Goal: Task Accomplishment & Management: Use online tool/utility

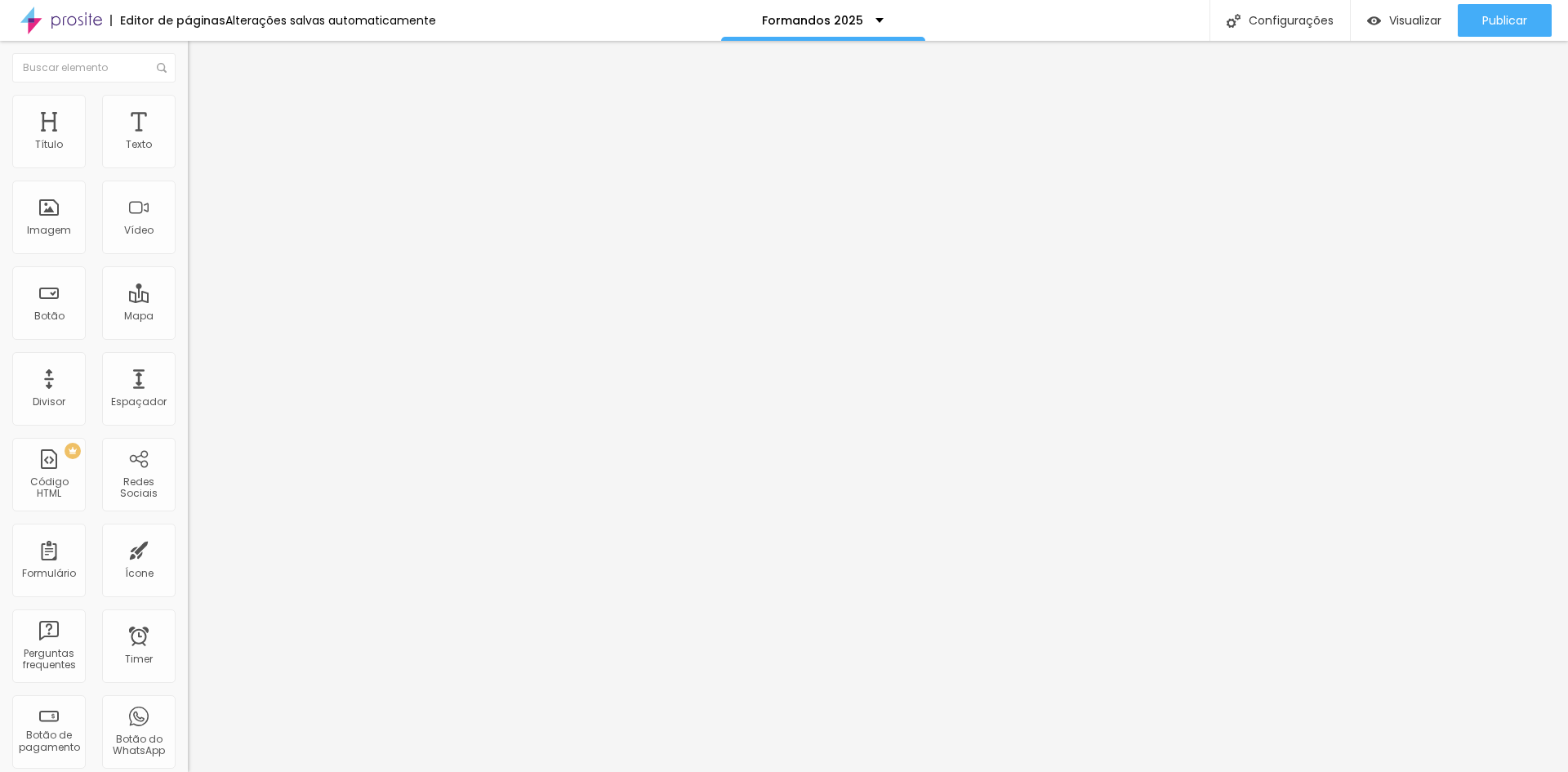
click at [200, 54] on img "button" at bounding box center [206, 59] width 13 height 13
click at [188, 149] on span "Encaixotado" at bounding box center [220, 141] width 64 height 14
click at [188, 112] on li "Avançado" at bounding box center [282, 119] width 188 height 16
click at [202, 111] on span "Estilo" at bounding box center [215, 106] width 26 height 14
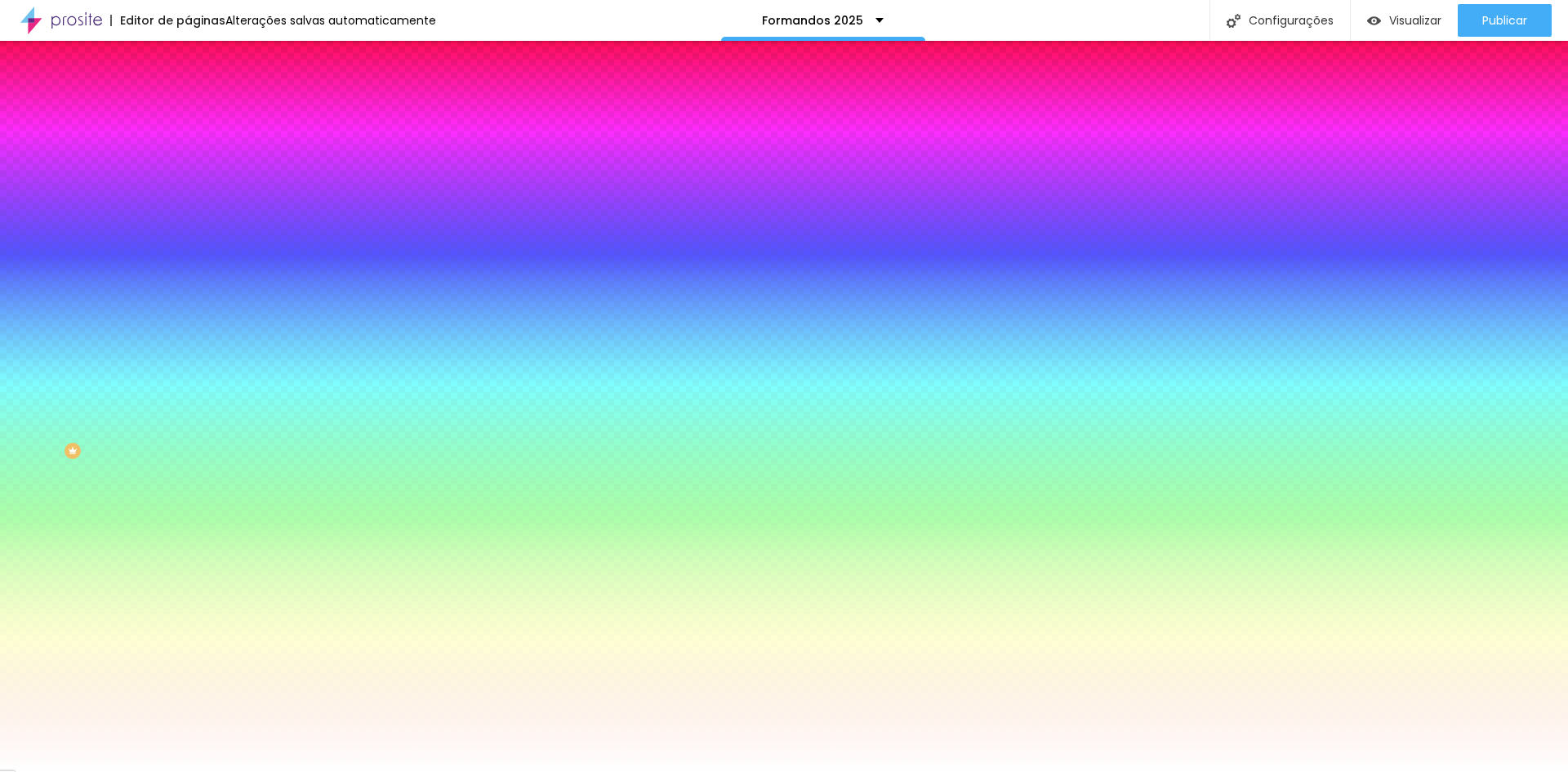
click at [188, 151] on span "Trocar imagem" at bounding box center [232, 143] width 89 height 14
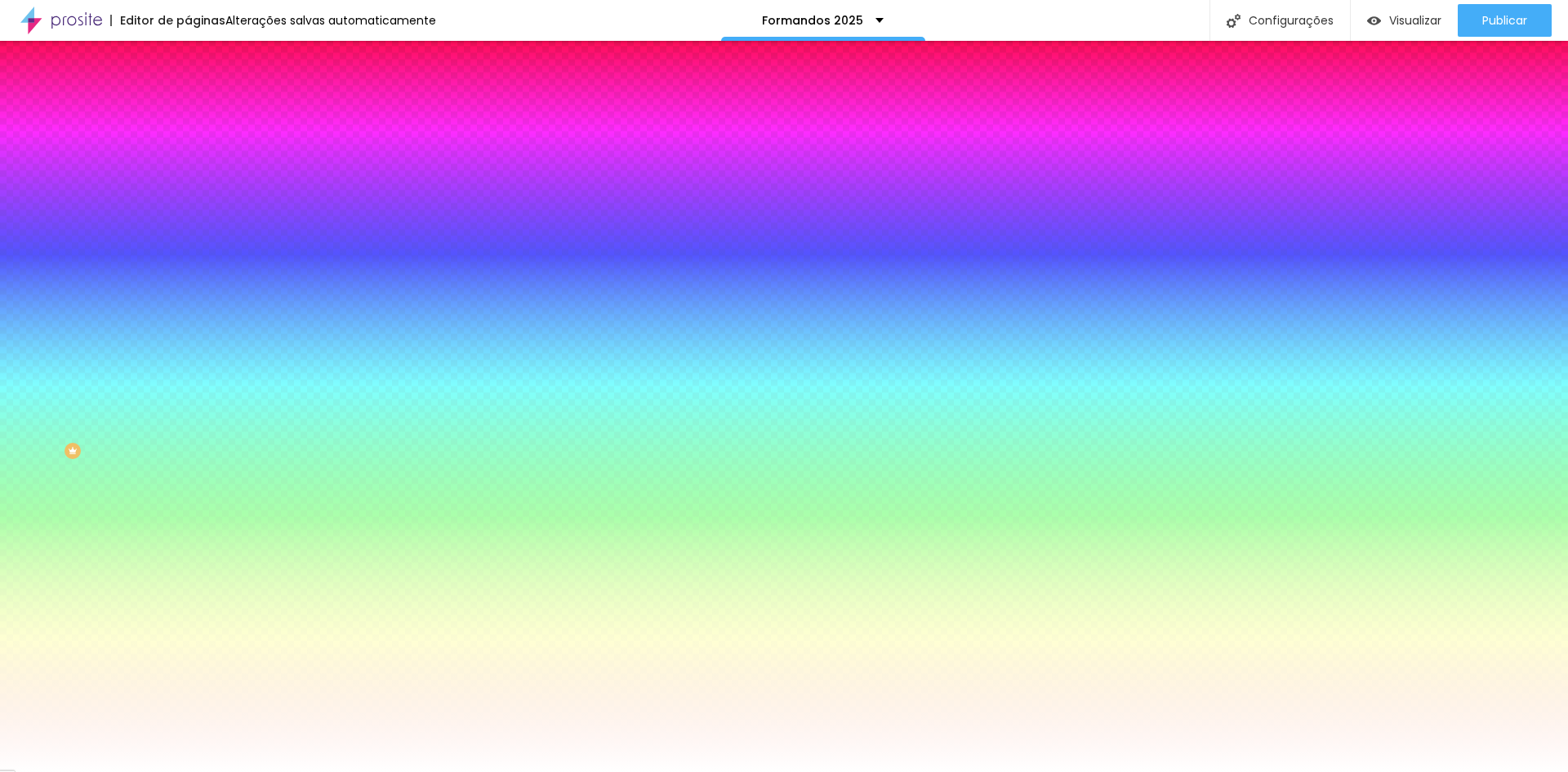
click at [188, 151] on span "Trocar imagem" at bounding box center [232, 143] width 89 height 14
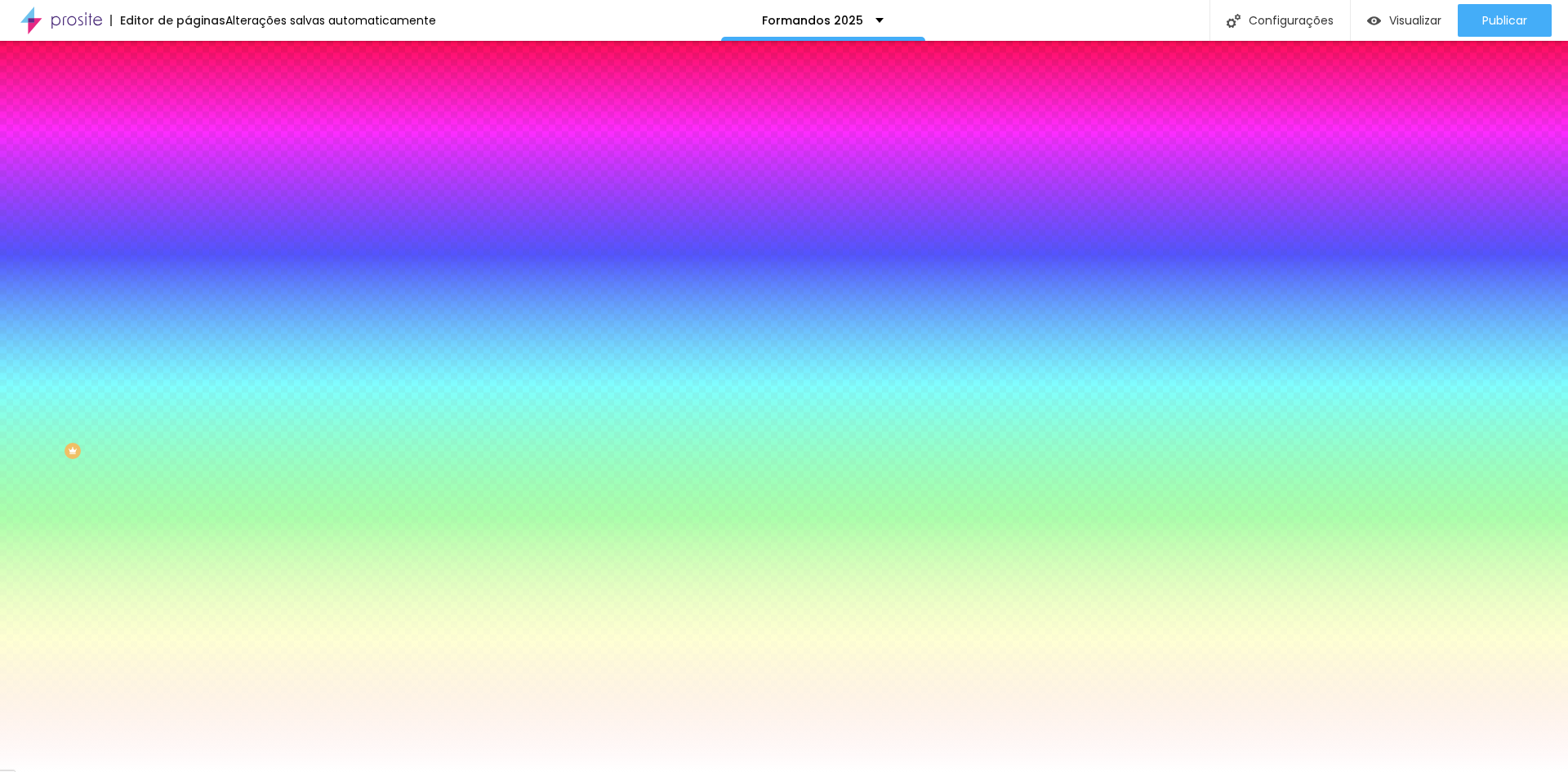
click at [188, 151] on span "Trocar imagem" at bounding box center [232, 143] width 89 height 14
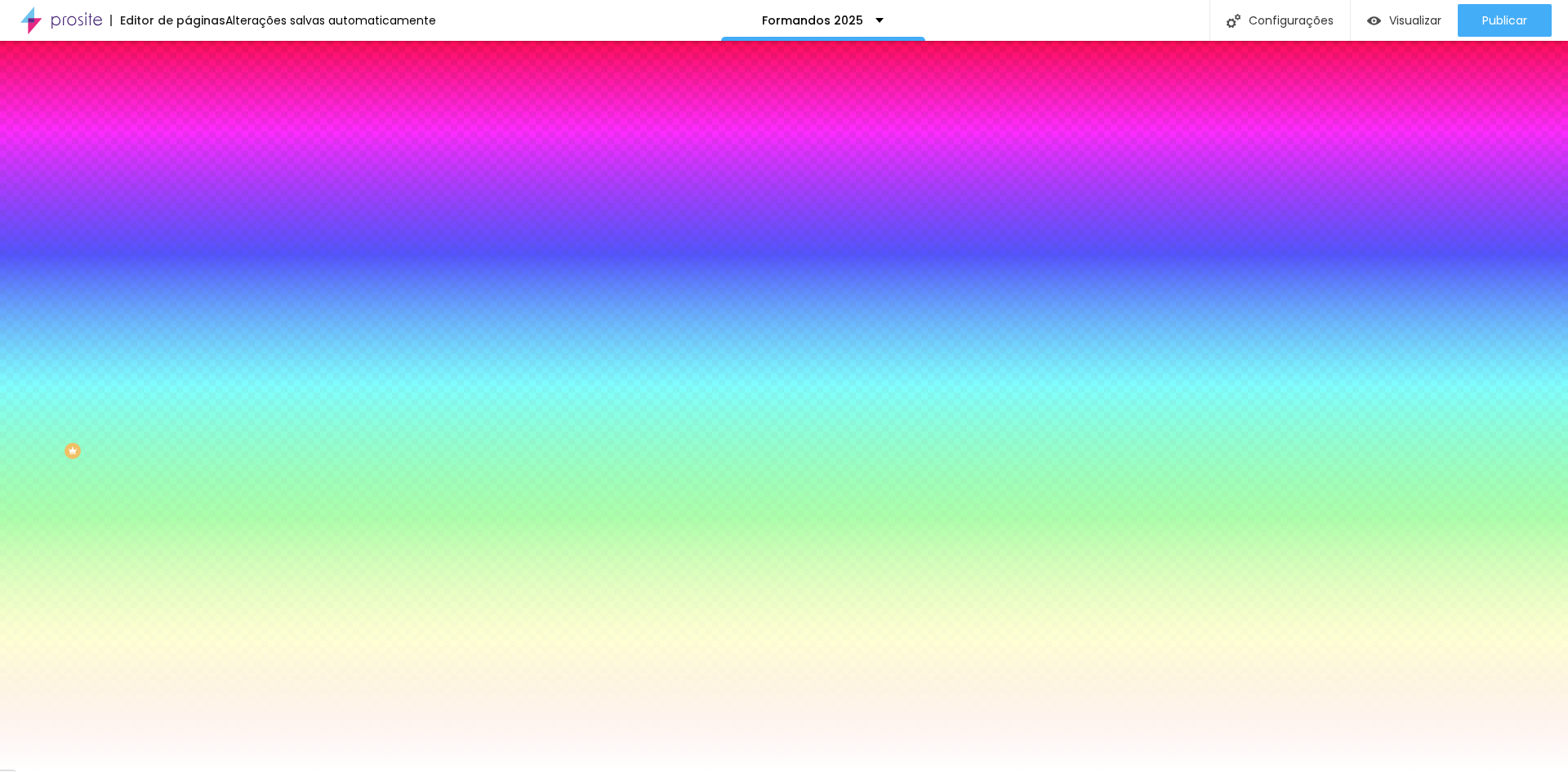
click at [188, 151] on span "Trocar imagem" at bounding box center [232, 143] width 89 height 14
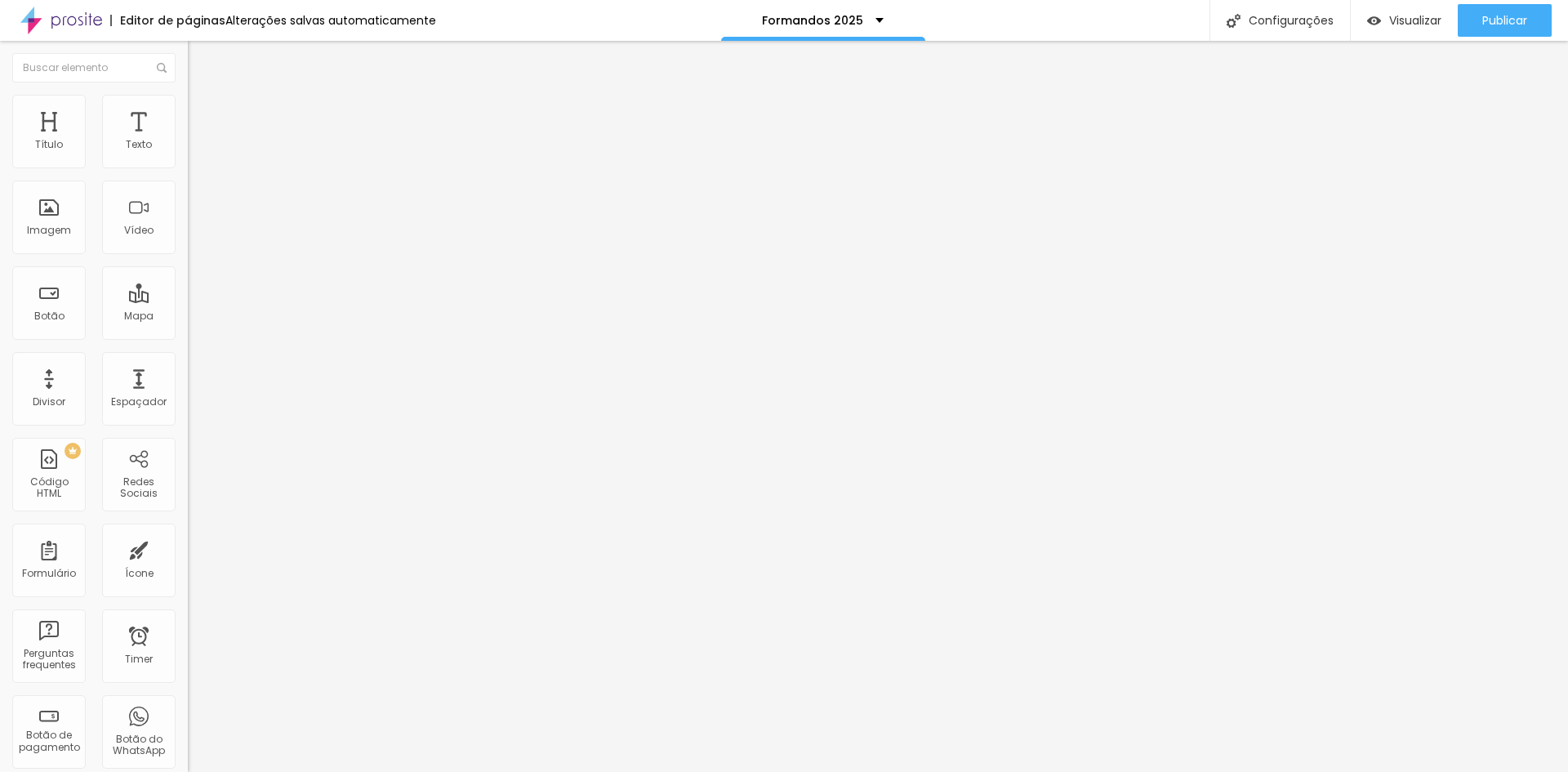
click at [188, 112] on li "Avançado" at bounding box center [282, 119] width 188 height 16
click at [188, 105] on li "Estilo" at bounding box center [282, 102] width 188 height 16
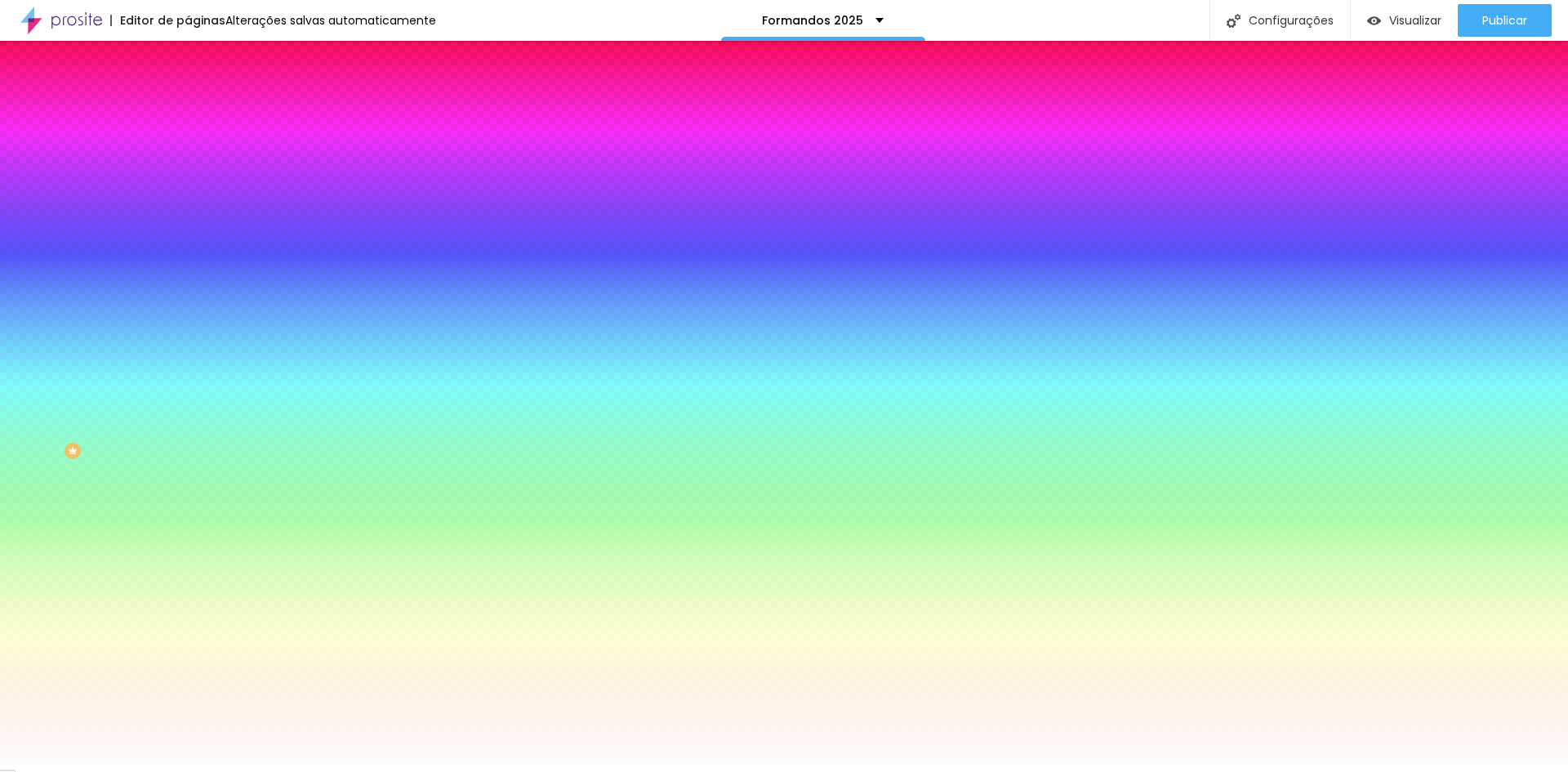
click at [188, 93] on img at bounding box center [195, 85] width 14 height 14
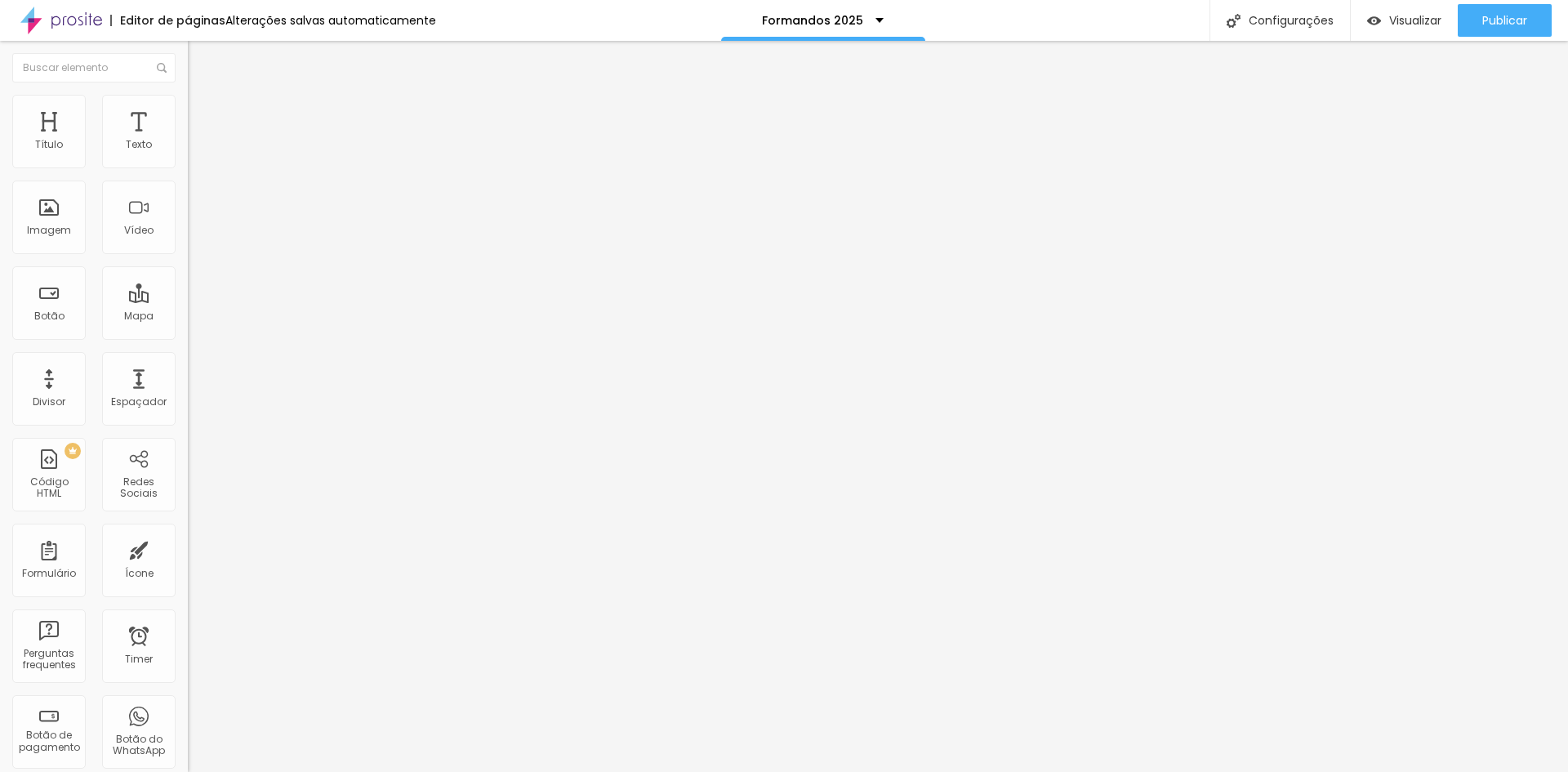
click at [200, 64] on img "button" at bounding box center [206, 59] width 13 height 13
click at [50, 227] on div "Imagem" at bounding box center [49, 230] width 44 height 11
click at [47, 217] on div "Imagem" at bounding box center [48, 217] width 73 height 73
click at [188, 140] on span "Adicionar imagem" at bounding box center [241, 134] width 105 height 14
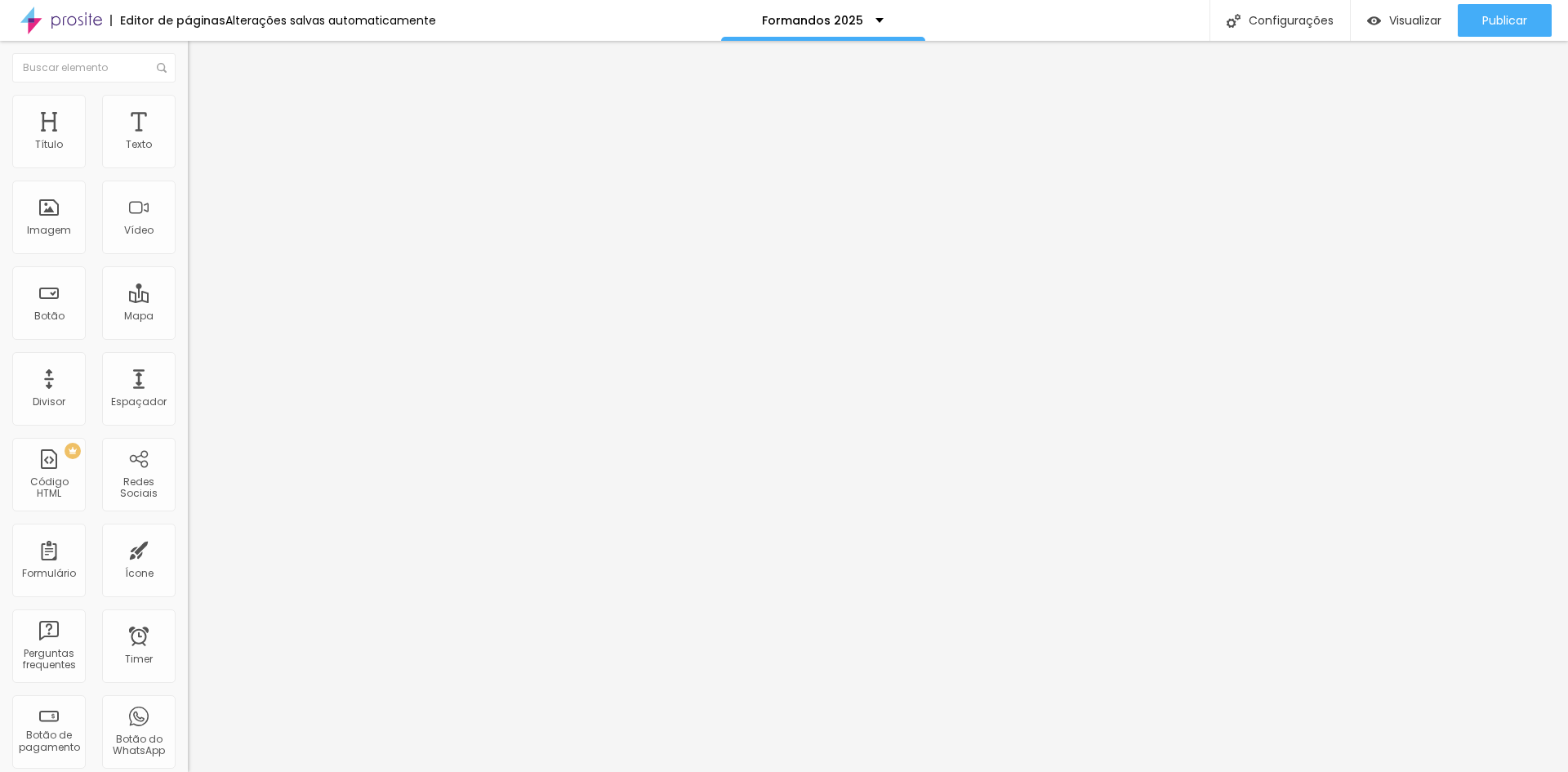
click at [188, 140] on span "Trocar imagem" at bounding box center [232, 134] width 89 height 14
click at [188, 105] on ul "Conteúdo Estilo Avançado" at bounding box center [282, 103] width 188 height 49
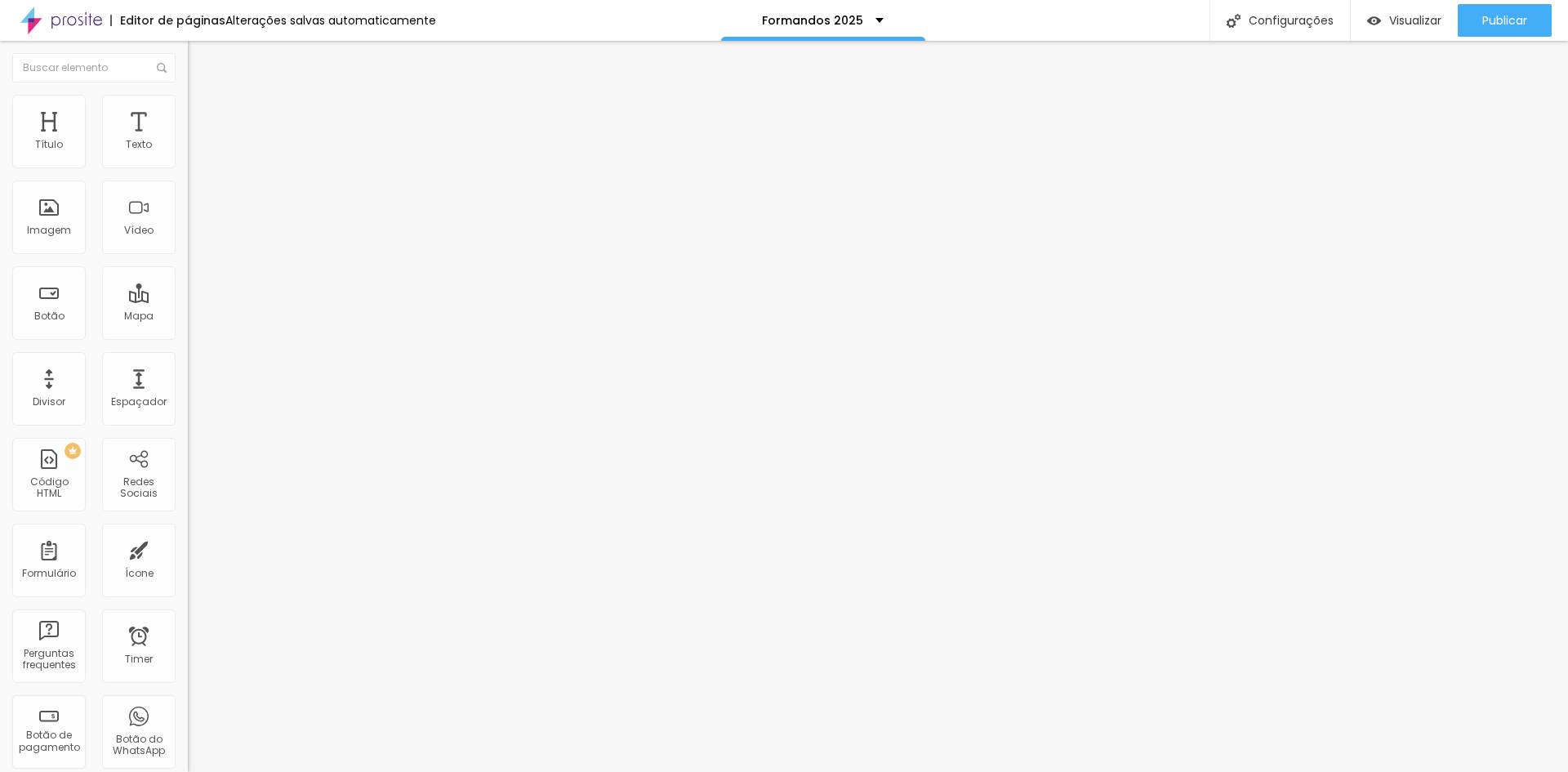
click at [188, 105] on li "Estilo" at bounding box center [282, 102] width 188 height 16
type input "5"
type input "20"
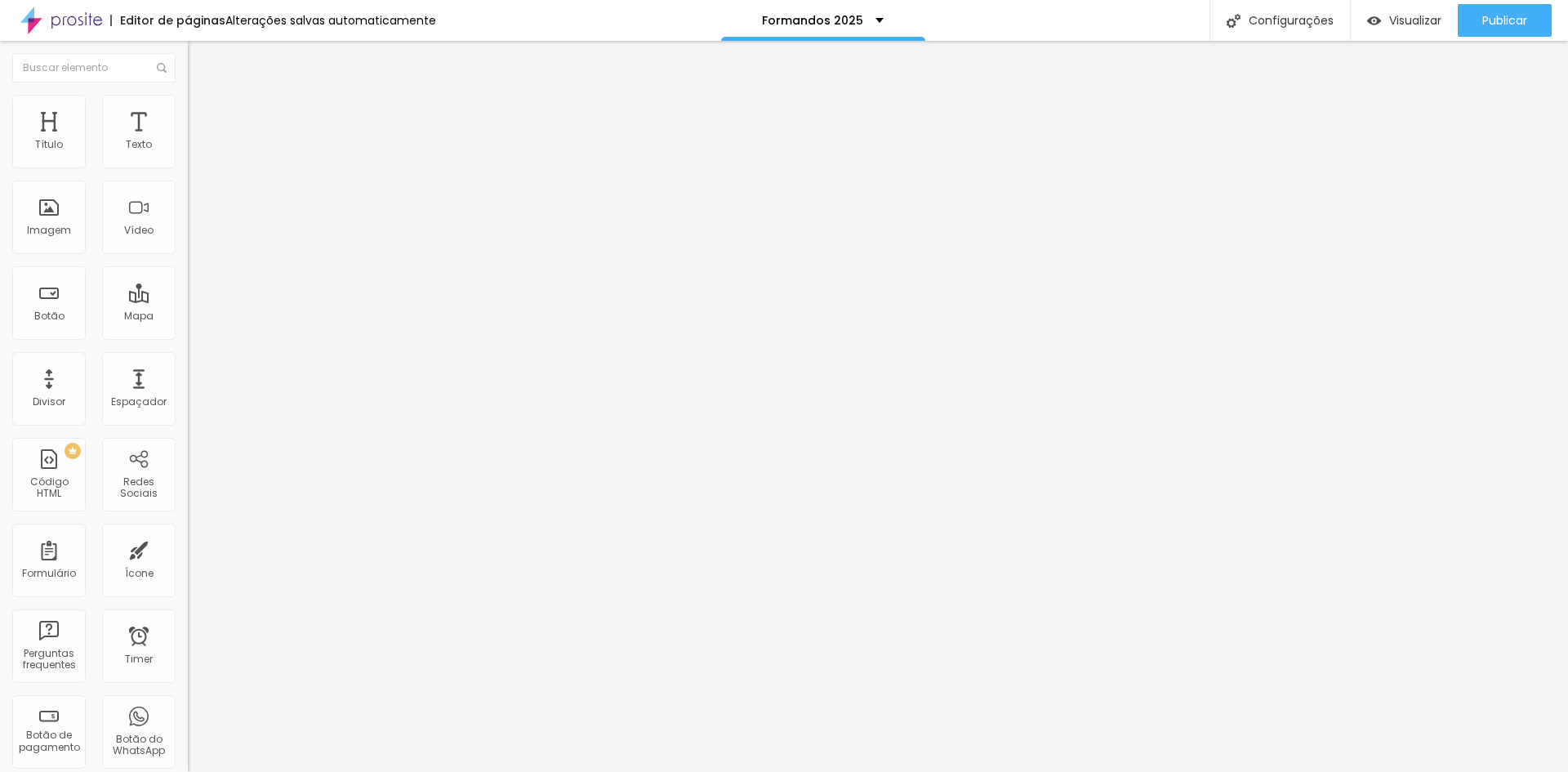
type input "44"
type input "48"
type input "53"
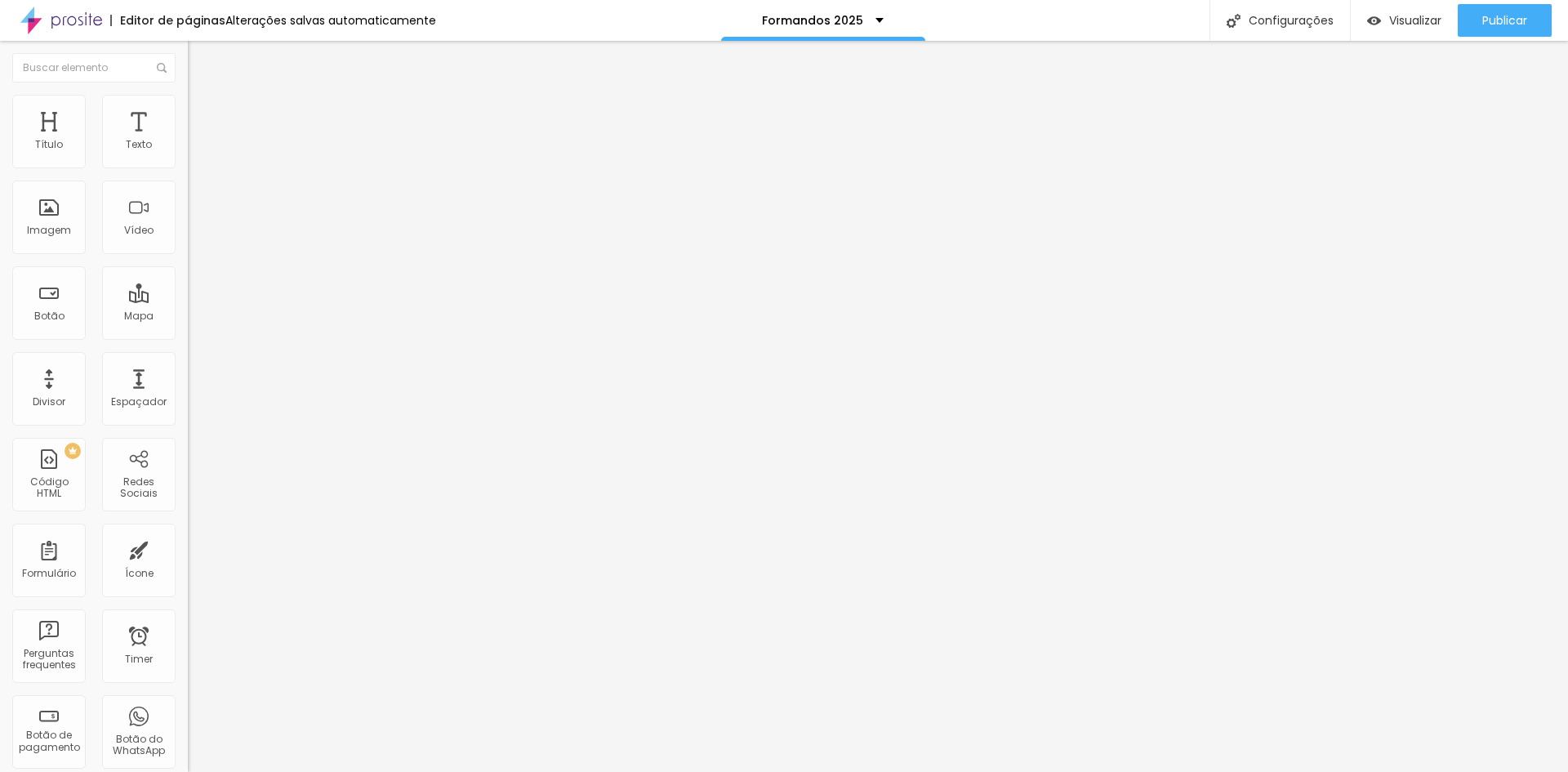
type input "53"
type input "56"
type input "58"
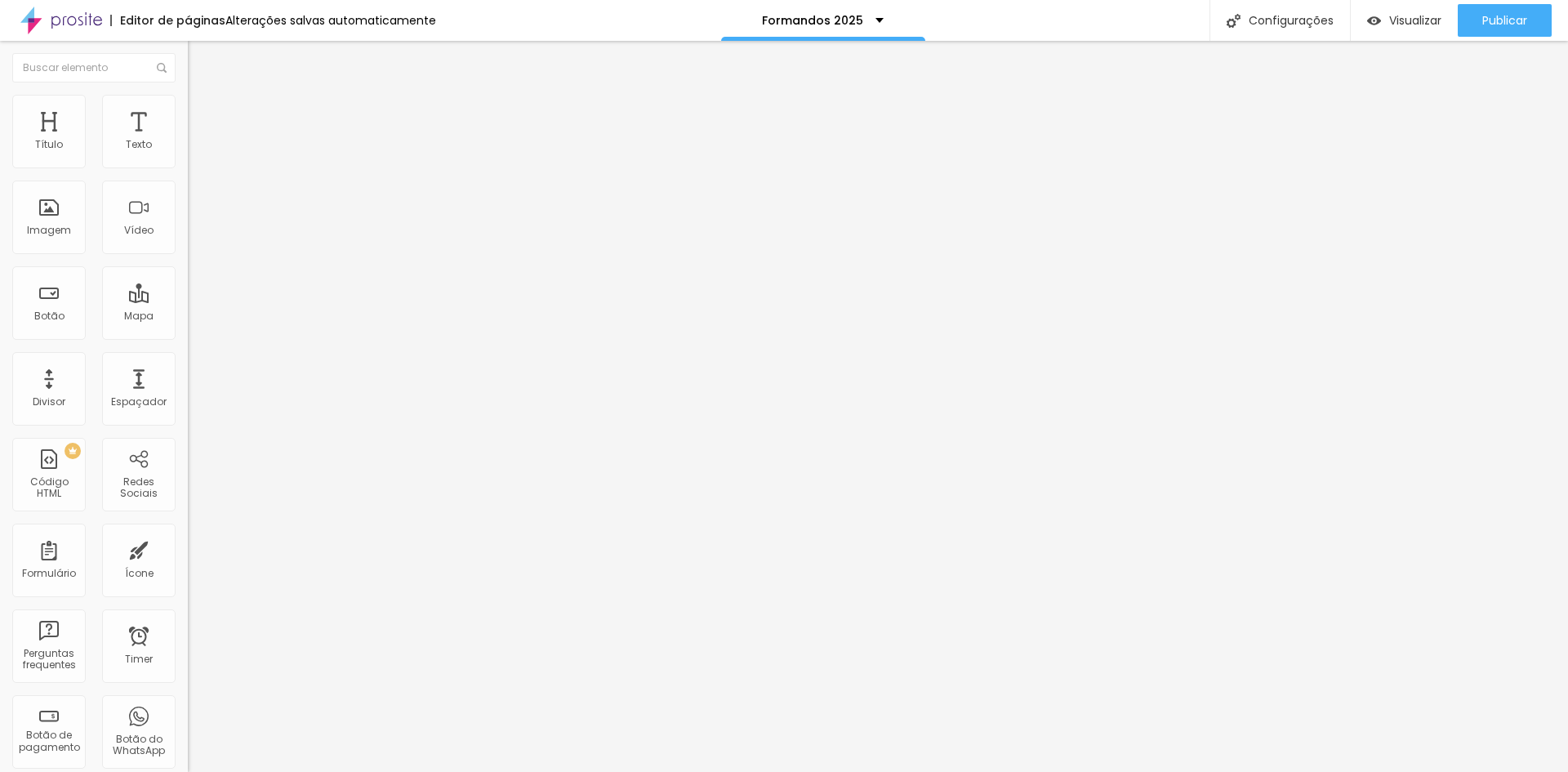
type input "59"
type input "61"
type input "63"
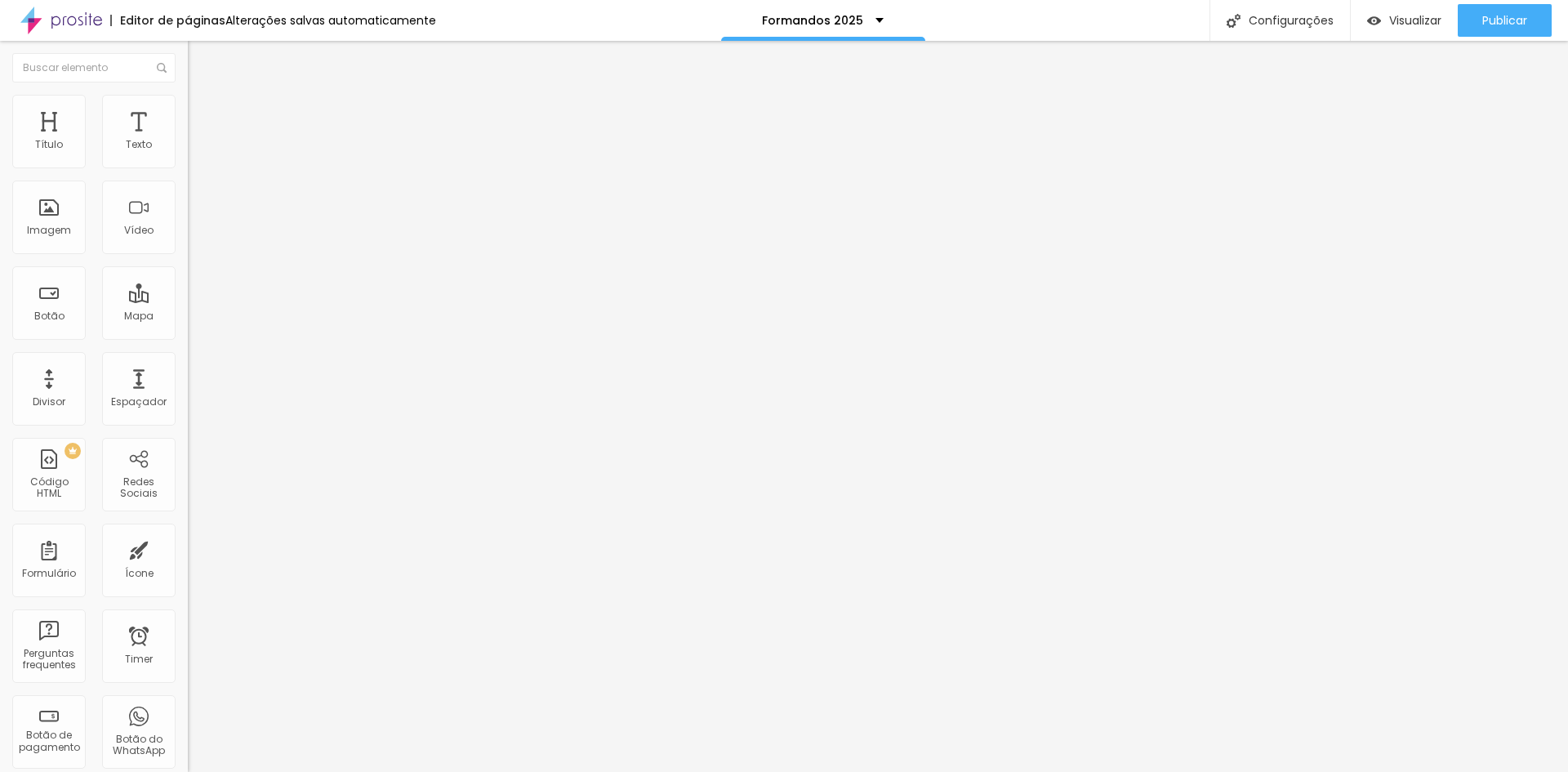
type input "63"
type input "64"
type input "67"
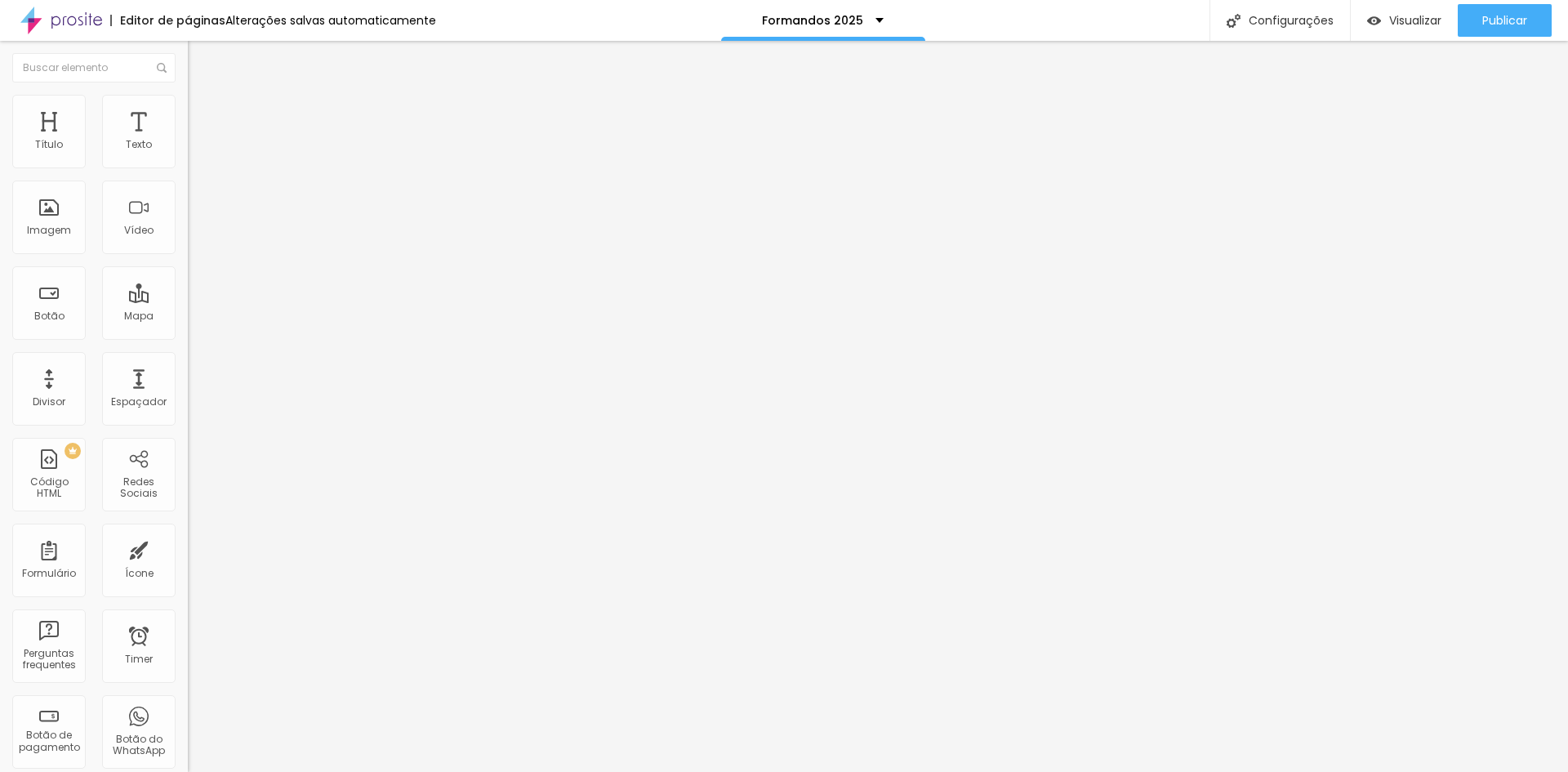
type input "69"
type input "71"
type input "74"
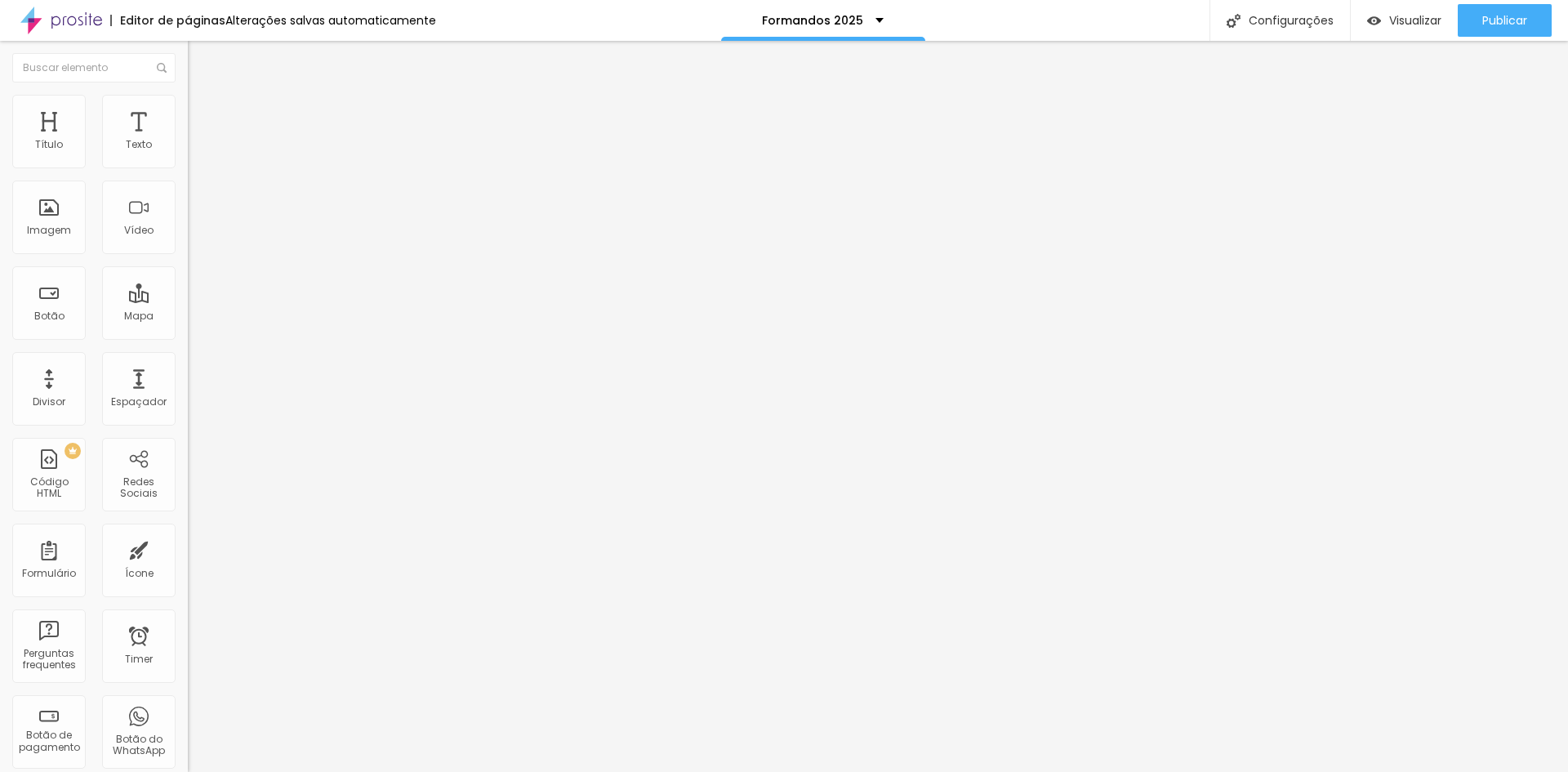
type input "74"
type input "77"
type input "79"
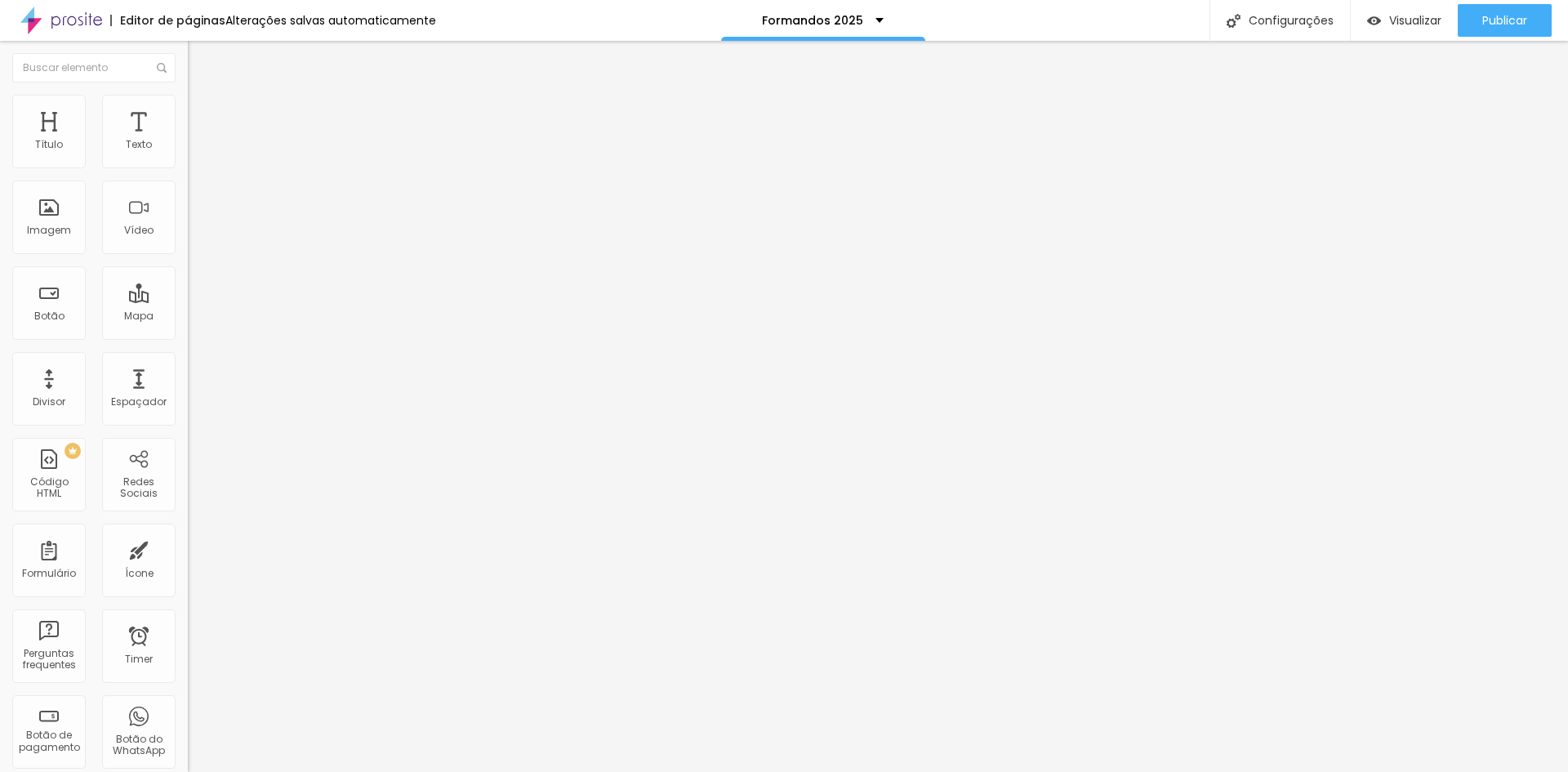
type input "82"
type input "86"
type input "94"
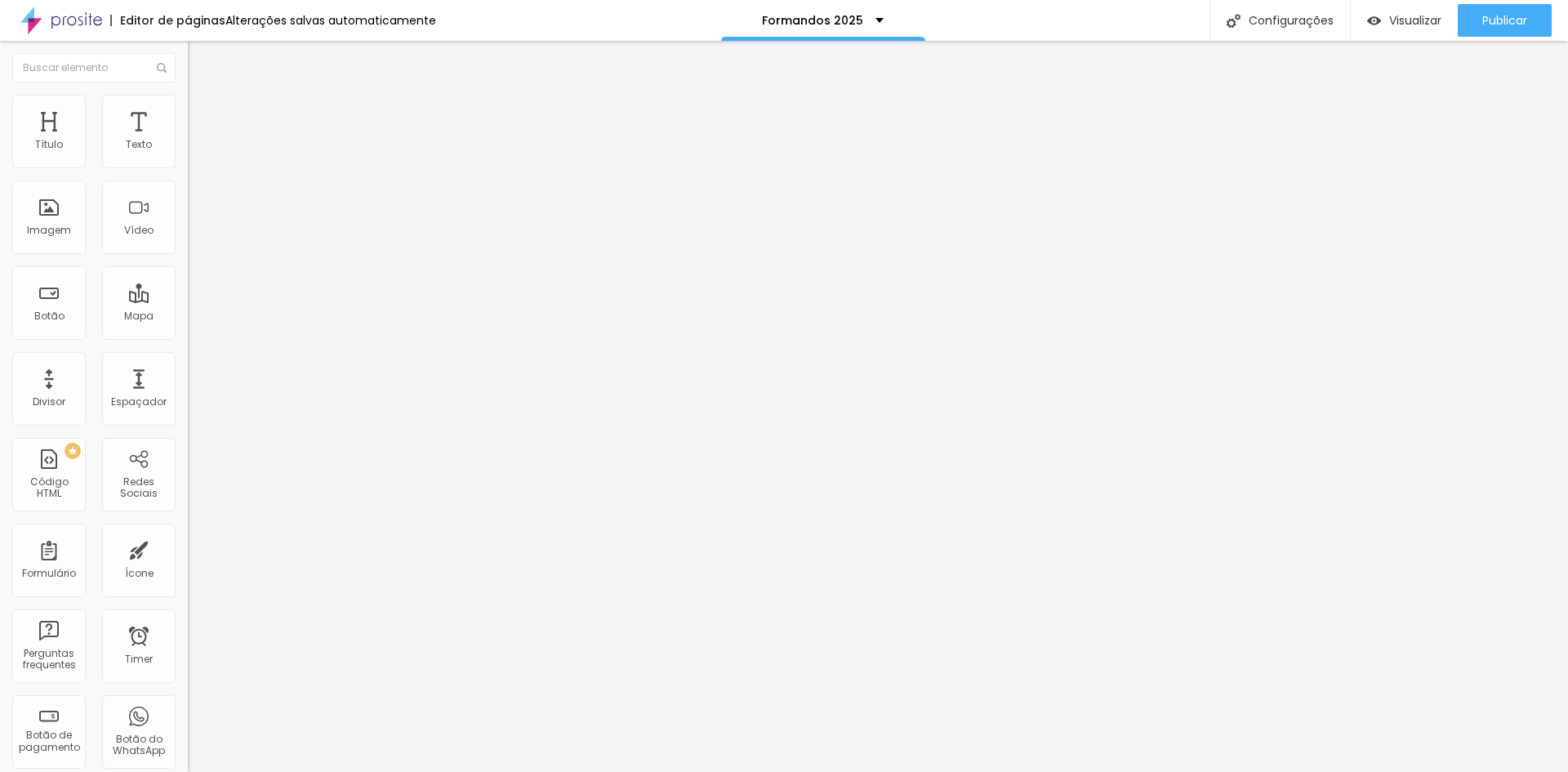
type input "94"
type input "100"
type input "107"
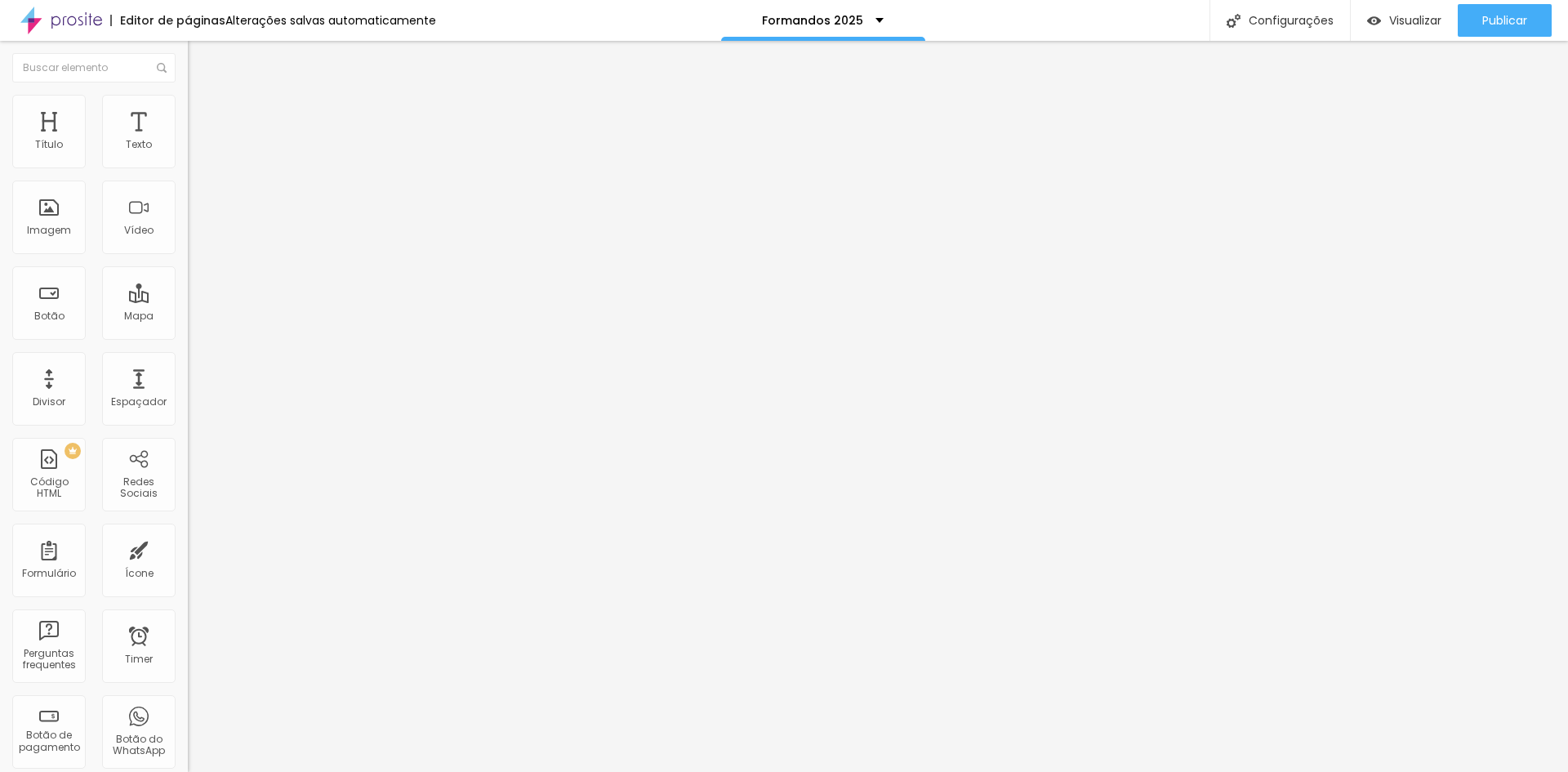
type input "112"
type input "122"
type input "128"
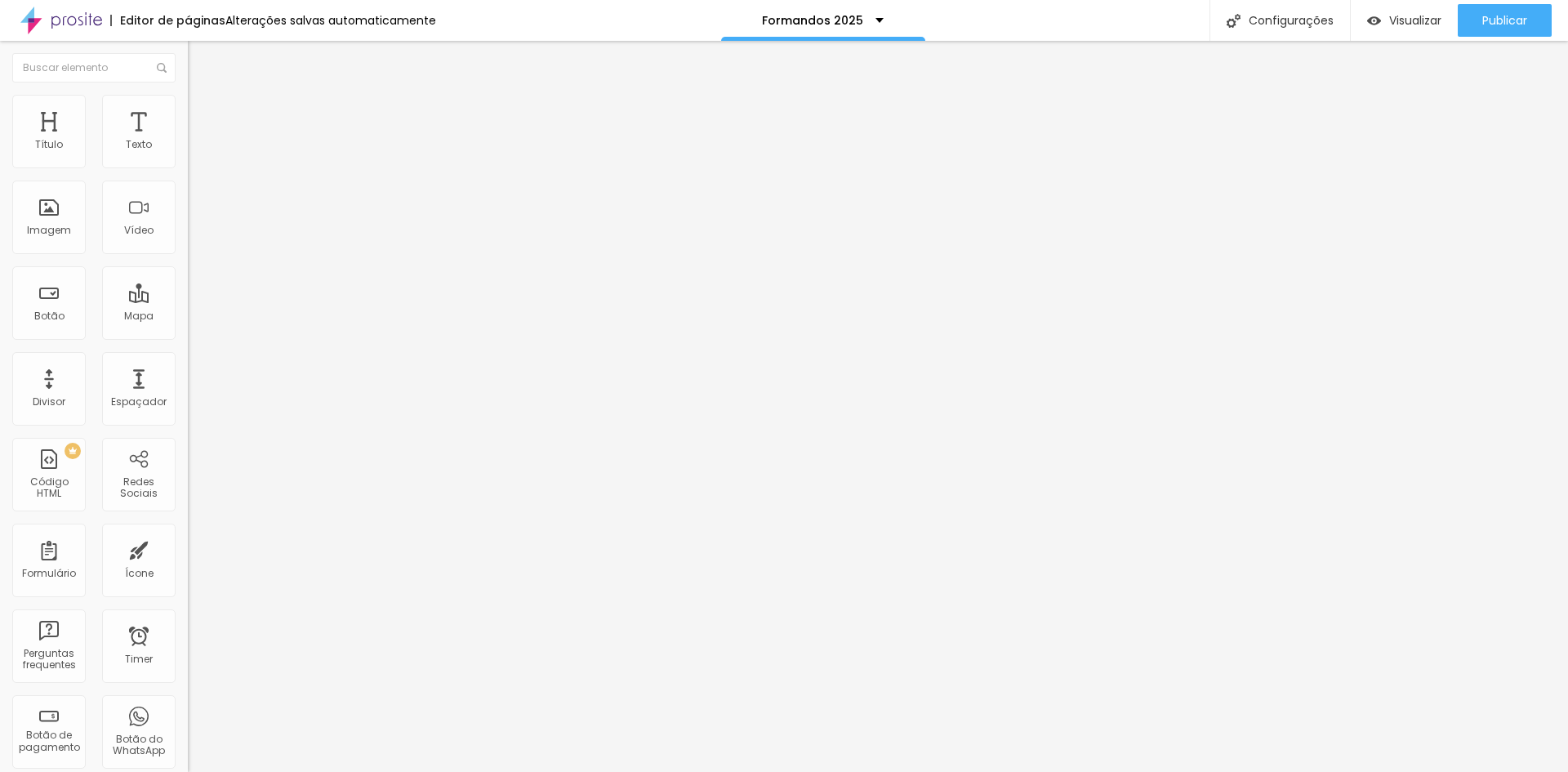
type input "128"
type input "133"
type input "137"
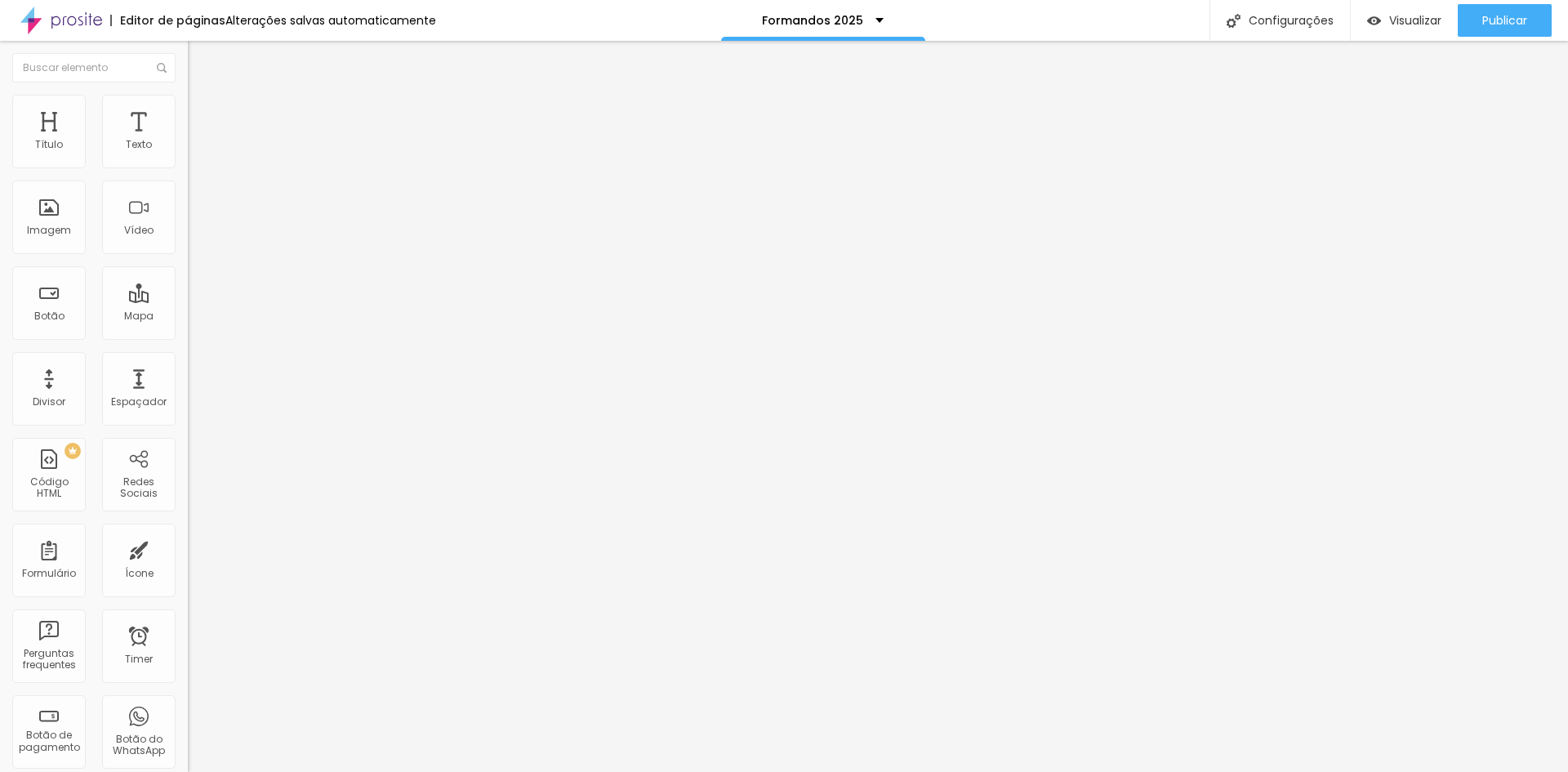
type input "145"
type input "151"
type input "156"
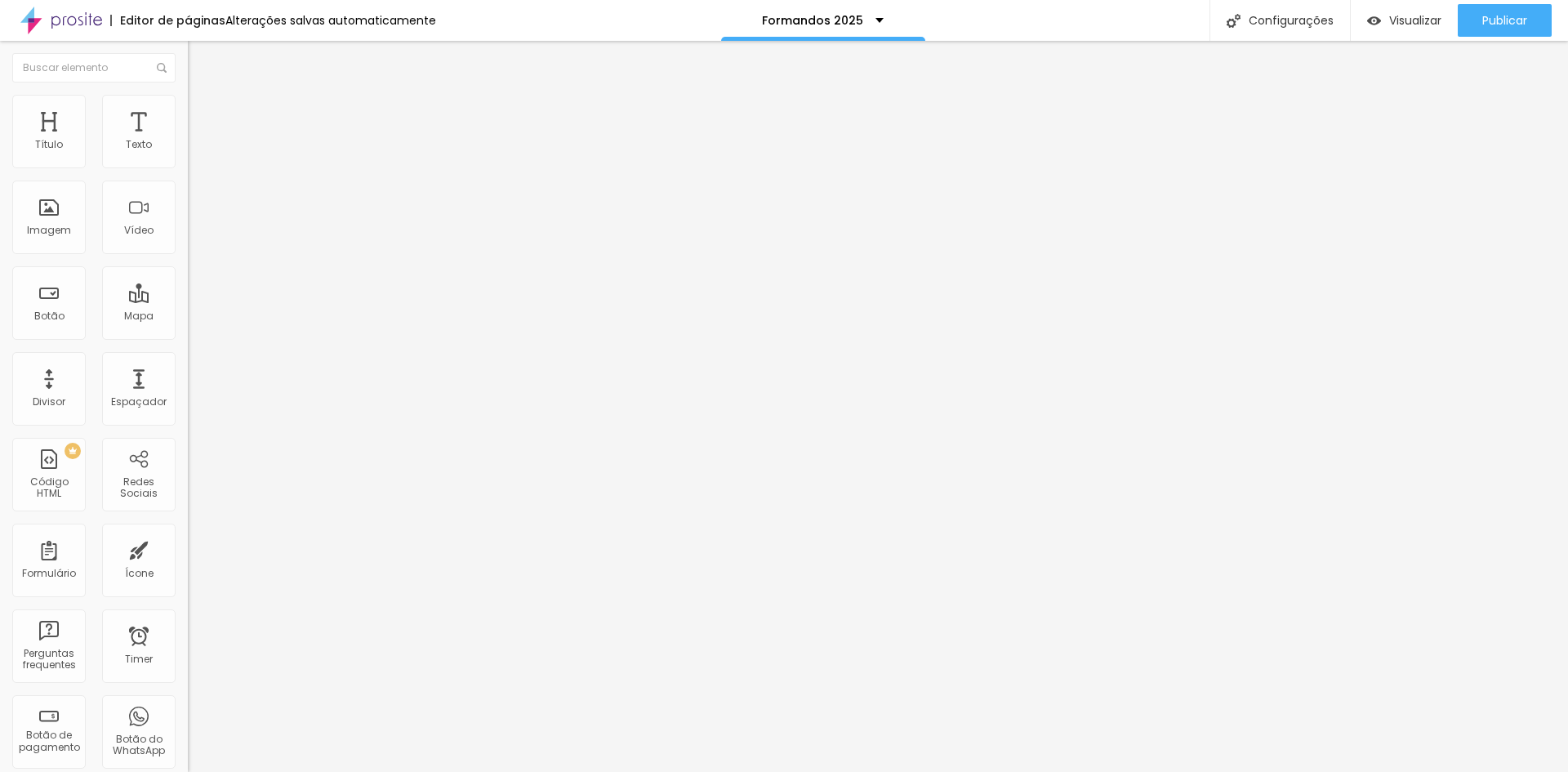
type input "156"
type input "161"
type input "166"
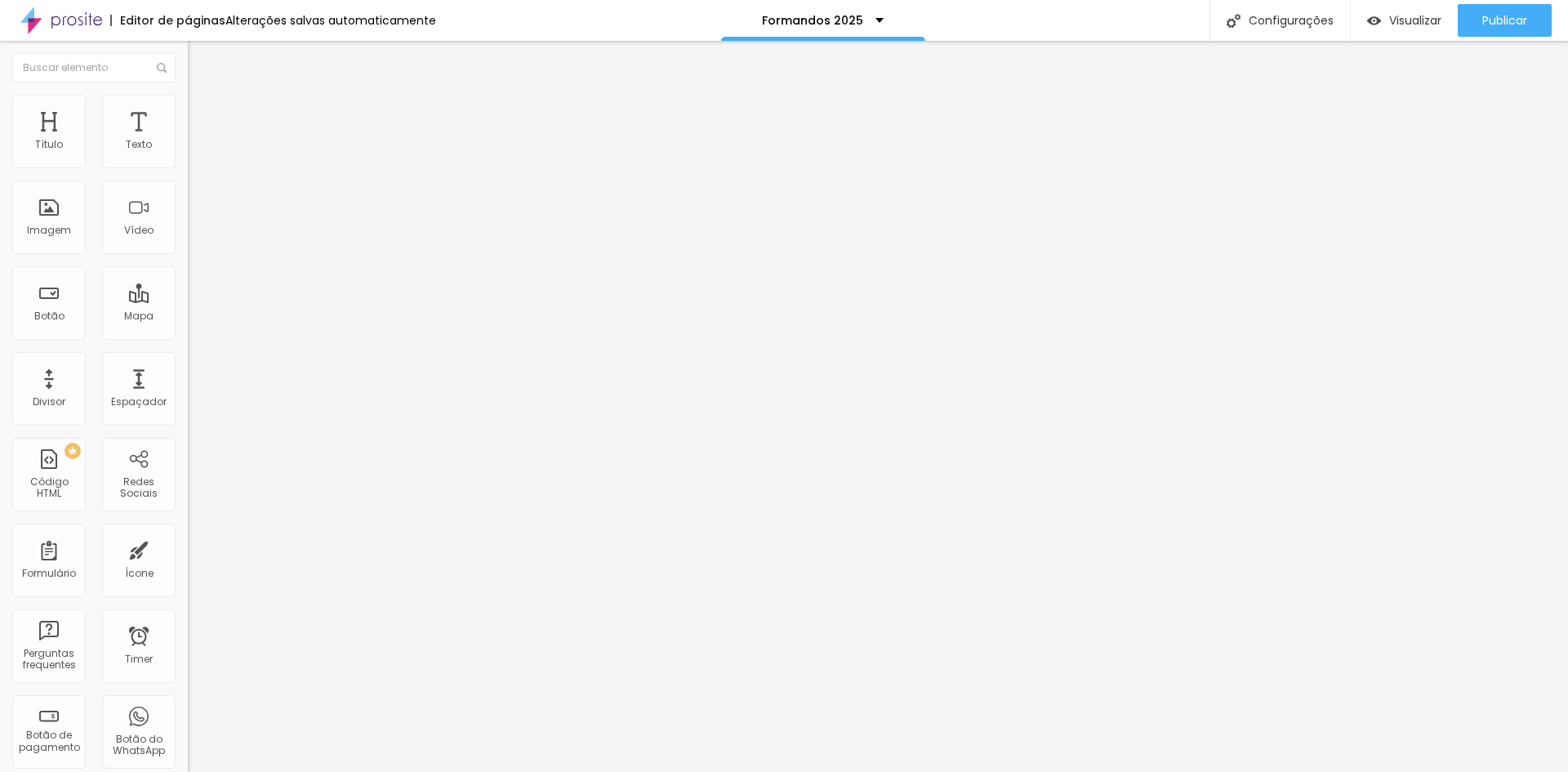
type input "174"
type input "186"
type input "196"
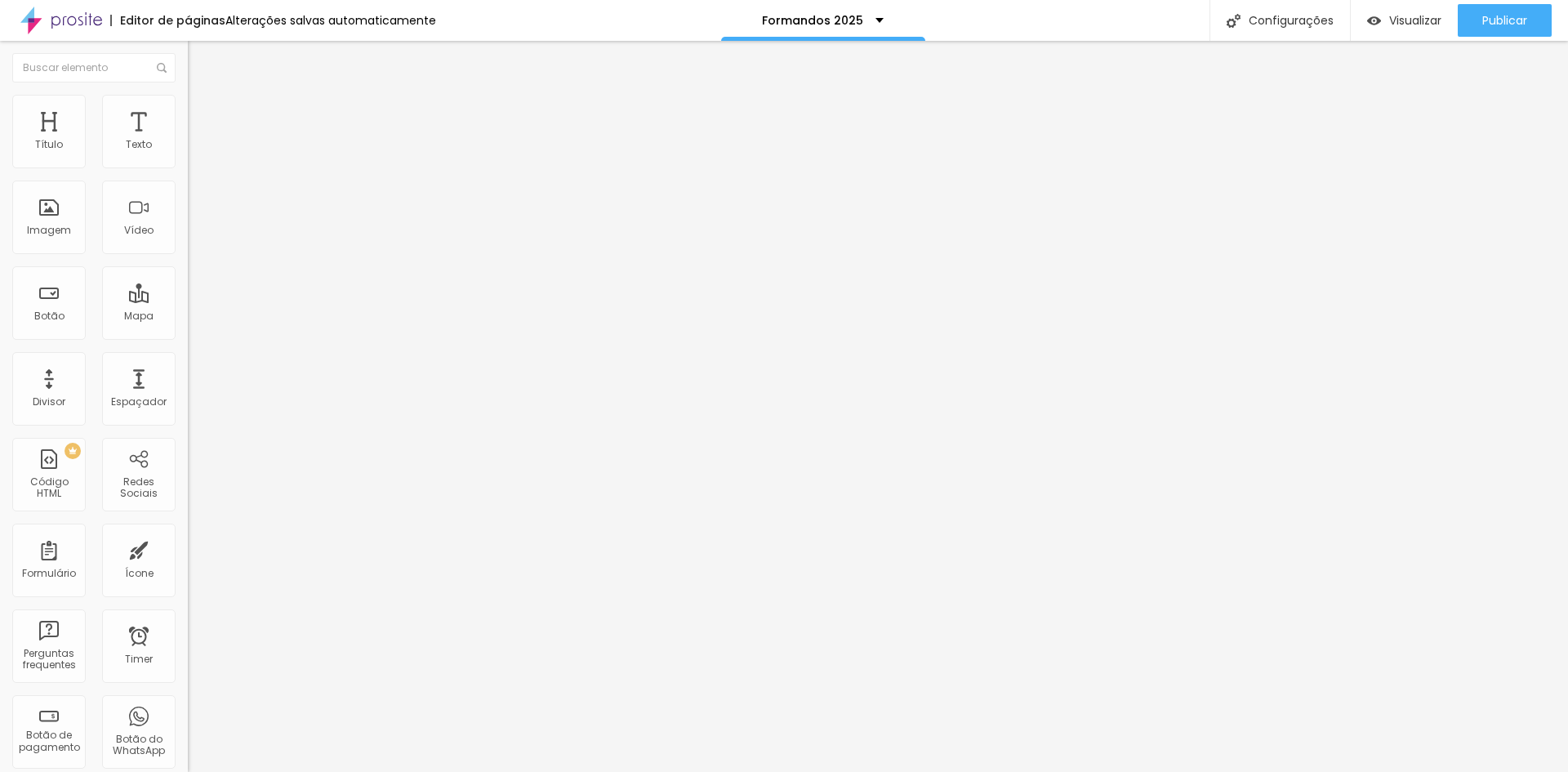
type input "196"
type input "200"
type input "160"
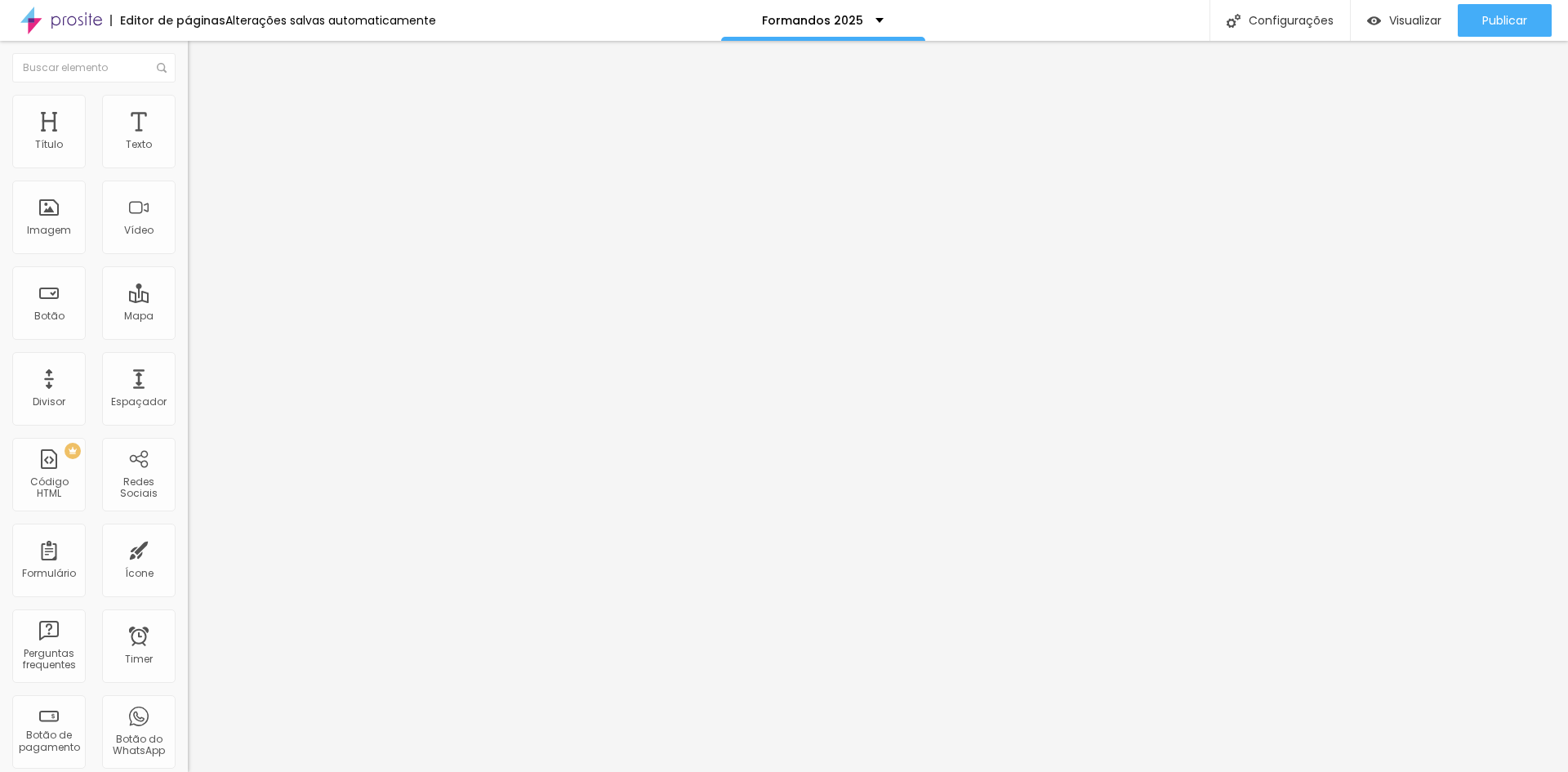
type input "118"
type input "79"
type input "39"
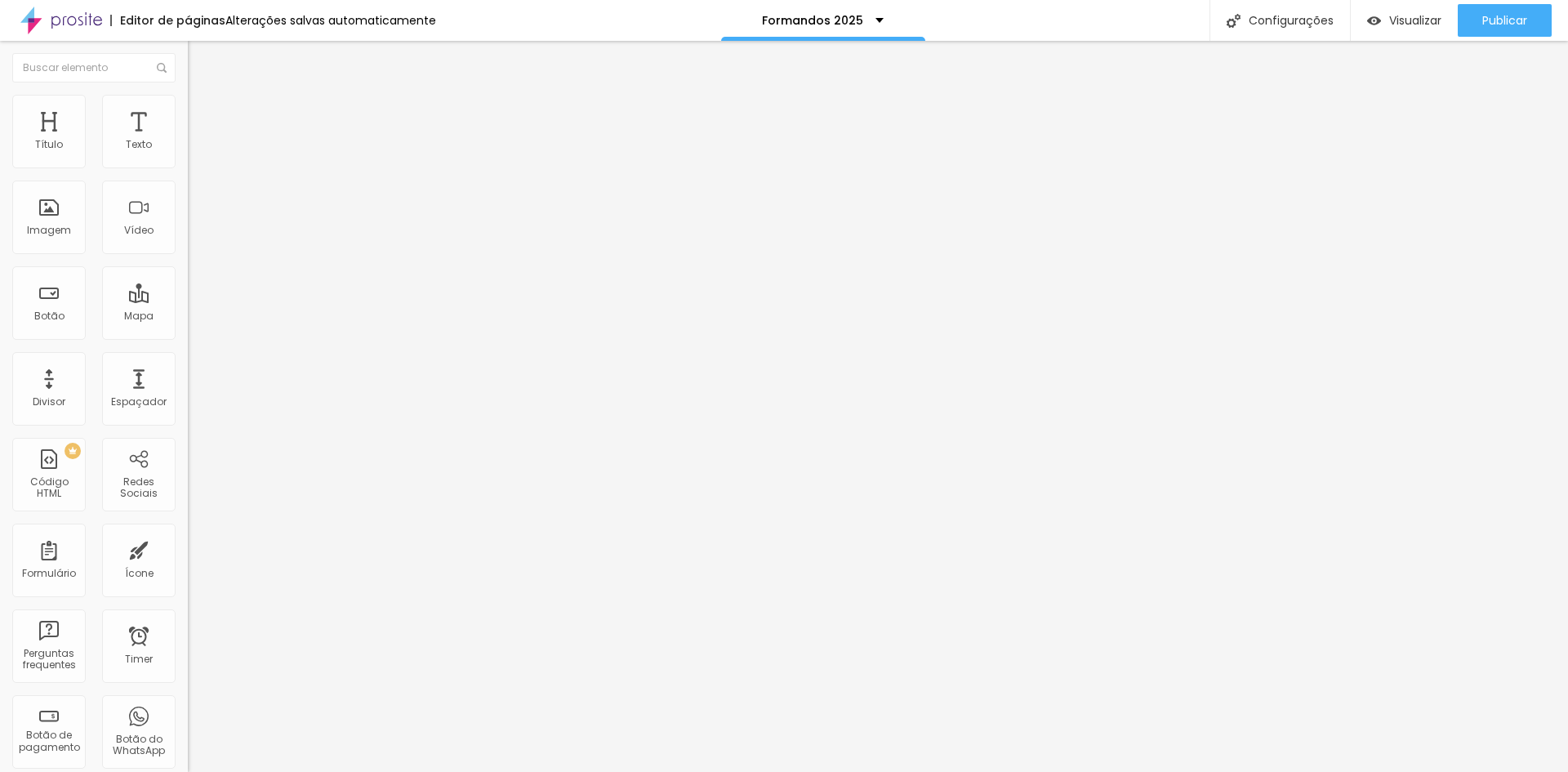
type input "39"
type input "3"
type input "0"
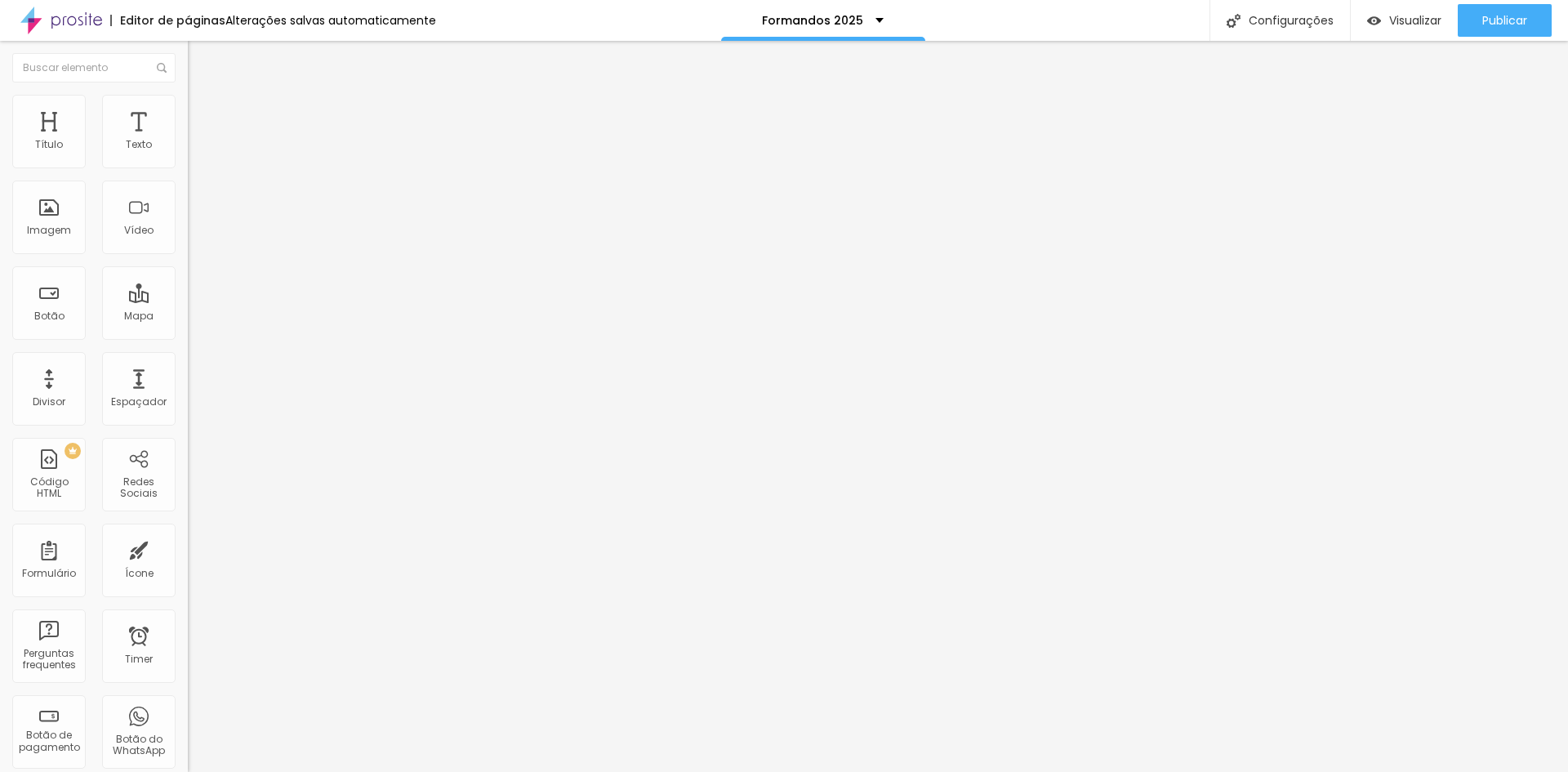
type input "13"
type input "39"
type input "66"
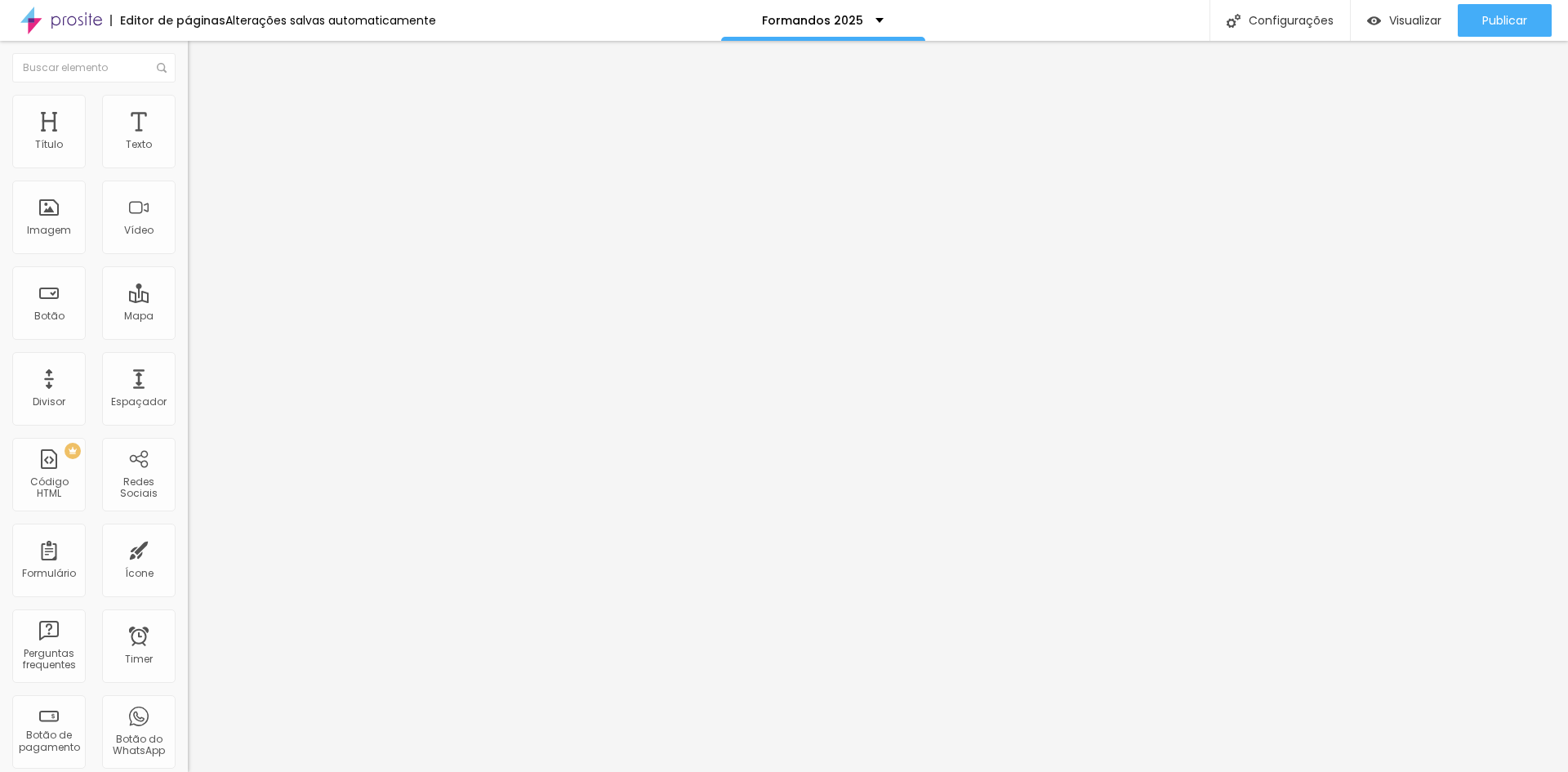
type input "66"
type input "92"
type input "114"
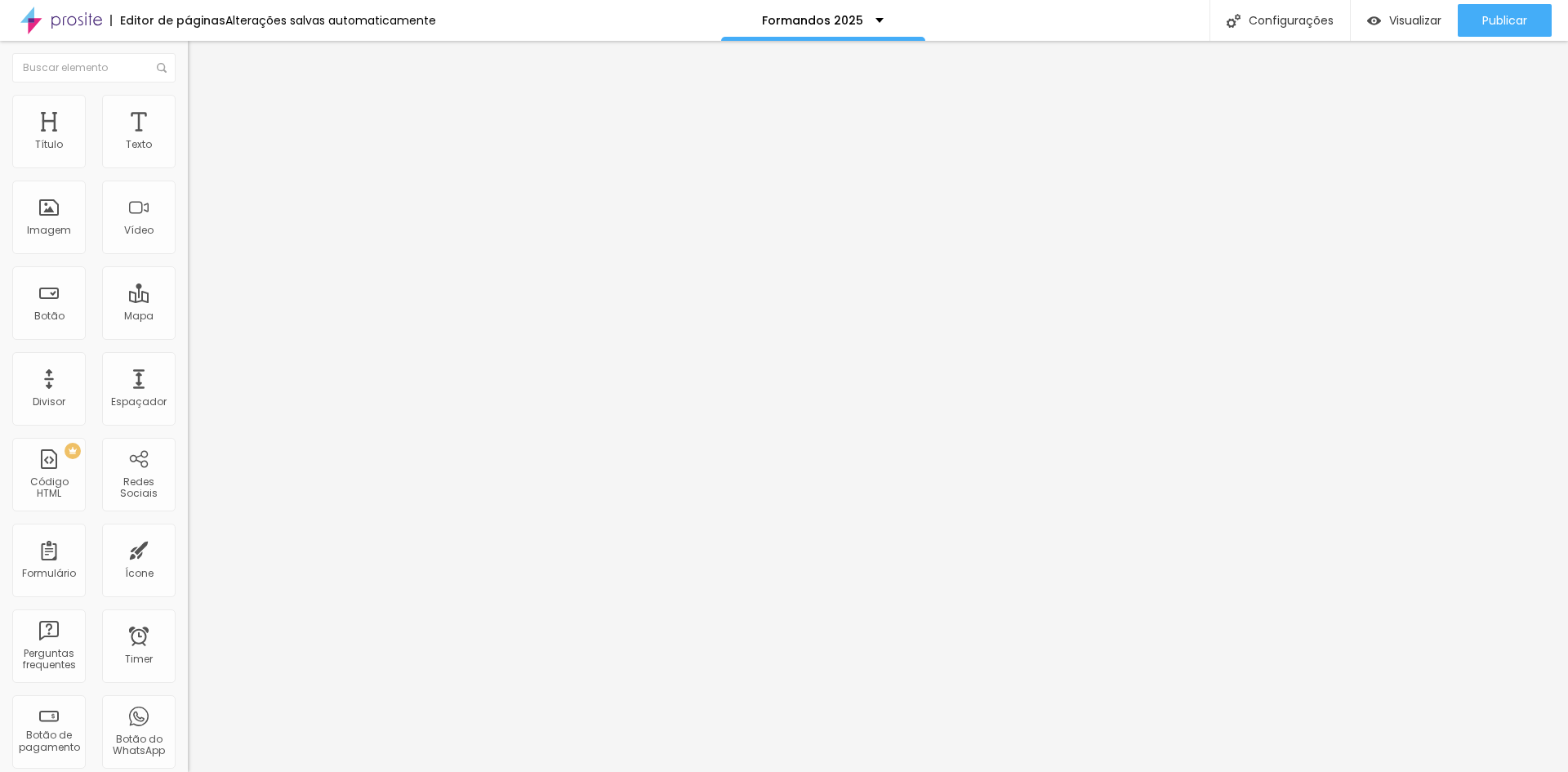
type input "137"
type input "163"
type input "179"
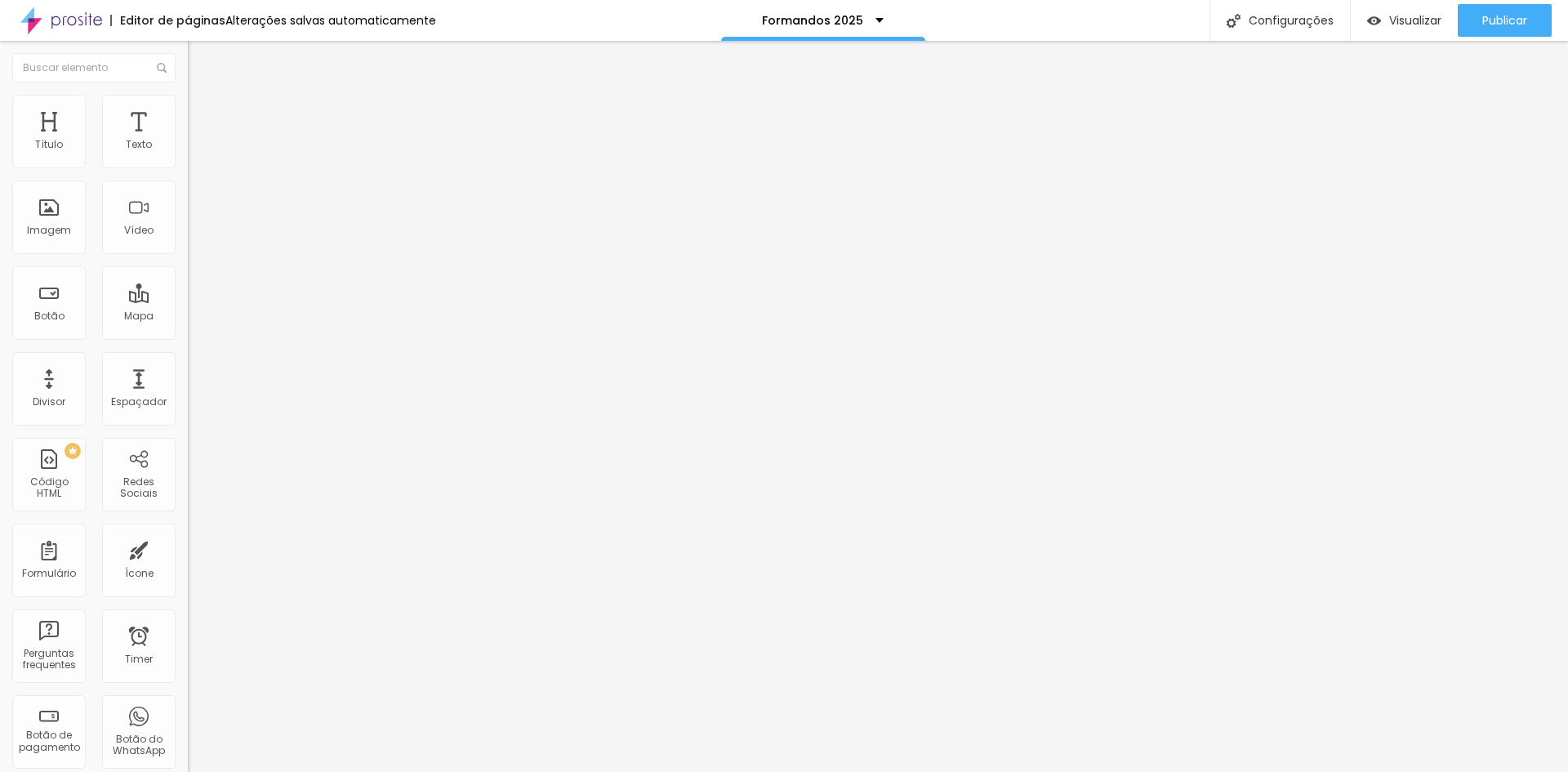
type input "179"
type input "193"
type input "200"
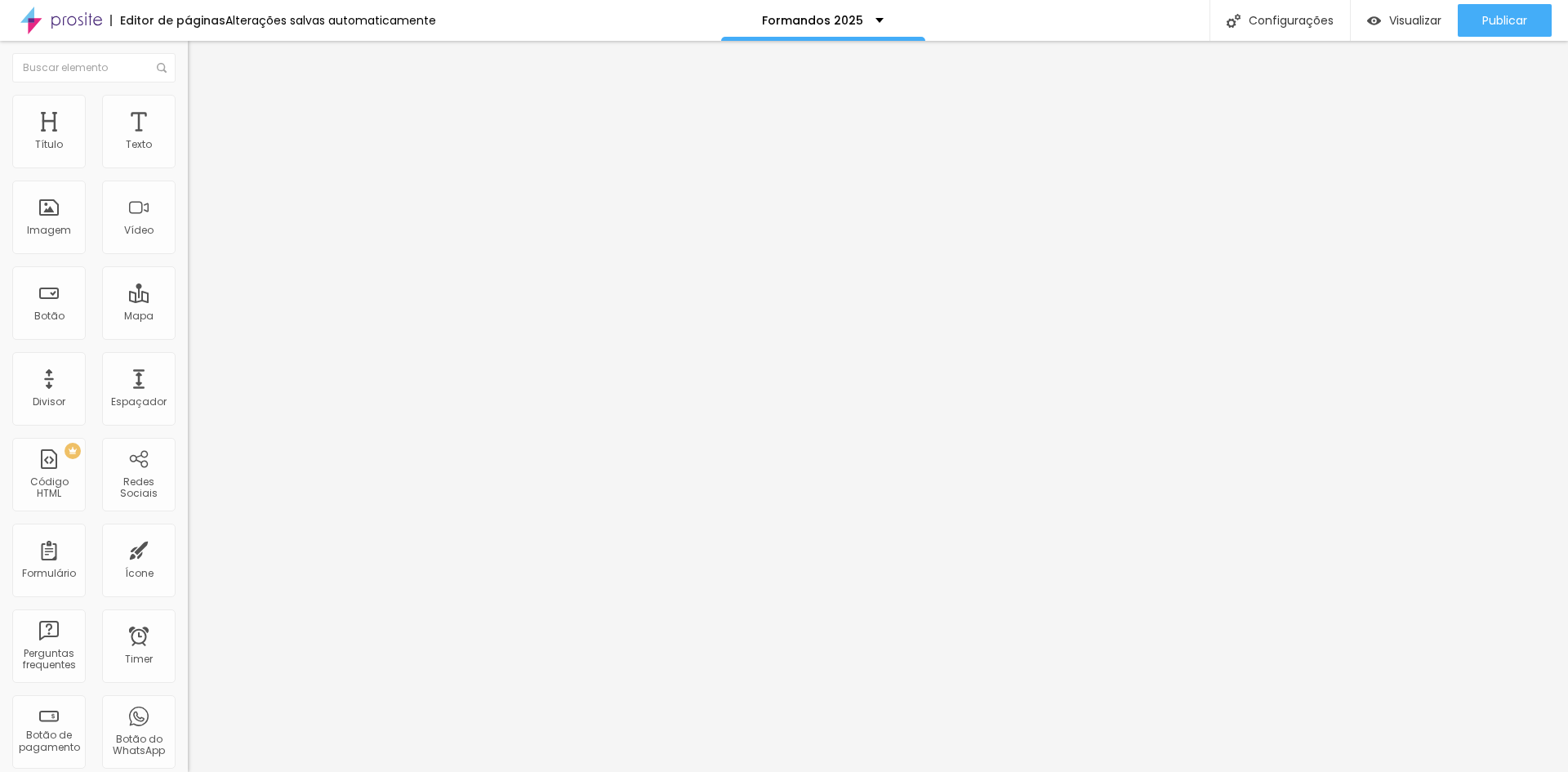
drag, startPoint x: 37, startPoint y: 206, endPoint x: 177, endPoint y: 213, distance: 140.2
click at [188, 358] on input "range" at bounding box center [241, 364] width 105 height 13
type input "194"
type input "189"
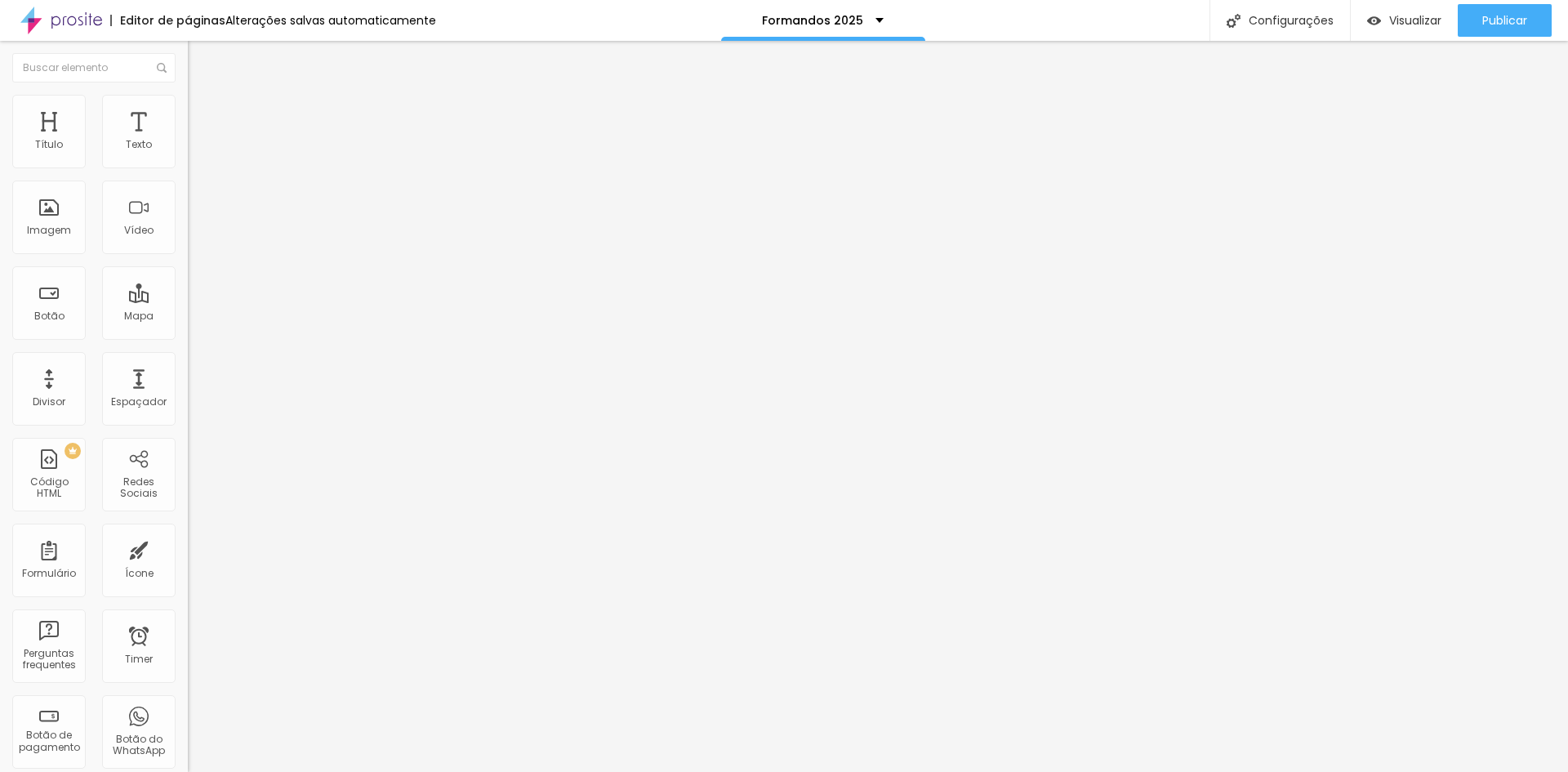
type input "189"
type input "178"
type input "160"
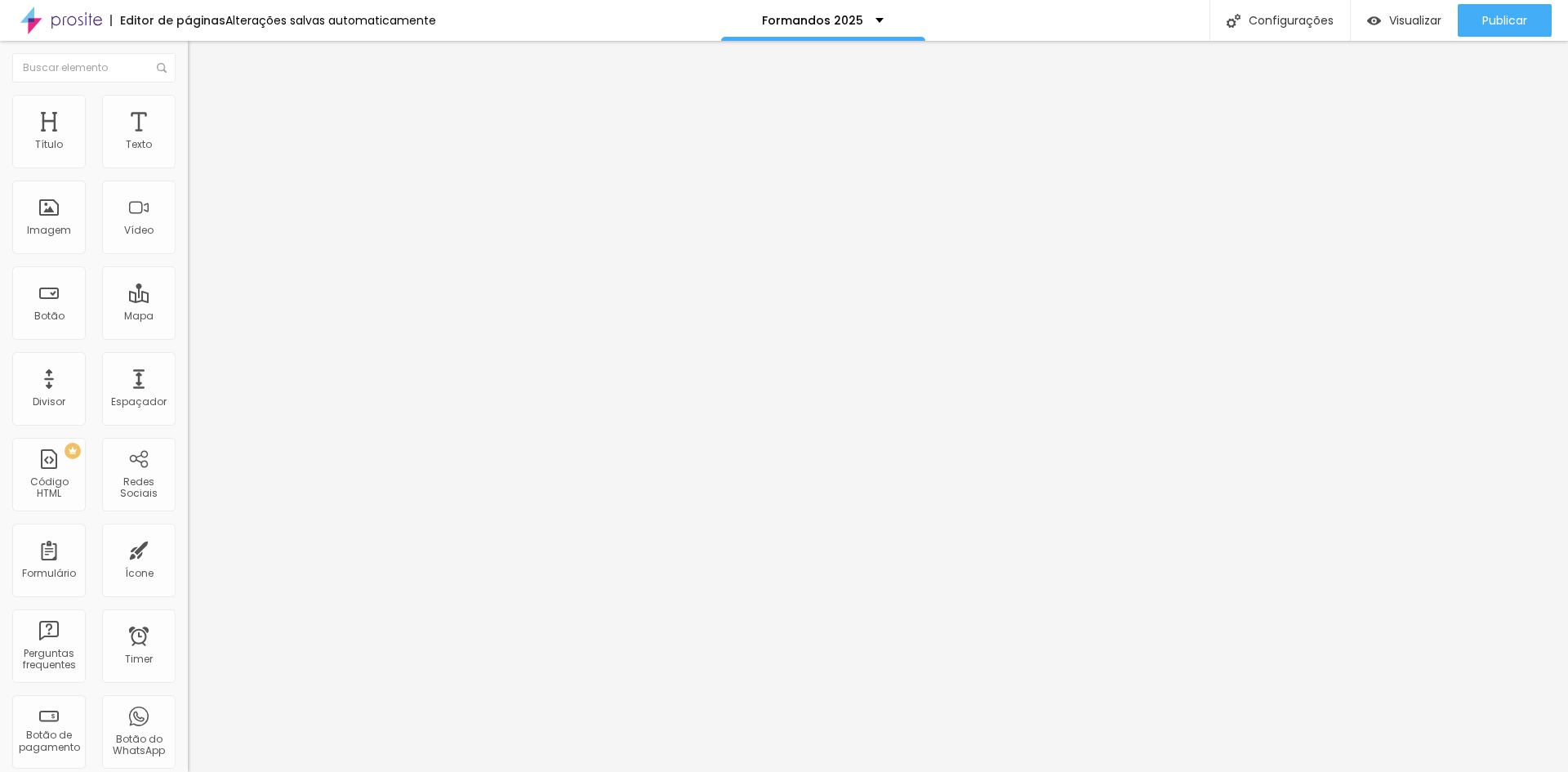
type input "140"
type input "94"
type input "58"
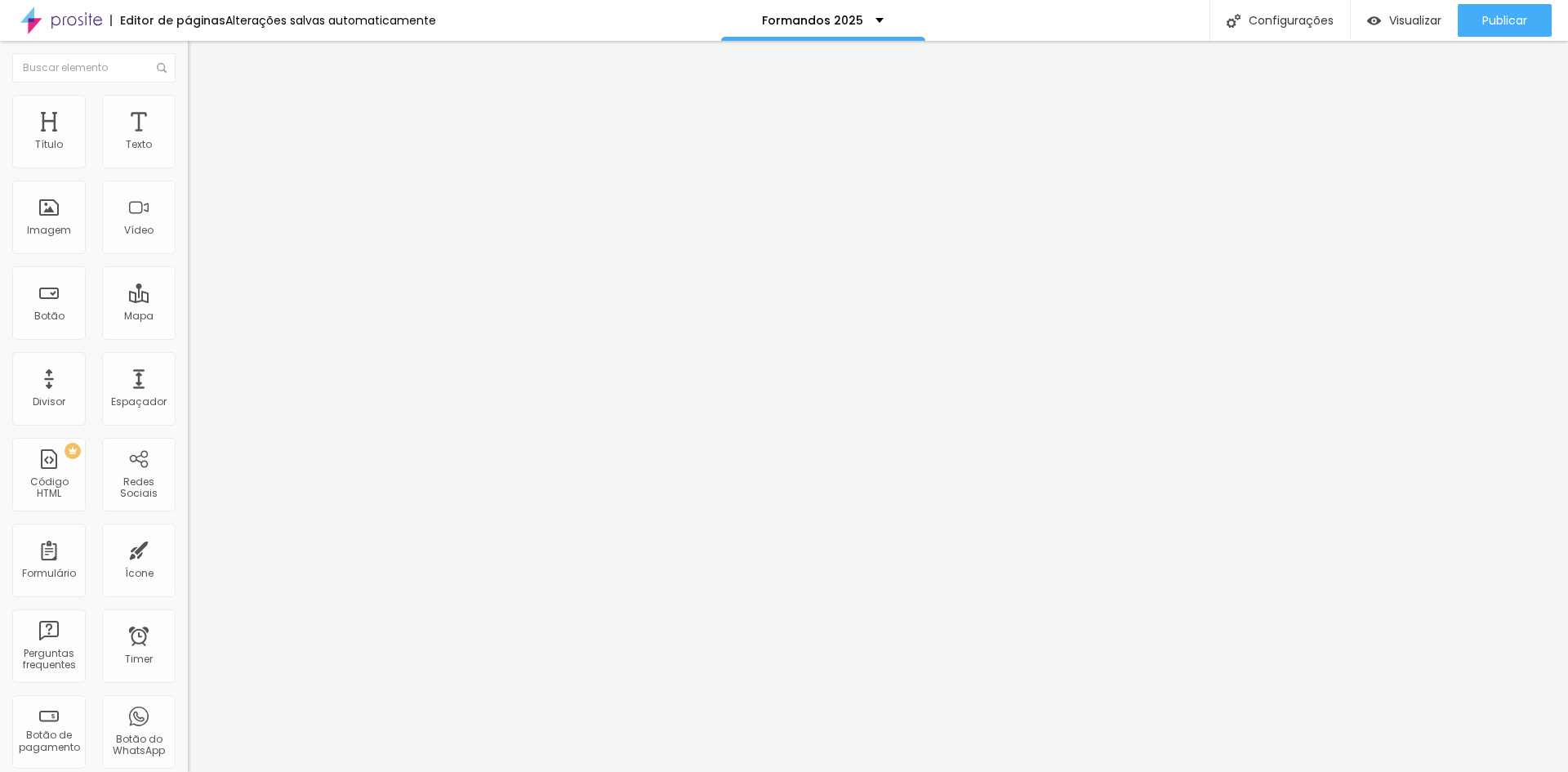
type input "58"
type input "23"
type input "0"
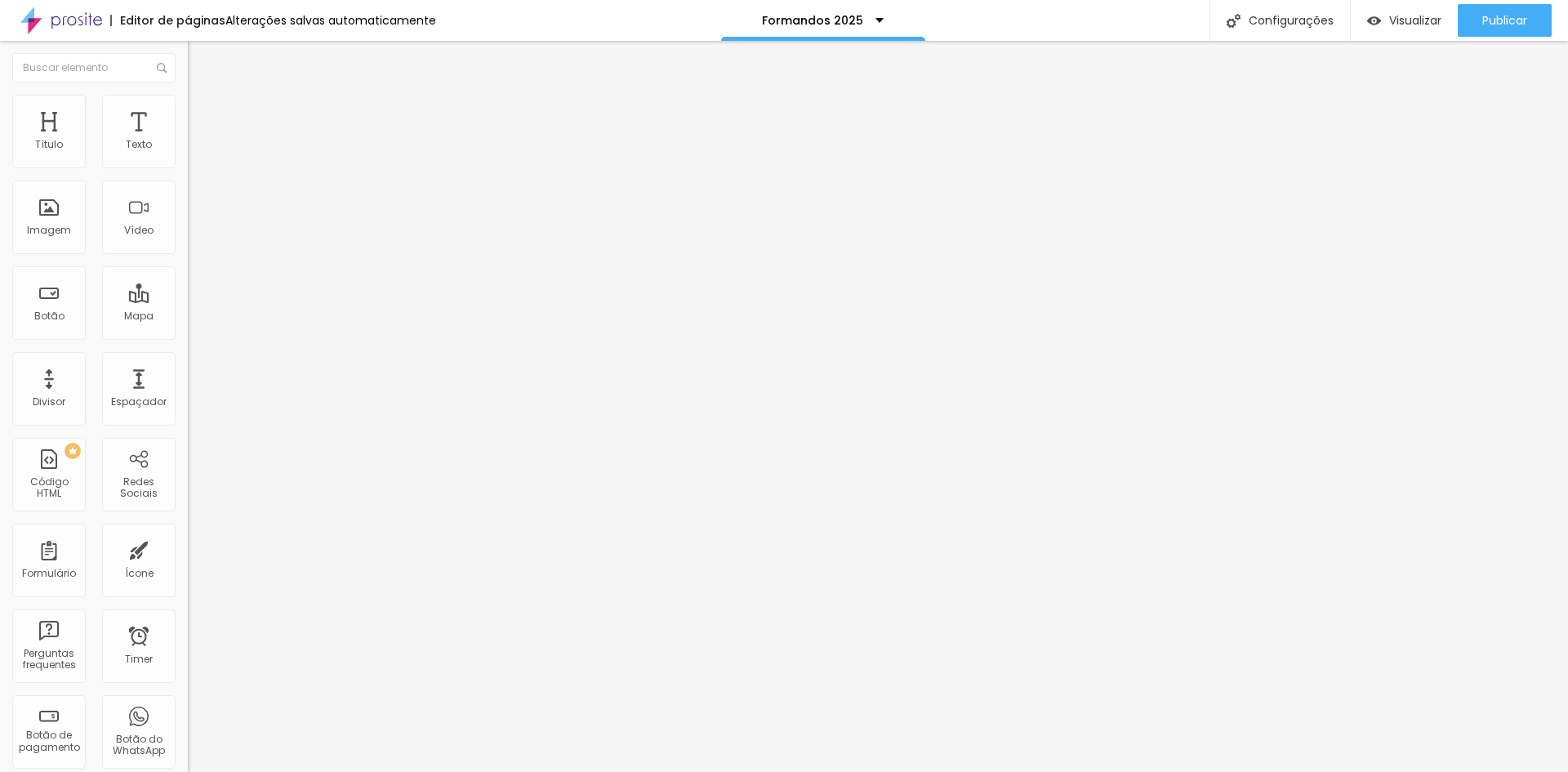
drag, startPoint x: 137, startPoint y: 205, endPoint x: 0, endPoint y: 199, distance: 137.1
type input "0"
click at [188, 358] on input "range" at bounding box center [241, 364] width 105 height 13
click at [188, 112] on li "Avançado" at bounding box center [282, 119] width 188 height 16
click at [202, 96] on span "Conteúdo" at bounding box center [228, 89] width 51 height 14
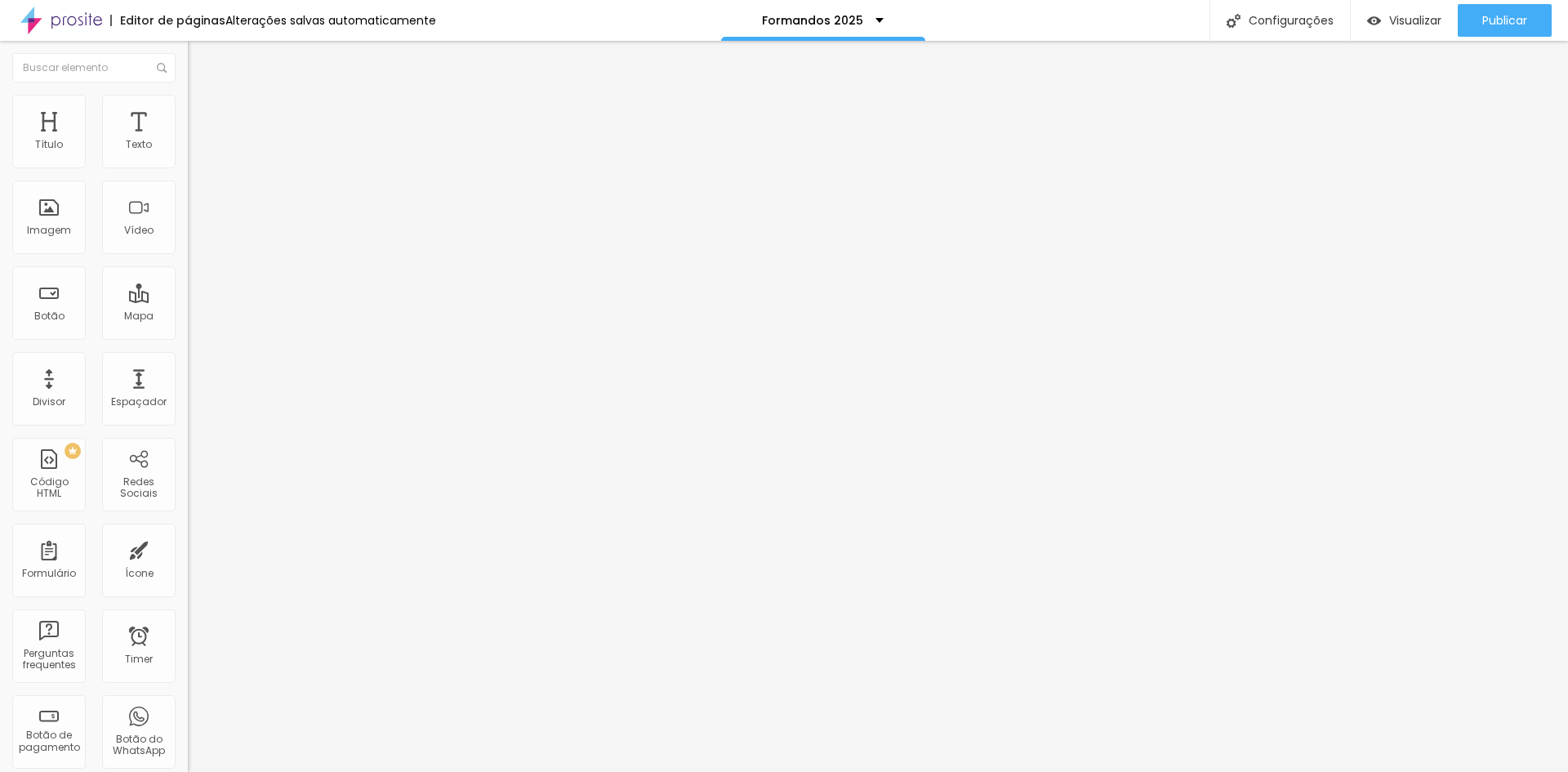
click at [202, 112] on span "Estilo" at bounding box center [215, 106] width 26 height 14
click at [188, 93] on img at bounding box center [195, 85] width 14 height 14
click at [277, 137] on img at bounding box center [282, 133] width 10 height 10
click at [188, 140] on span "Adicionar imagem" at bounding box center [241, 134] width 105 height 14
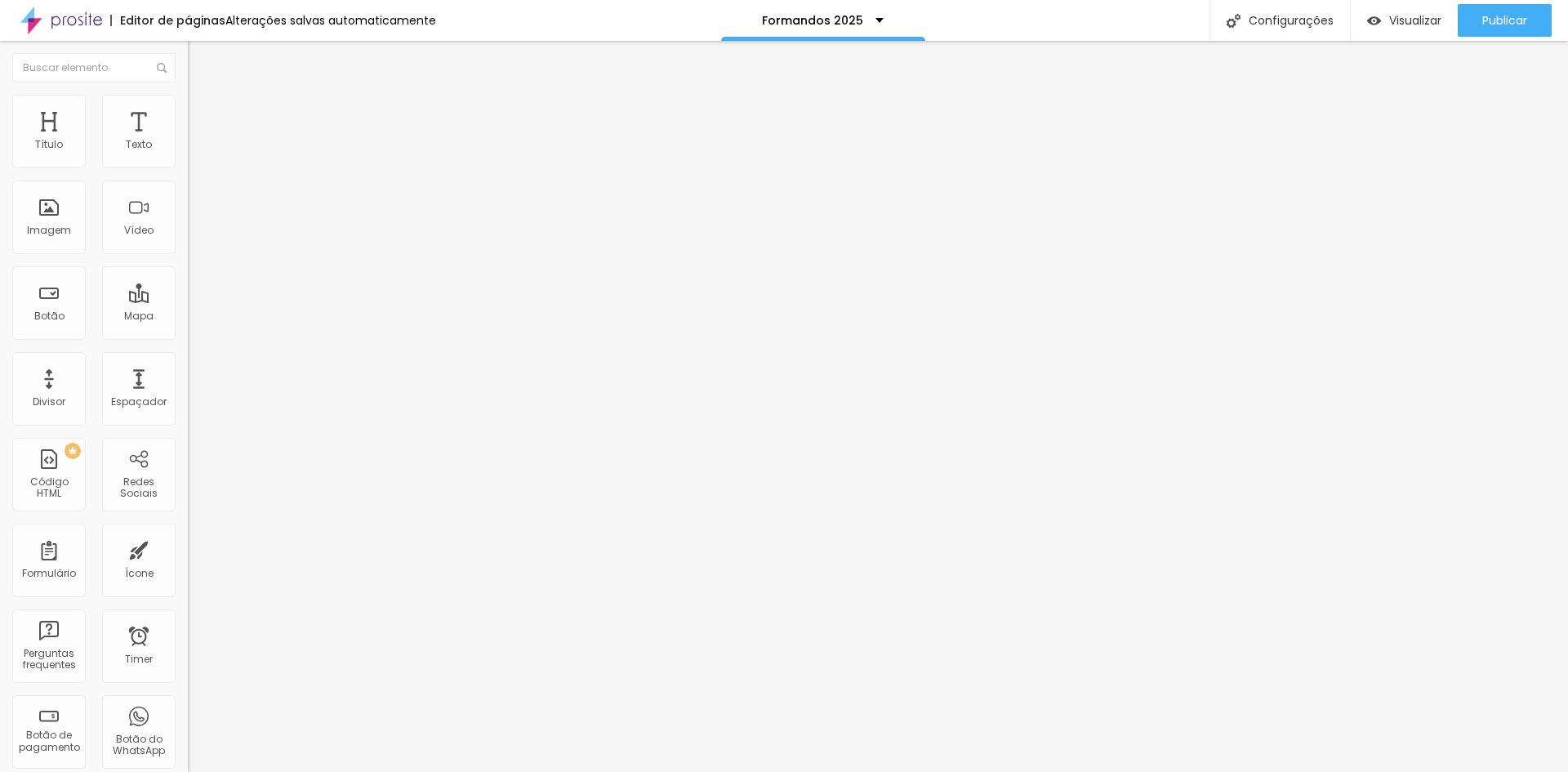
click at [188, 255] on span "Original" at bounding box center [208, 249] width 39 height 14
click at [188, 266] on span "Cinema" at bounding box center [208, 259] width 41 height 14
click at [188, 281] on span "Padrão" at bounding box center [206, 274] width 37 height 14
click at [188, 291] on span "Quadrado" at bounding box center [214, 283] width 53 height 14
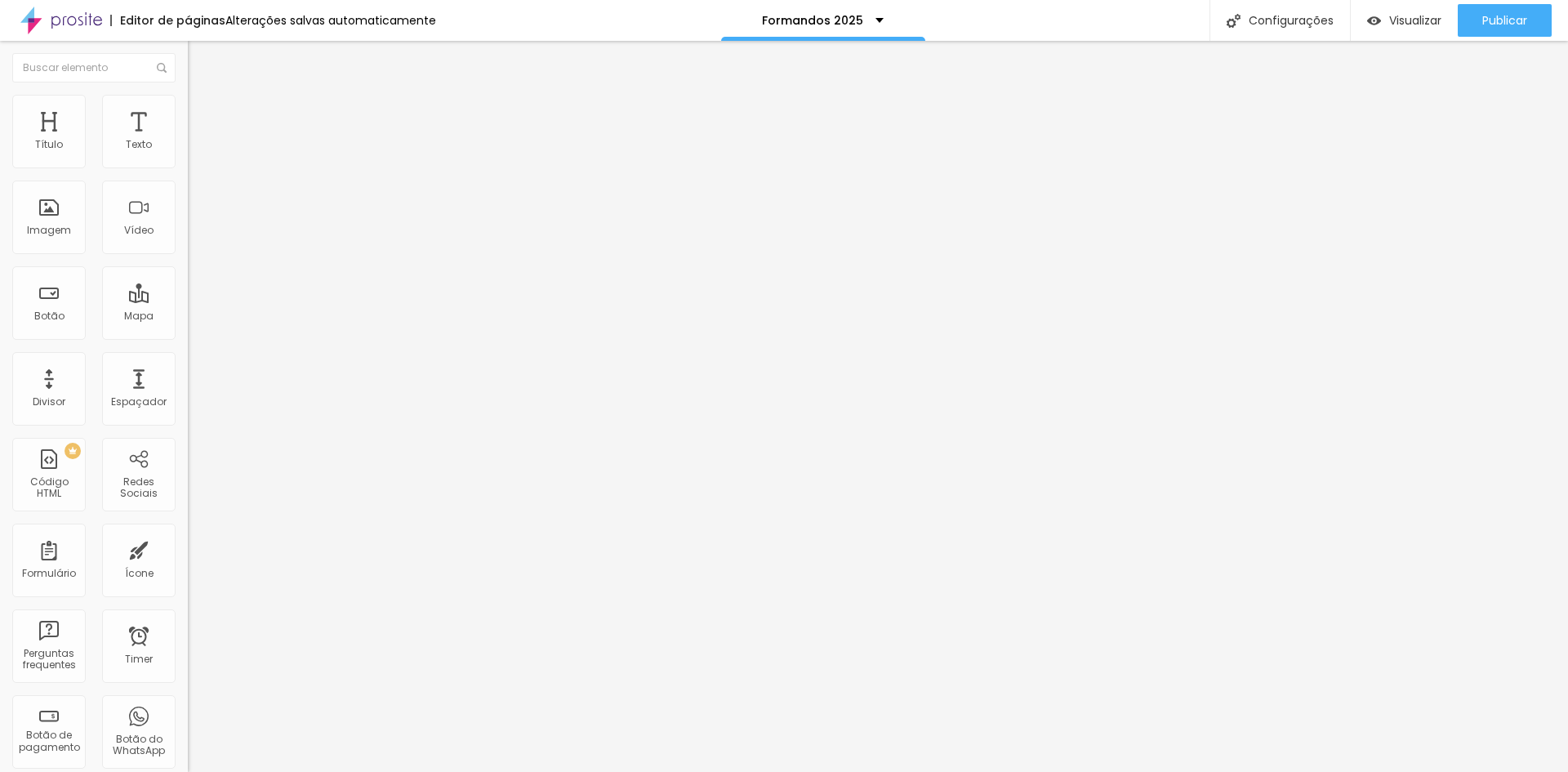
click at [188, 300] on span "Original" at bounding box center [208, 294] width 39 height 14
click at [202, 112] on span "Estilo" at bounding box center [215, 106] width 26 height 14
type input "95"
type input "90"
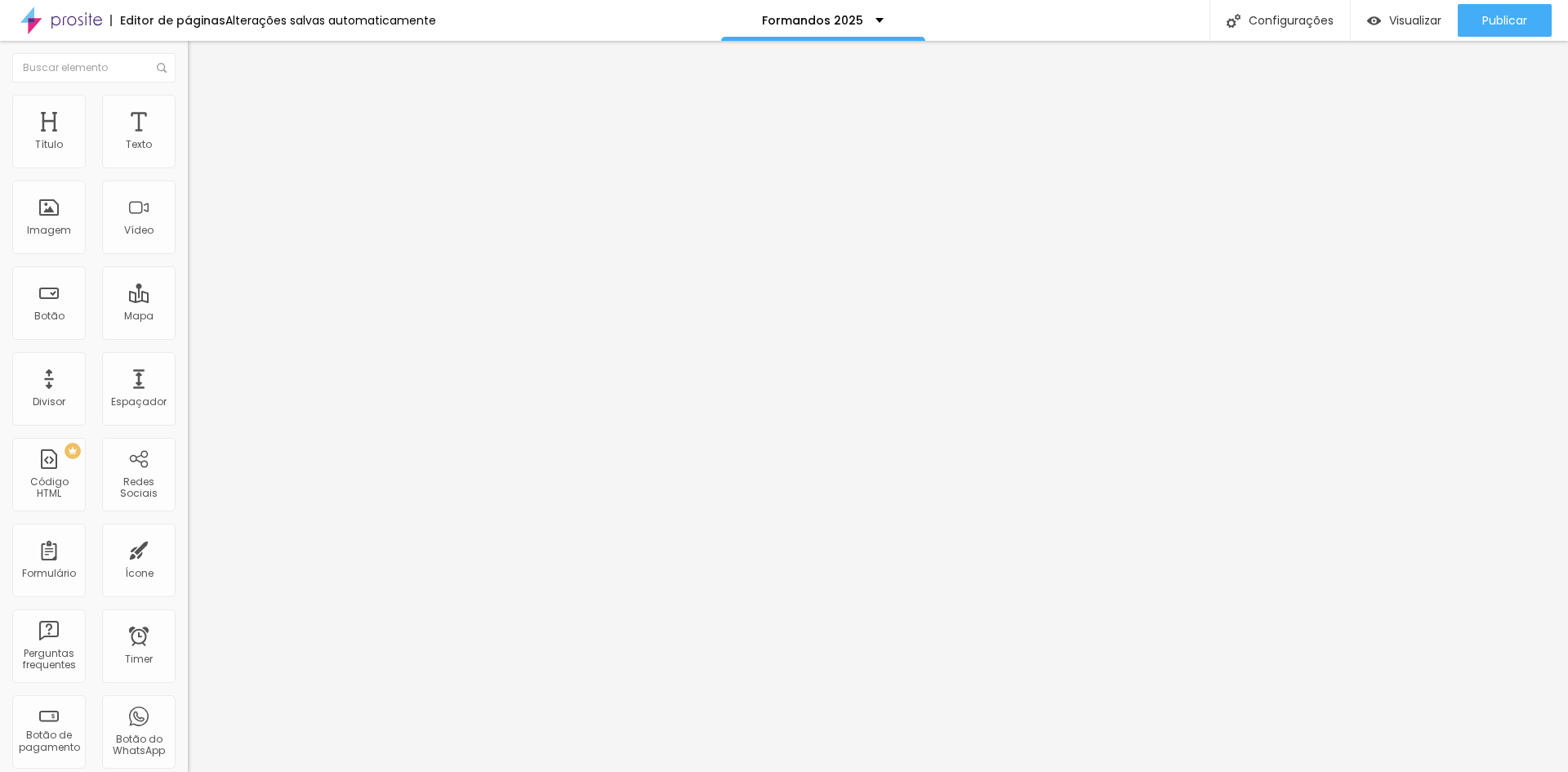
type input "90"
type input "85"
type input "80"
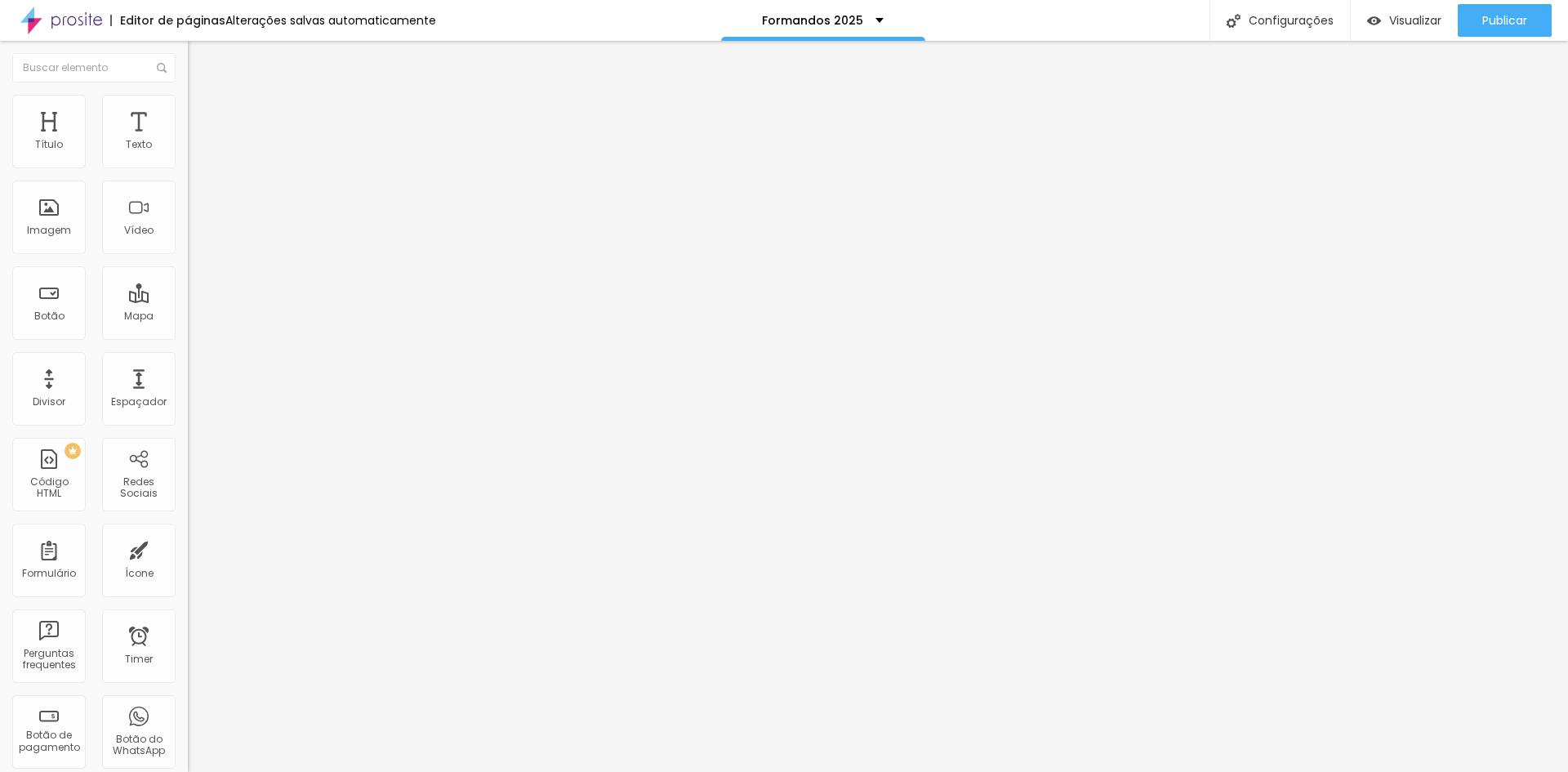
type input "75"
type input "70"
type input "65"
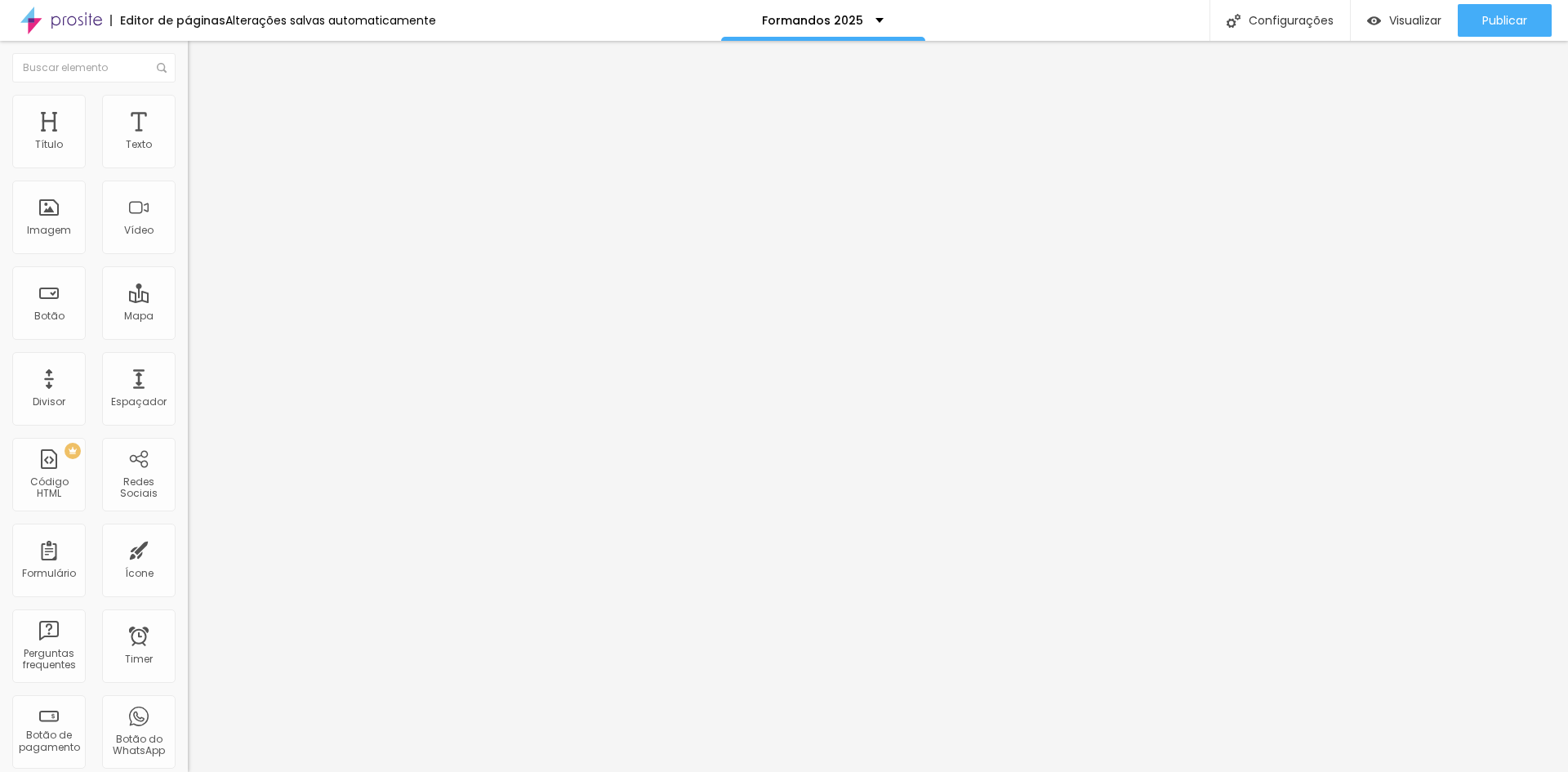
type input "65"
type input "60"
type input "55"
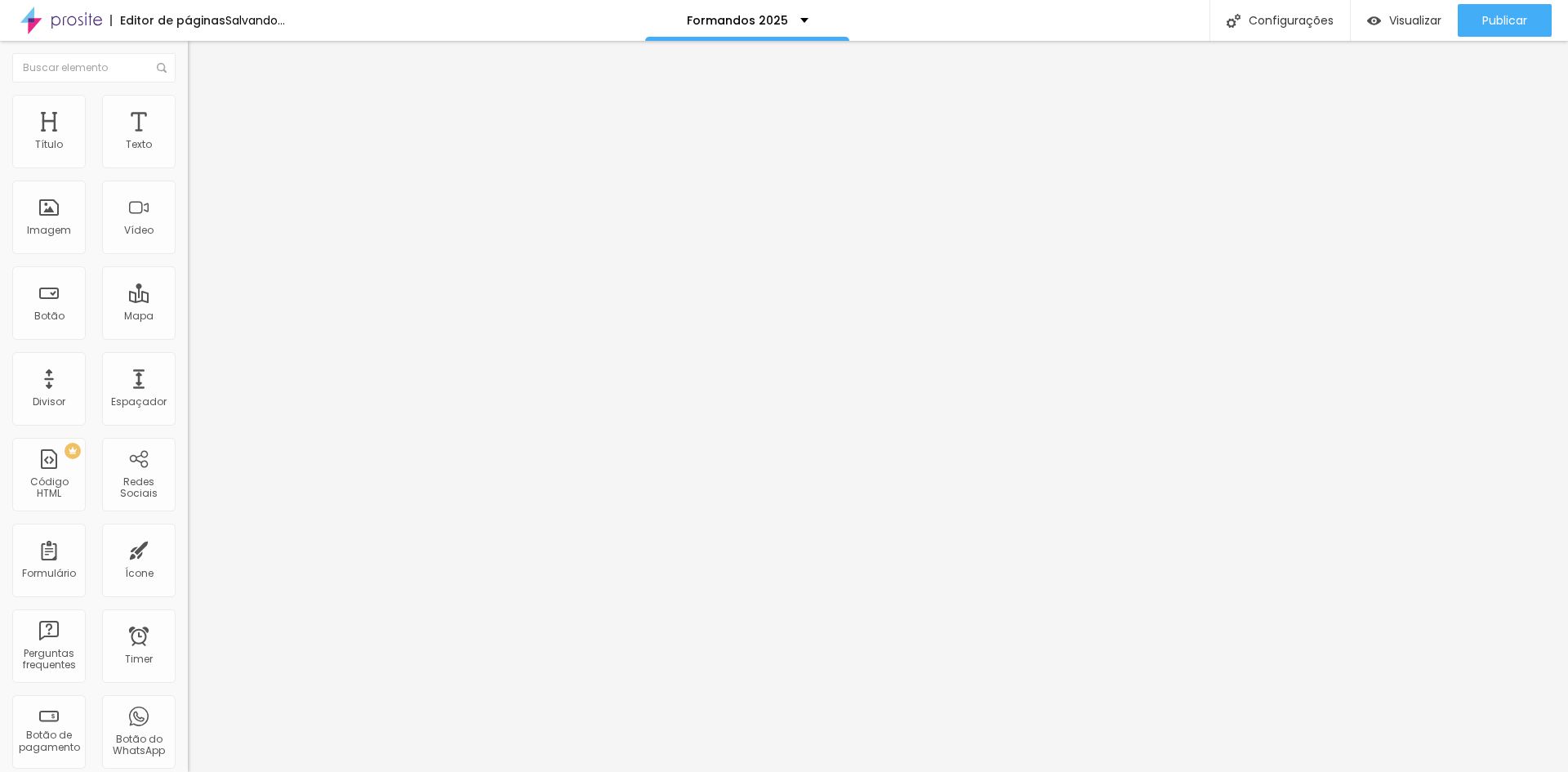
type input "50"
type input "55"
drag, startPoint x: 164, startPoint y: 176, endPoint x: 92, endPoint y: 169, distance: 72.3
type input "55"
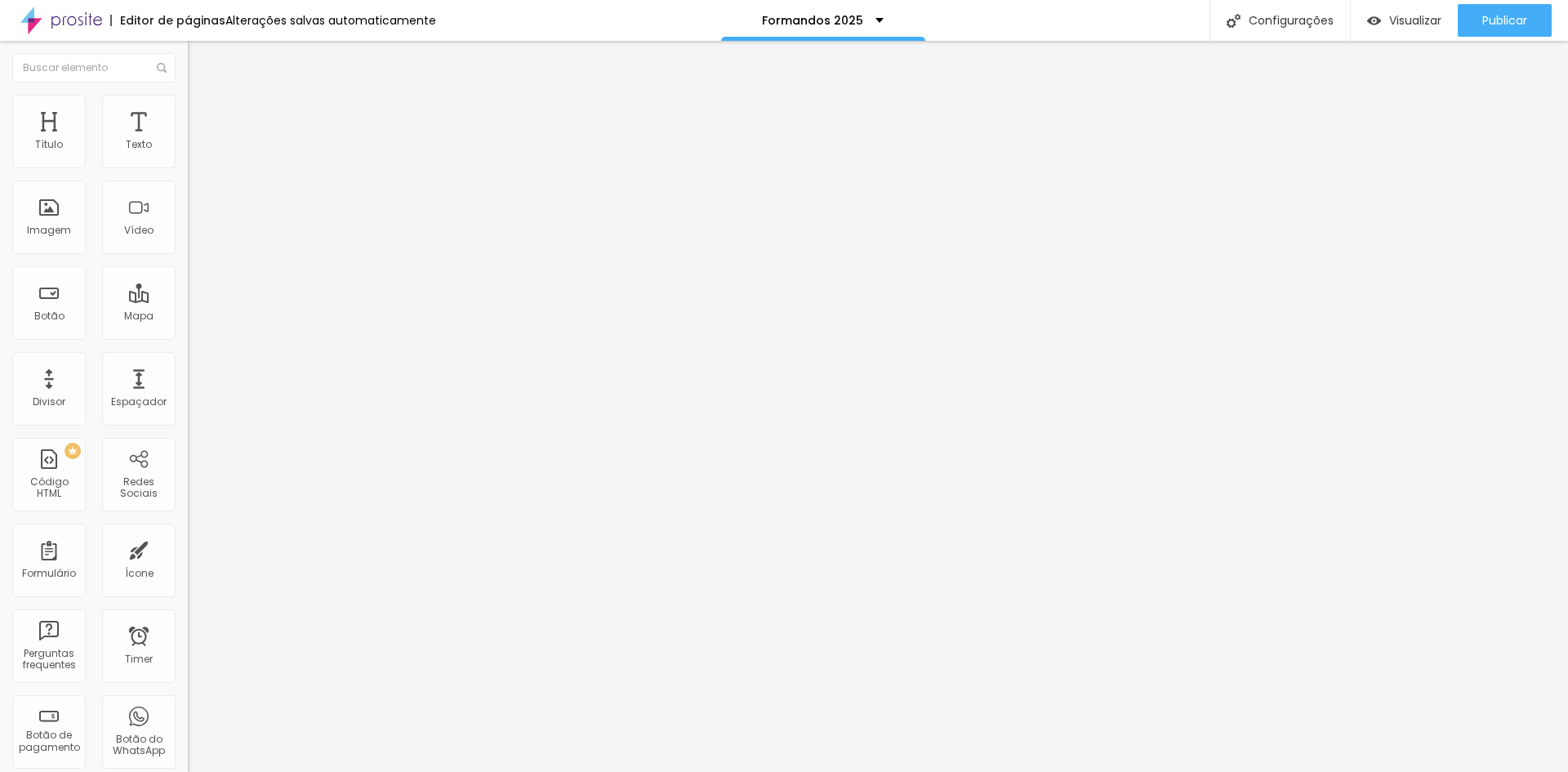
click at [188, 168] on input "range" at bounding box center [241, 160] width 105 height 13
click at [202, 115] on span "Avançado" at bounding box center [229, 122] width 54 height 14
type input "11"
type input "13"
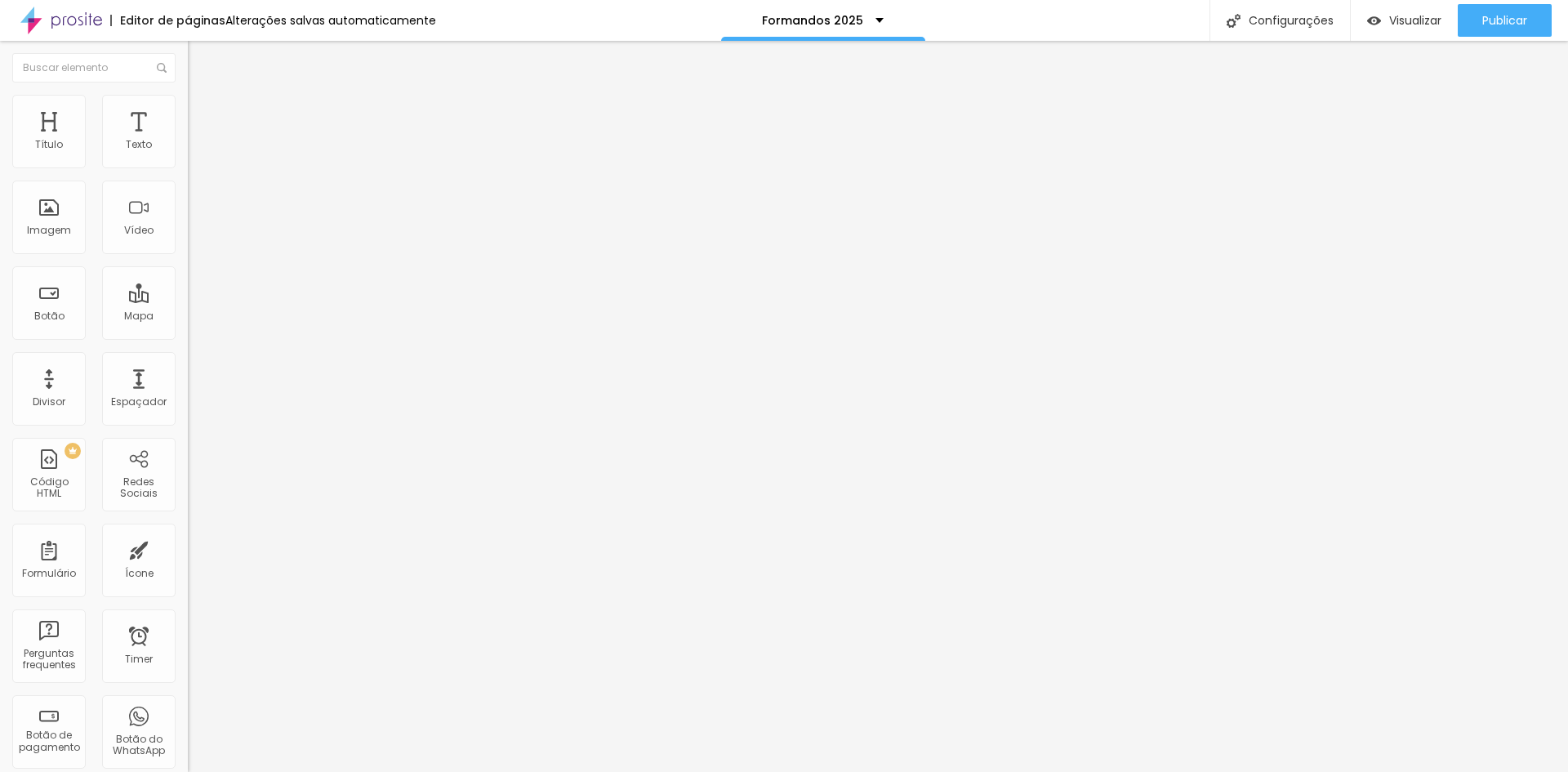
type input "13"
type input "14"
type input "16"
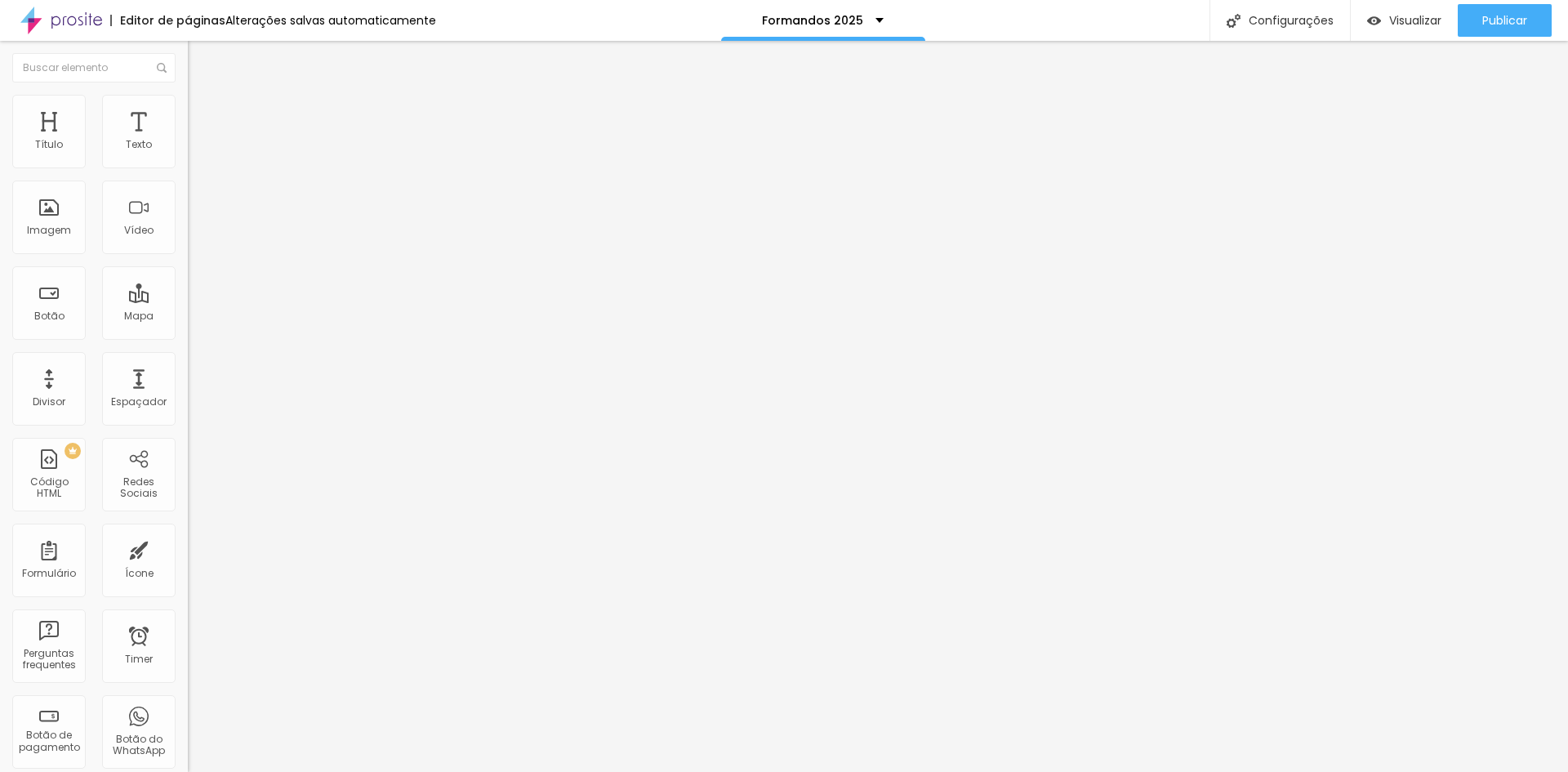
type input "17"
type input "18"
type input "20"
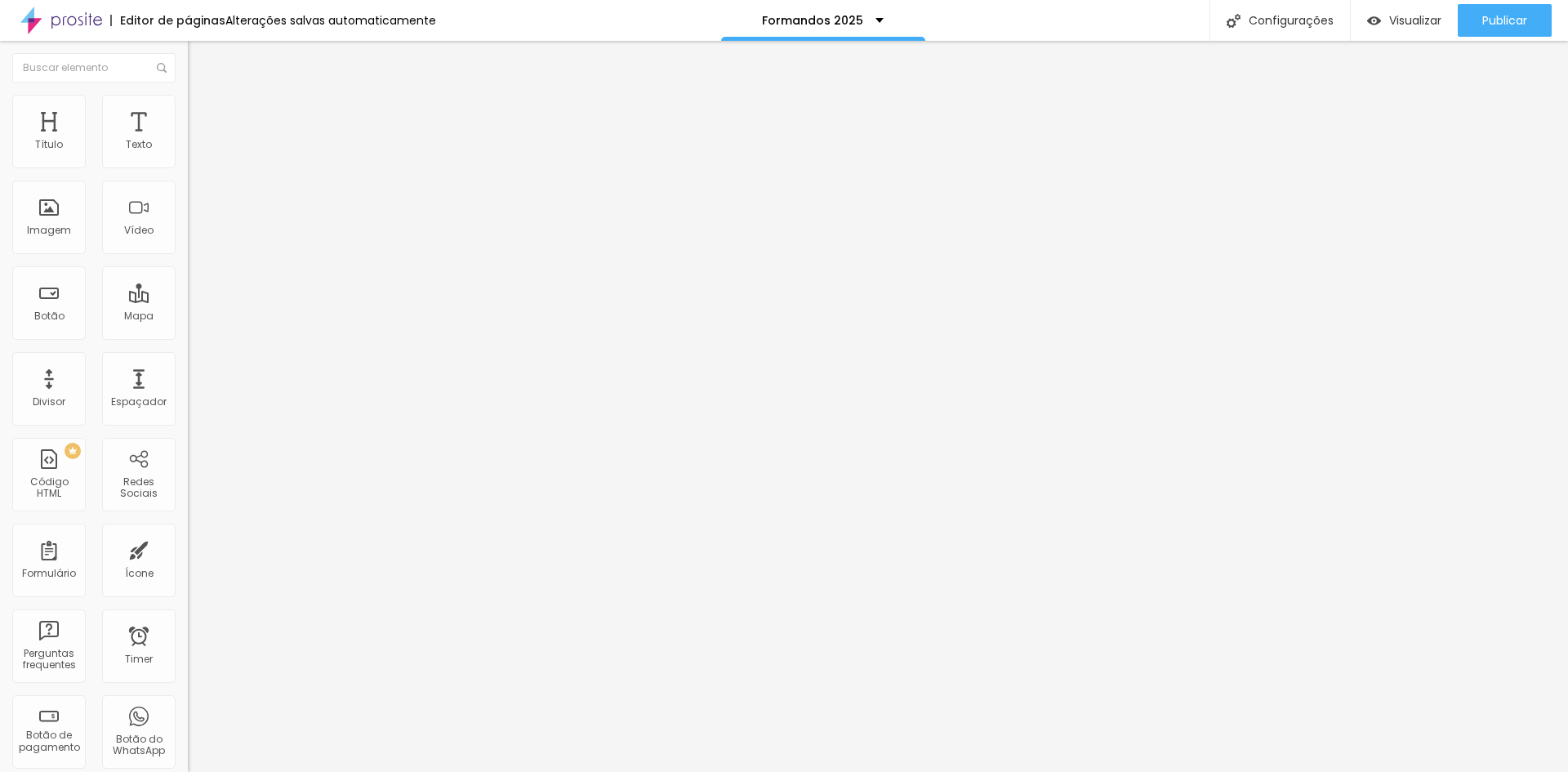
type input "20"
type input "21"
type input "23"
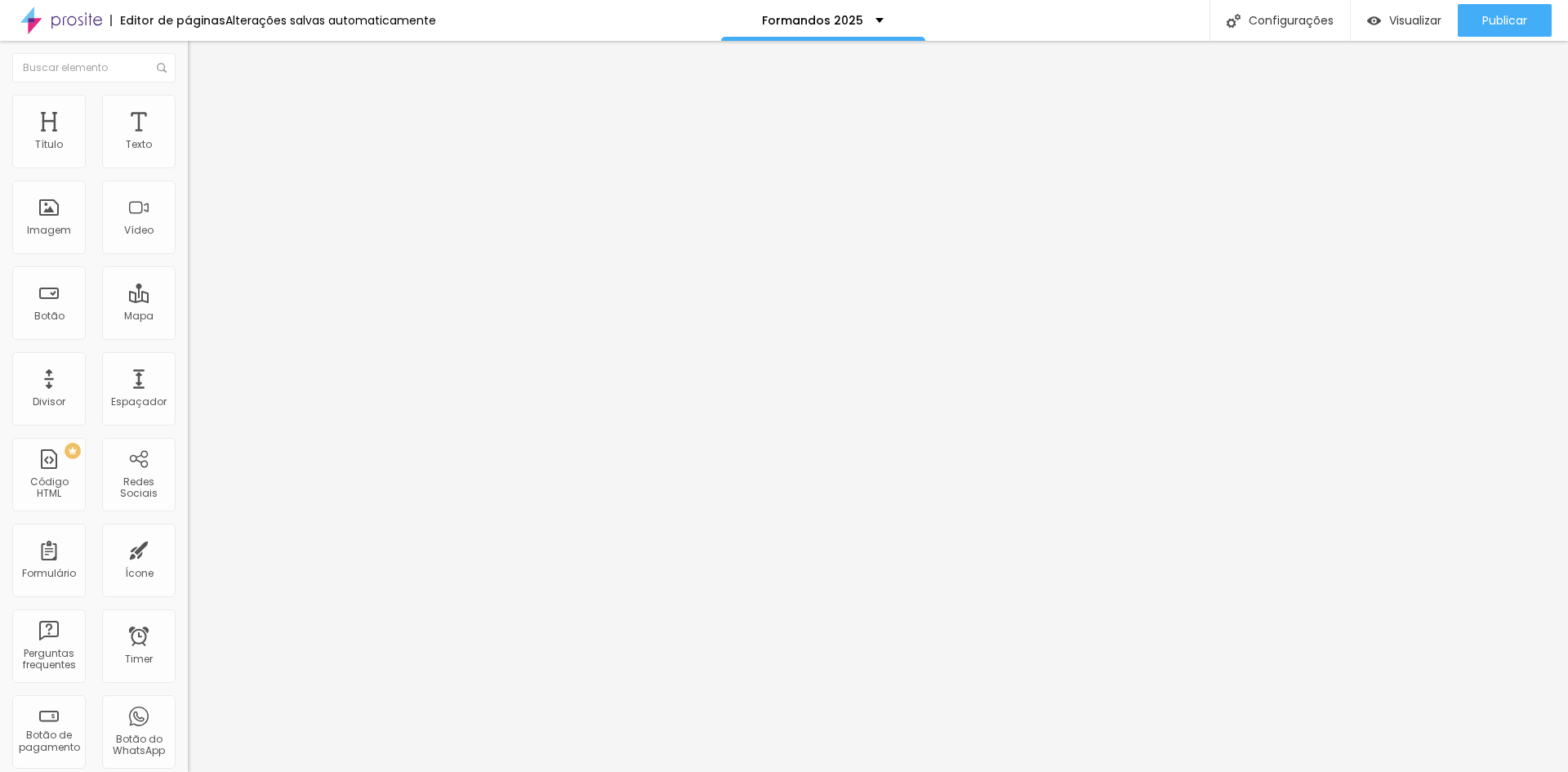
type input "24"
type input "25"
type input "27"
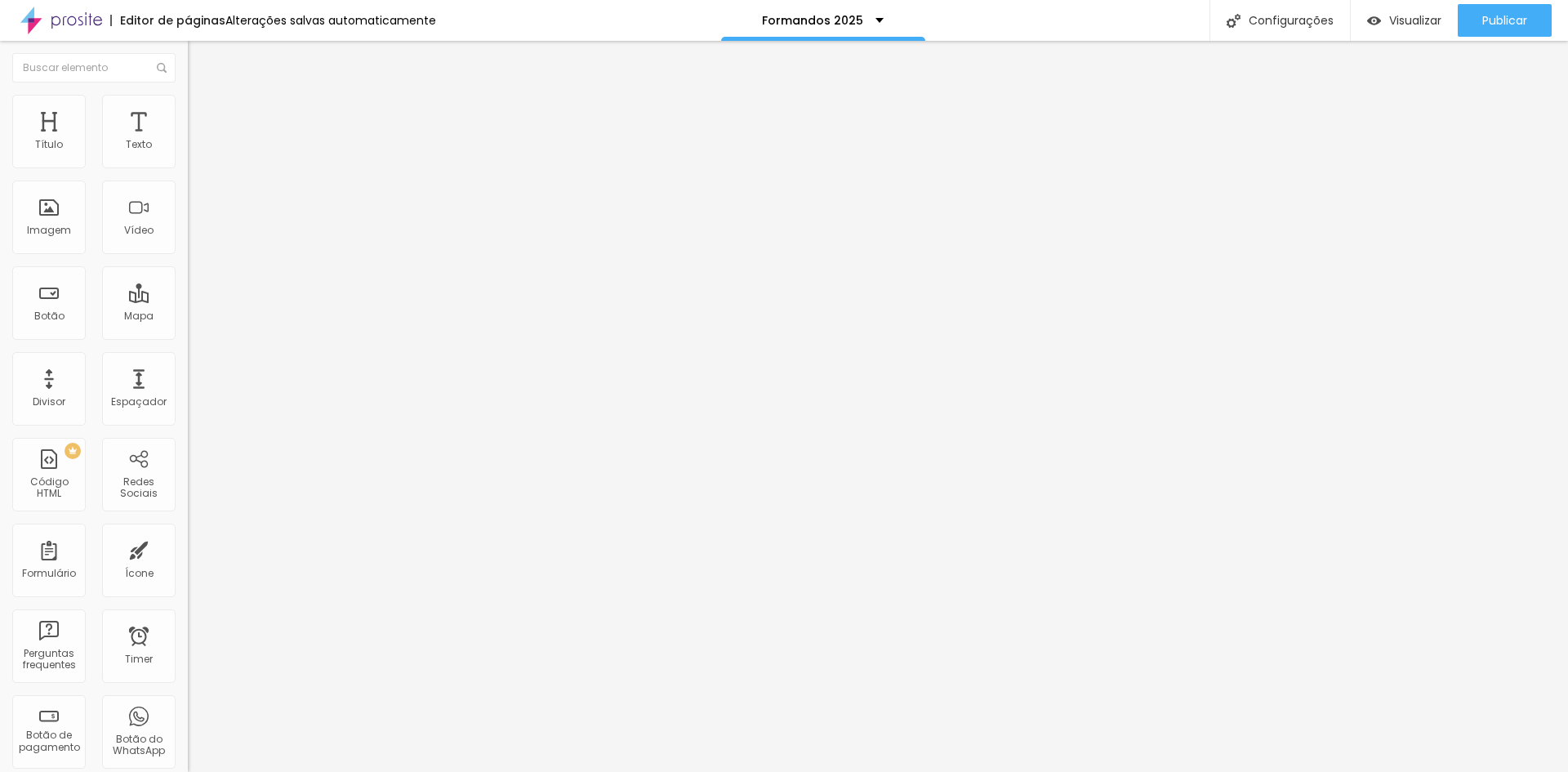
type input "27"
type input "28"
type input "29"
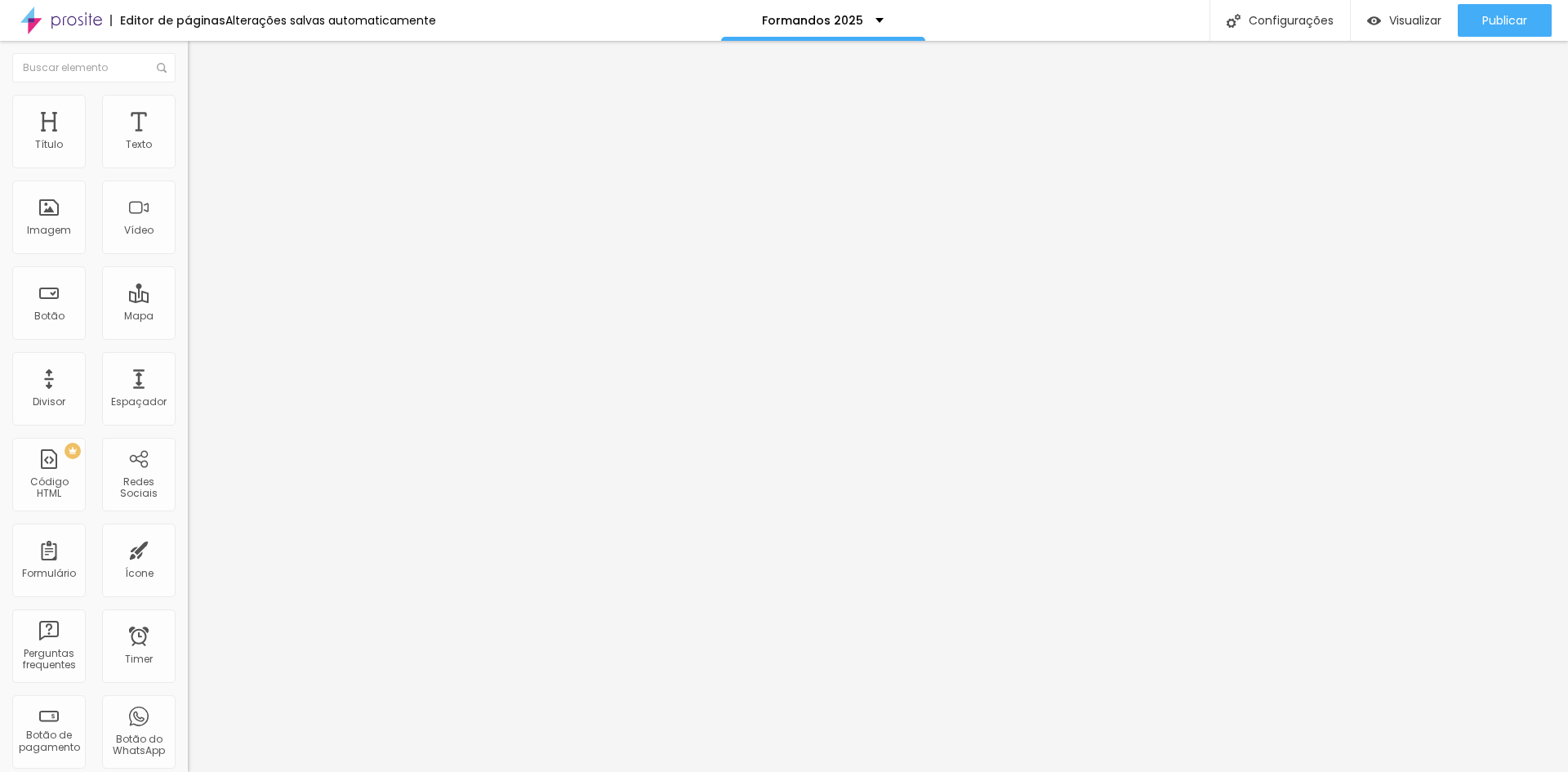
type input "28"
type input "27"
type input "26"
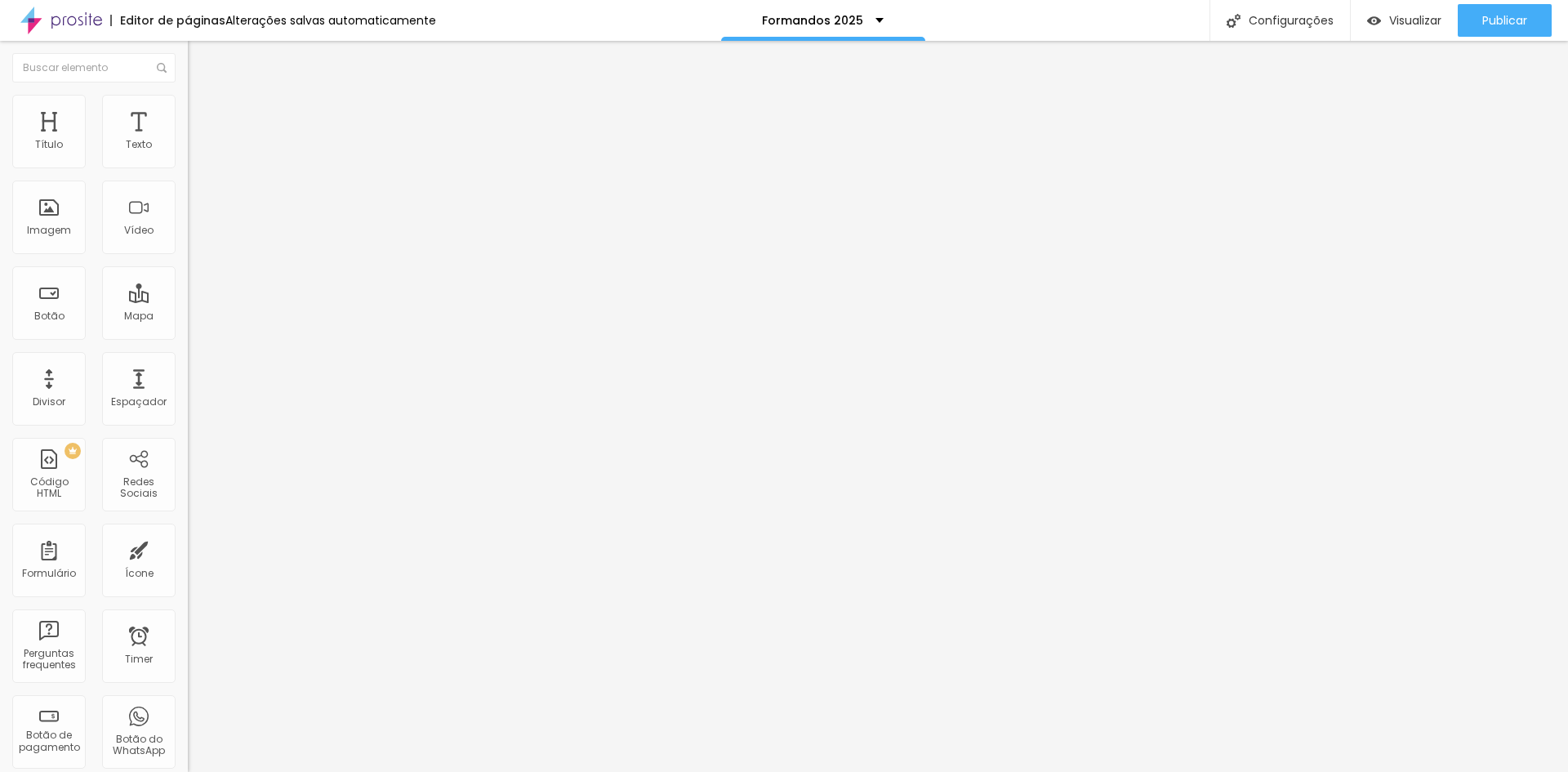
type input "26"
type input "25"
type input "24"
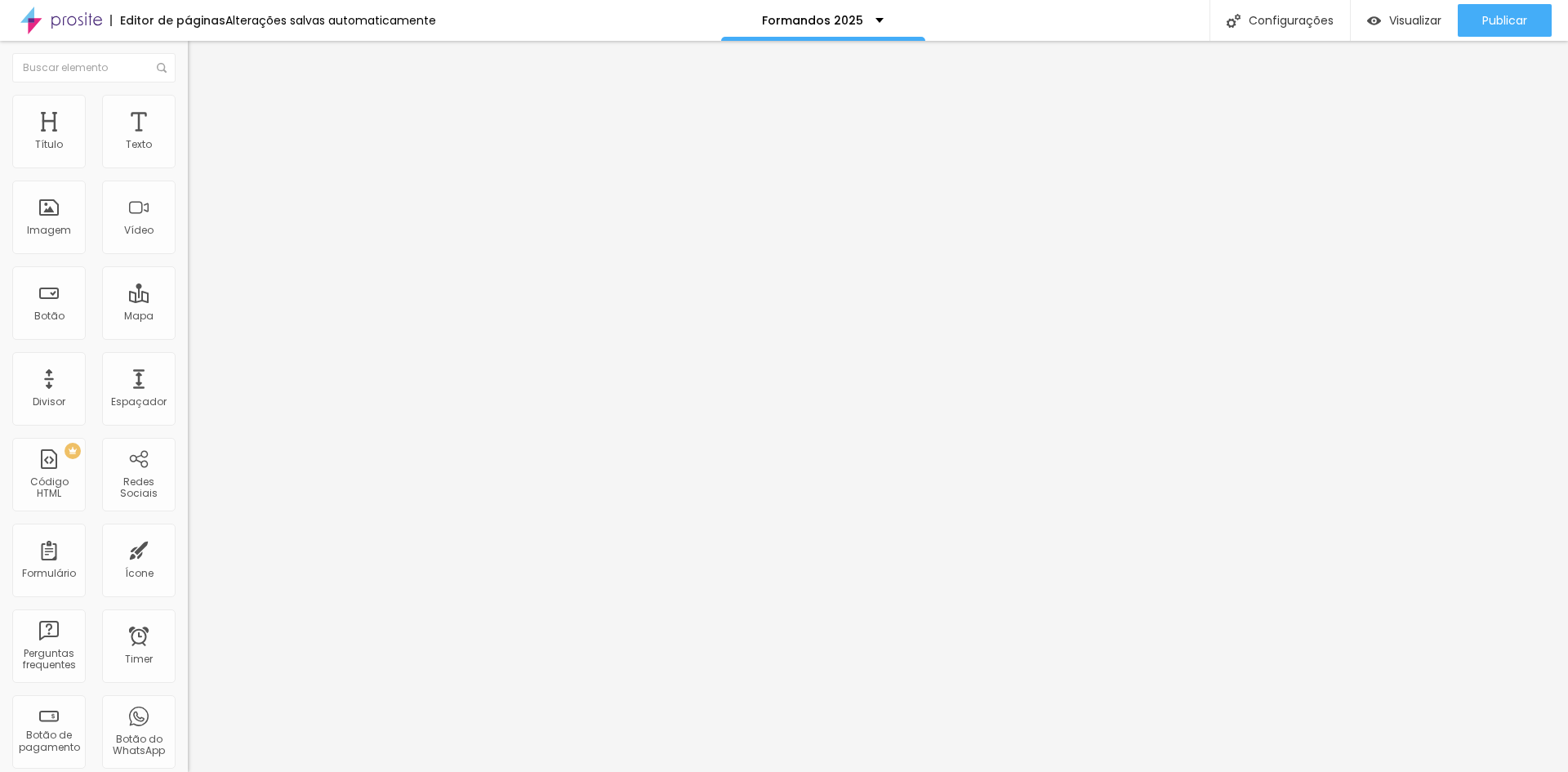
type input "23"
type input "21"
type input "20"
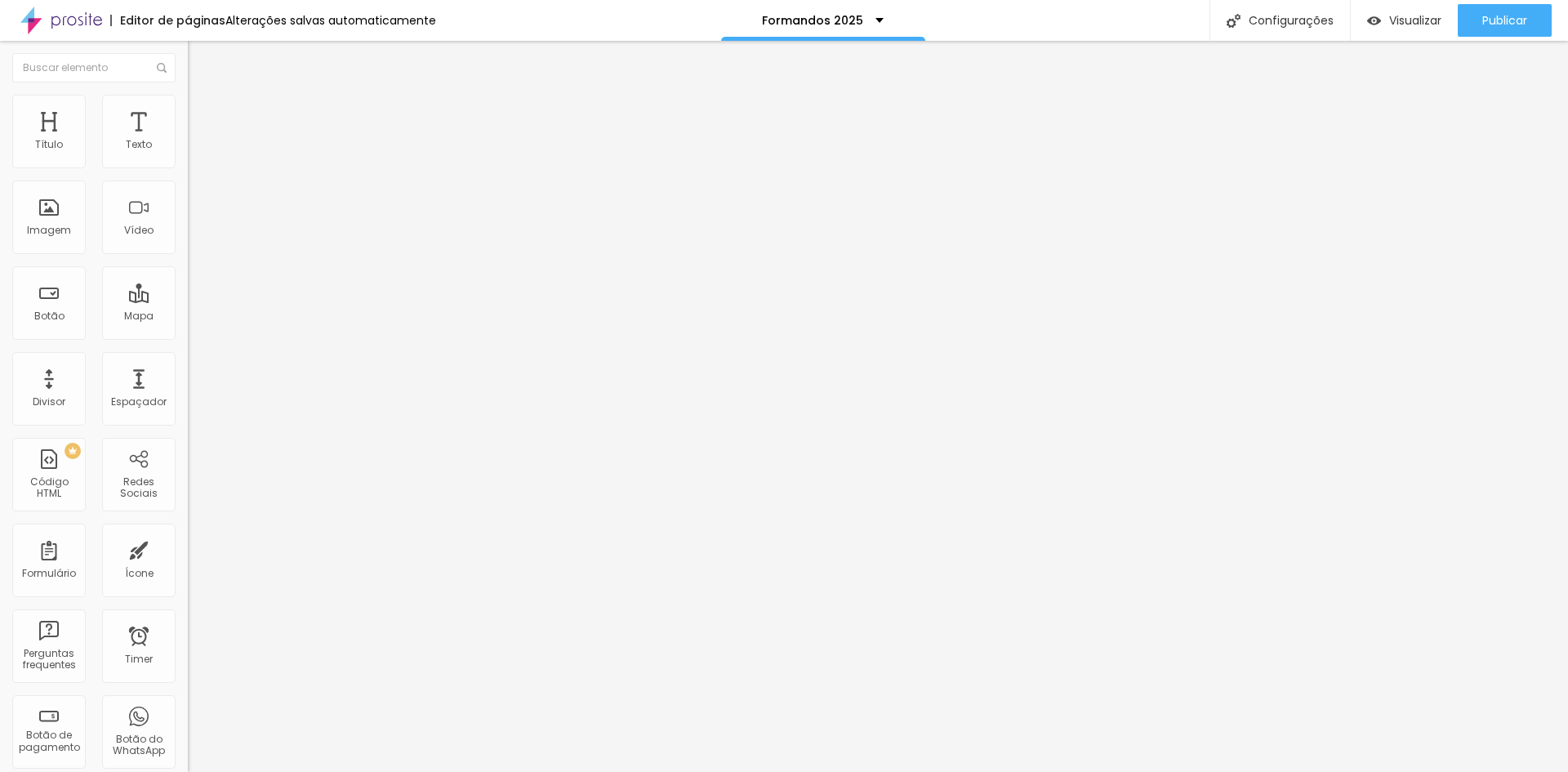
type input "20"
type input "19"
type input "18"
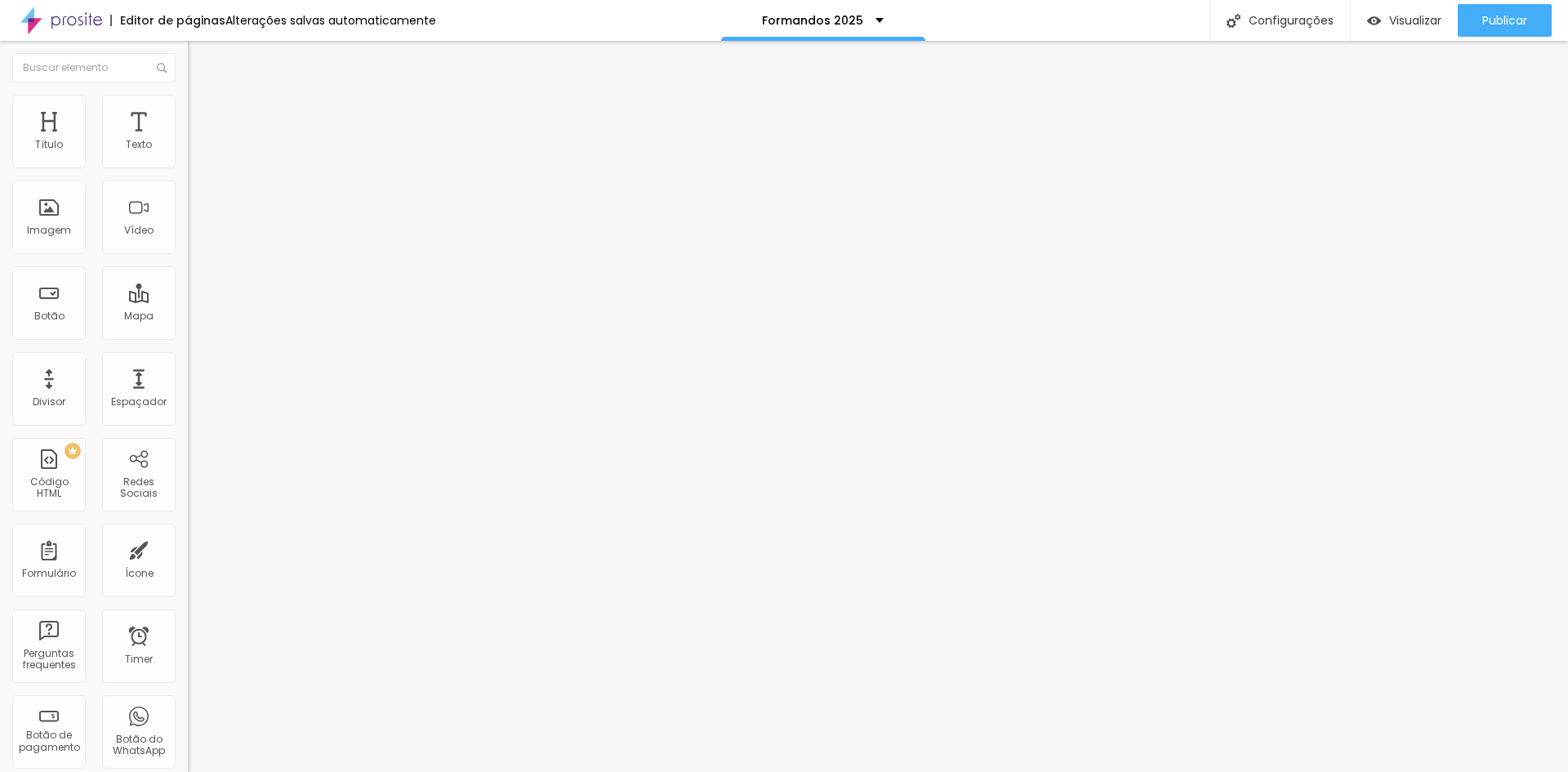
type input "16"
type input "15"
type input "13"
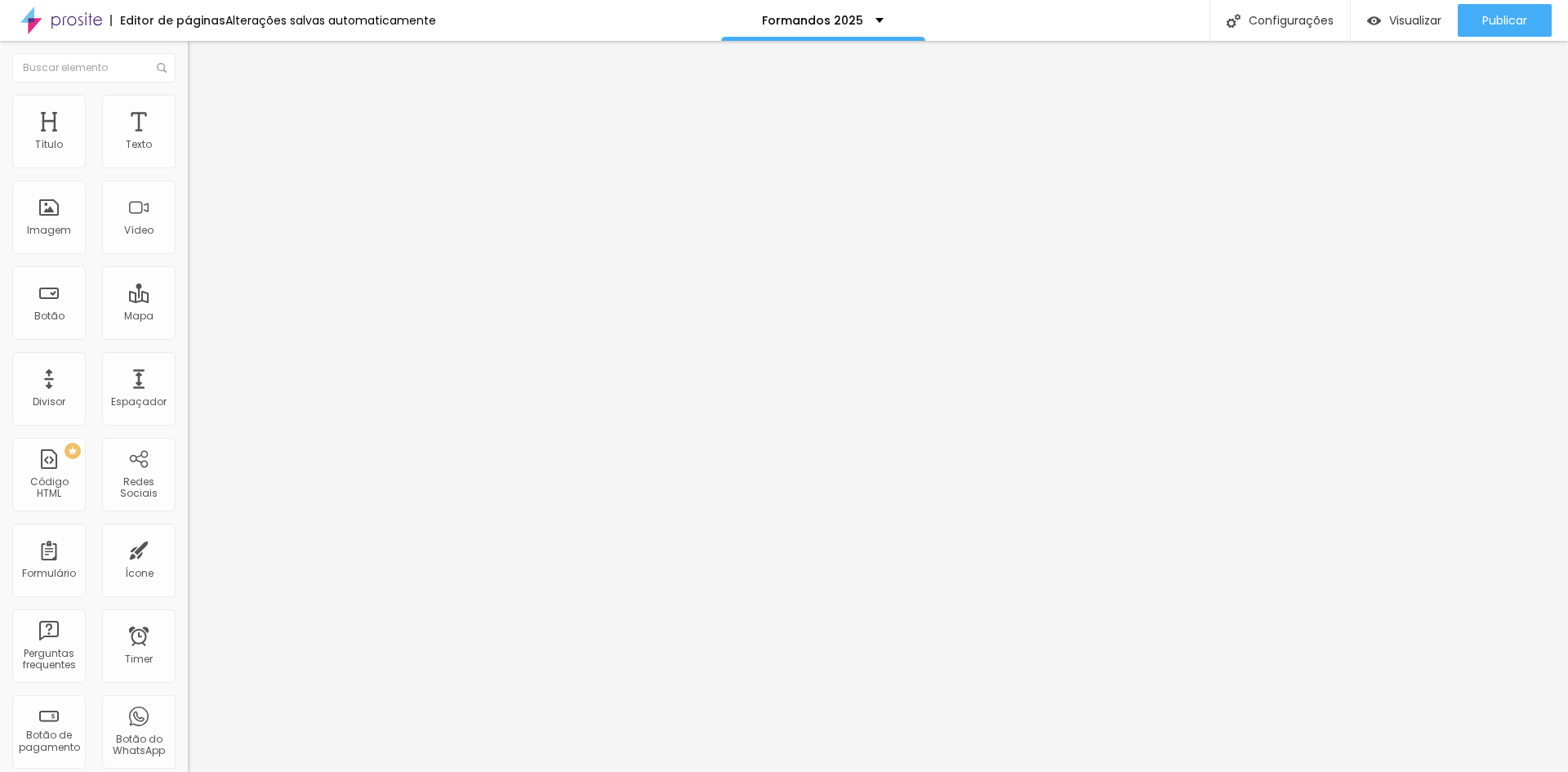
type input "13"
type input "11"
drag, startPoint x: 48, startPoint y: 160, endPoint x: 20, endPoint y: 153, distance: 28.9
click at [188, 317] on input "range" at bounding box center [241, 323] width 105 height 13
drag, startPoint x: 44, startPoint y: 193, endPoint x: 17, endPoint y: 191, distance: 27.1
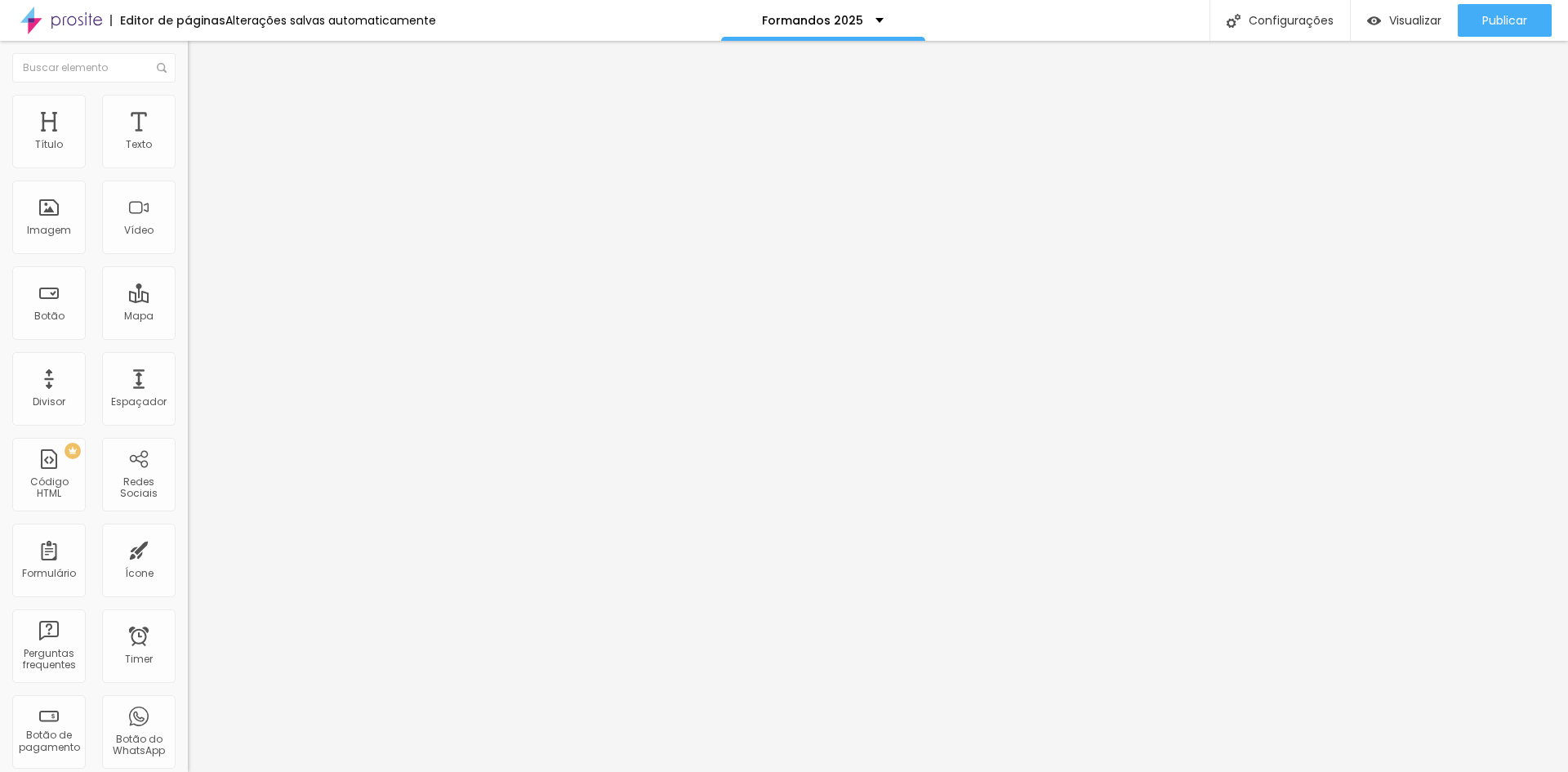
click at [188, 548] on input "range" at bounding box center [241, 554] width 105 height 13
click at [202, 96] on span "Conteúdo" at bounding box center [228, 89] width 51 height 14
click at [188, 112] on li "Avançado" at bounding box center [282, 119] width 188 height 16
click at [188, 108] on li "Estilo" at bounding box center [282, 102] width 188 height 16
drag, startPoint x: 94, startPoint y: 173, endPoint x: 48, endPoint y: 176, distance: 46.1
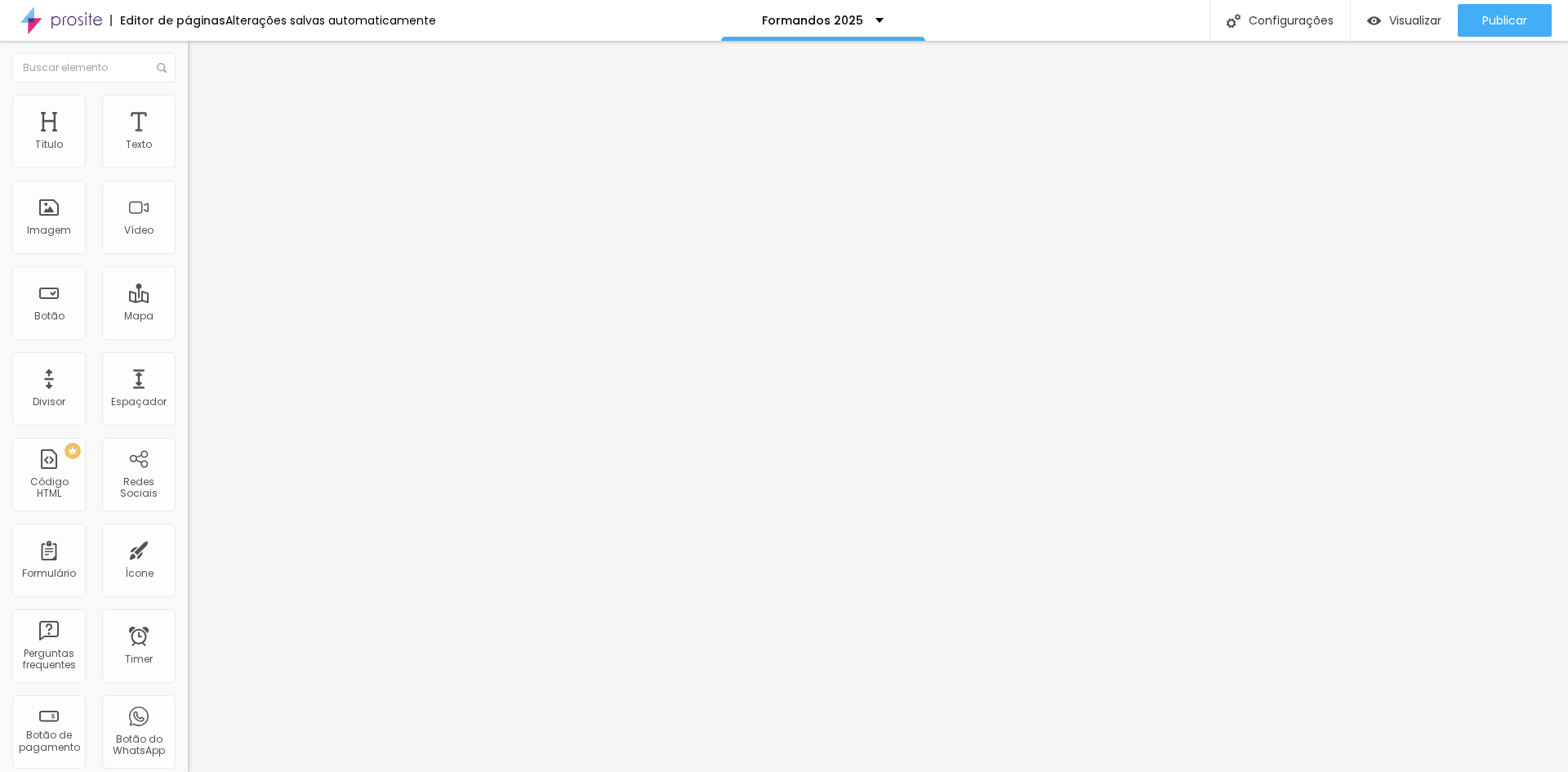
click at [188, 168] on input "range" at bounding box center [241, 160] width 105 height 13
click at [188, 112] on img at bounding box center [195, 118] width 14 height 14
drag, startPoint x: 39, startPoint y: 160, endPoint x: 75, endPoint y: 154, distance: 36.5
click at [188, 317] on input "range" at bounding box center [241, 323] width 105 height 13
click at [200, 65] on img "button" at bounding box center [206, 59] width 13 height 13
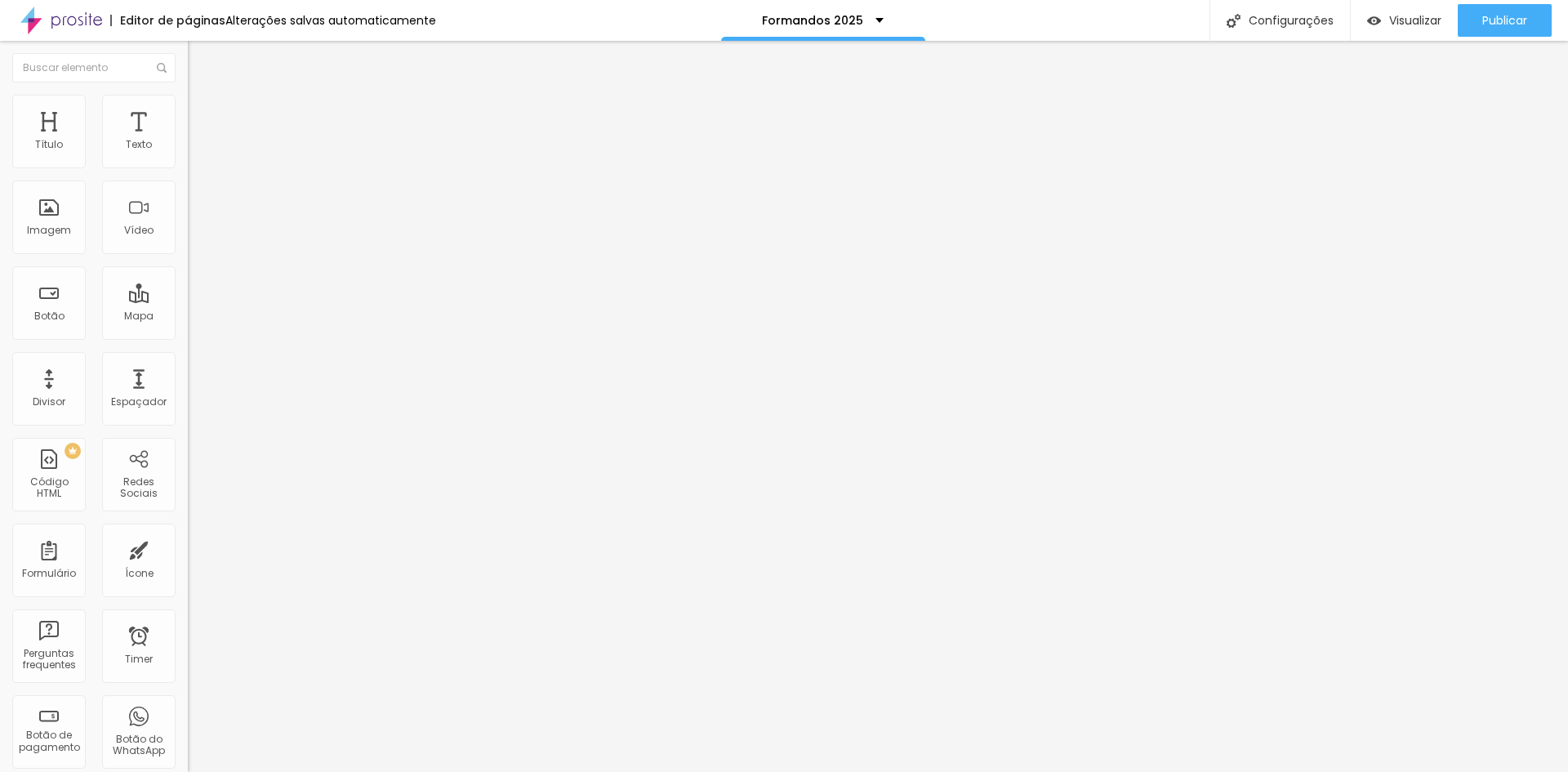
click at [188, 140] on span "Adicionar imagem" at bounding box center [241, 134] width 105 height 14
click at [188, 140] on span "Trocar imagem" at bounding box center [232, 134] width 89 height 14
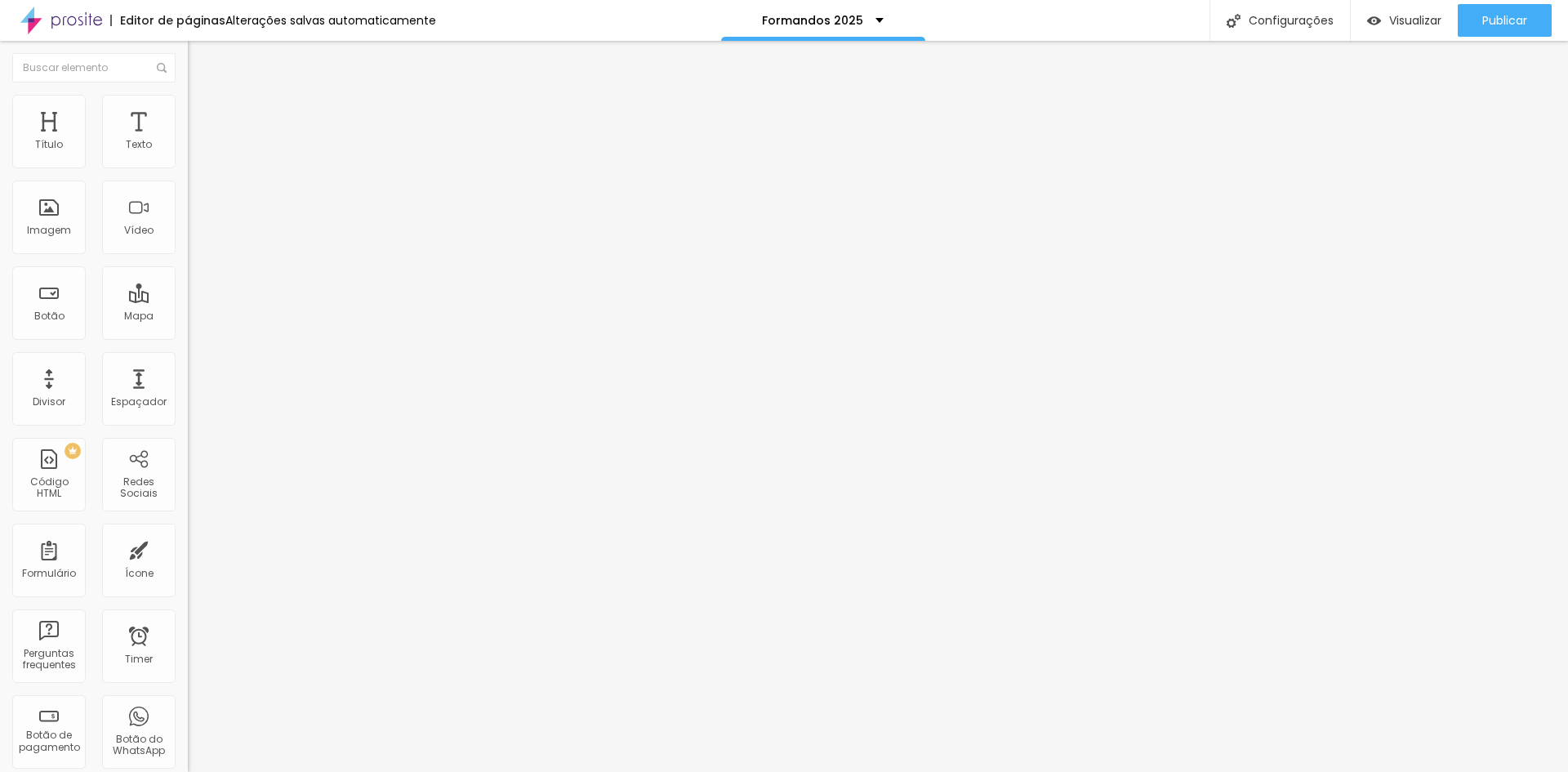
click at [188, 140] on span "Trocar imagem" at bounding box center [232, 134] width 89 height 14
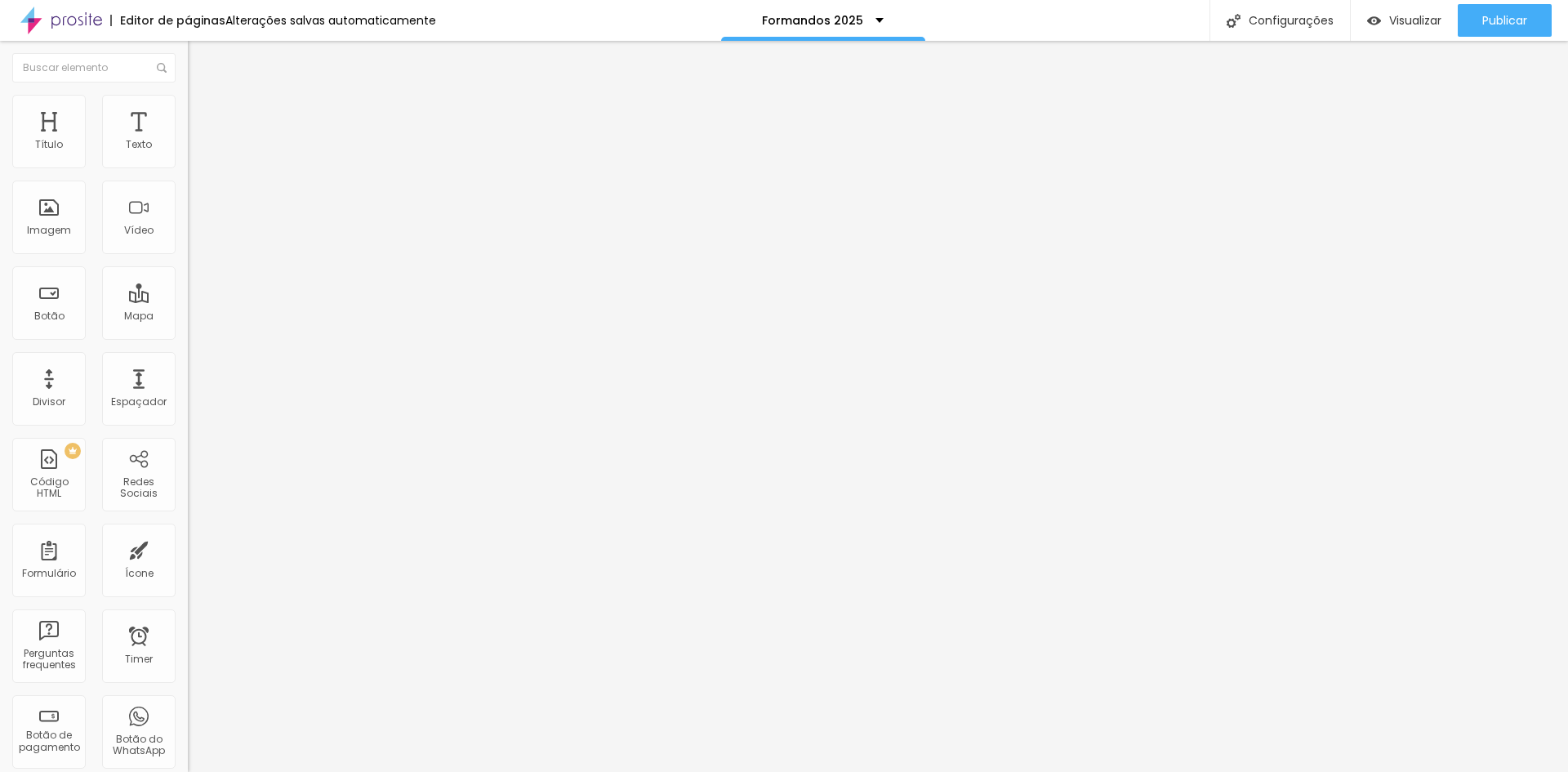
click at [188, 255] on span "16:9 Cinema" at bounding box center [219, 249] width 62 height 14
click at [188, 299] on div "Original" at bounding box center [282, 295] width 188 height 10
click at [188, 106] on li "Estilo" at bounding box center [282, 102] width 188 height 16
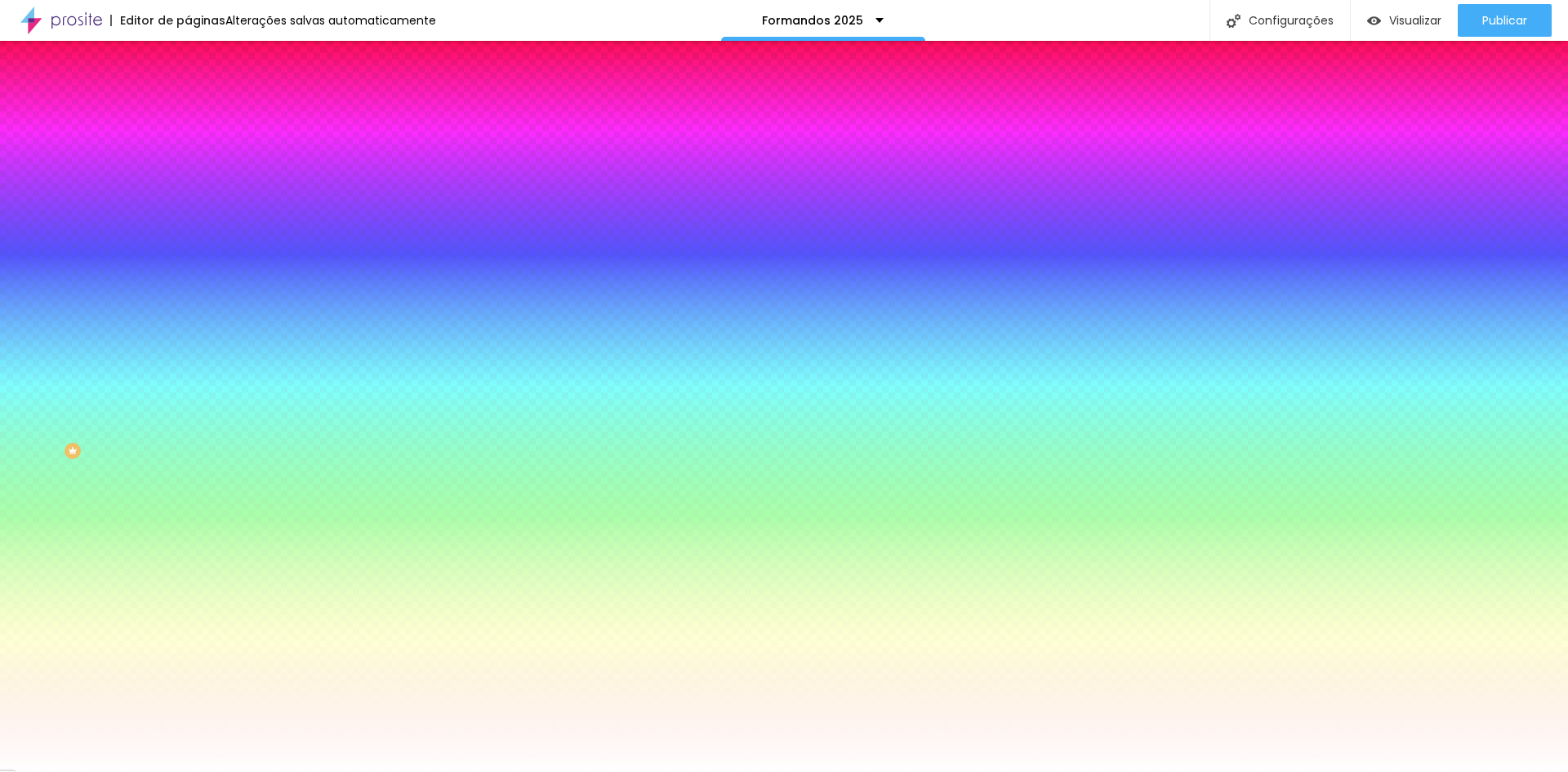
click at [188, 112] on li "Avançado" at bounding box center [282, 119] width 188 height 16
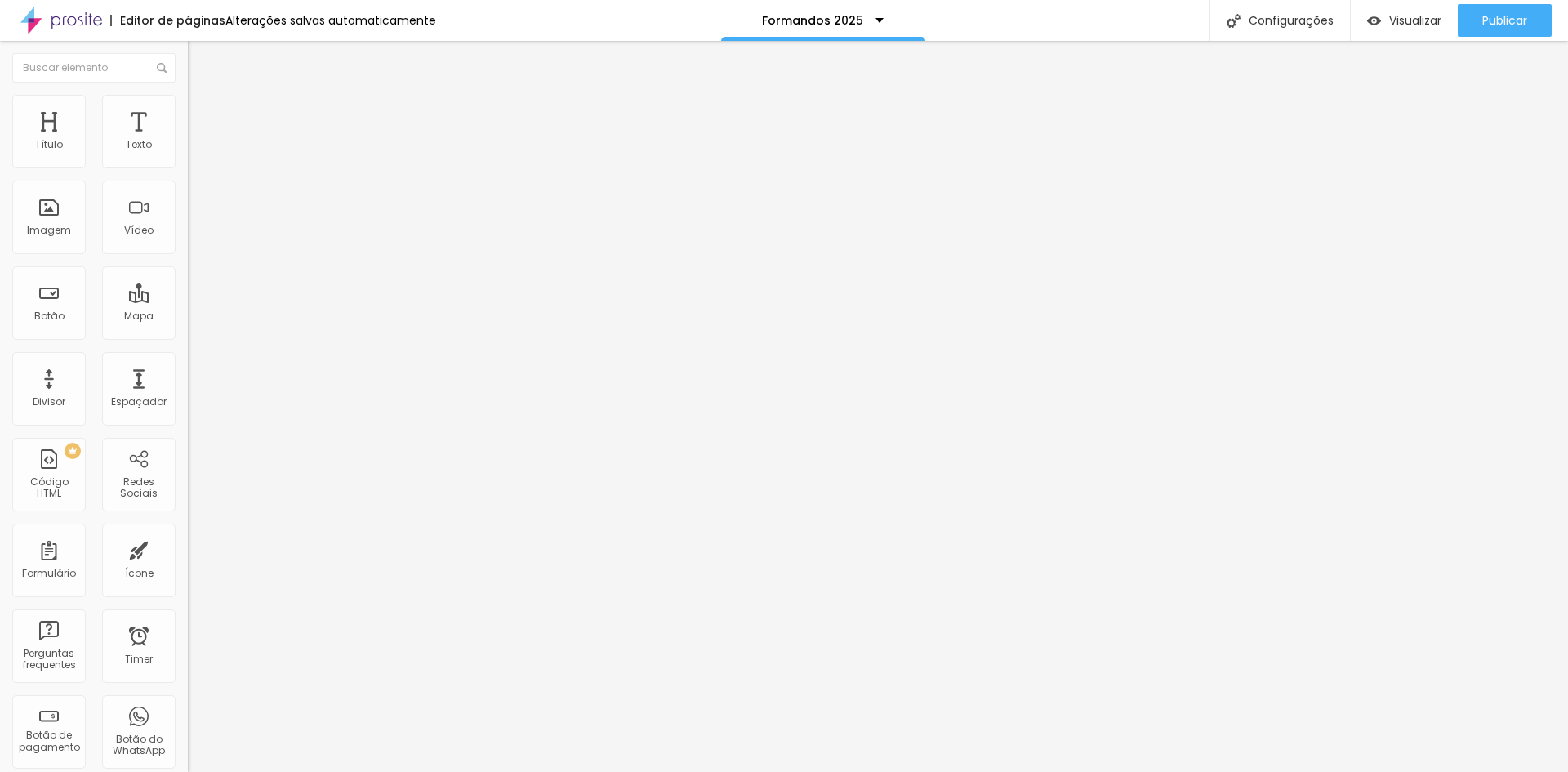
click at [202, 112] on span "Estilo" at bounding box center [215, 106] width 26 height 14
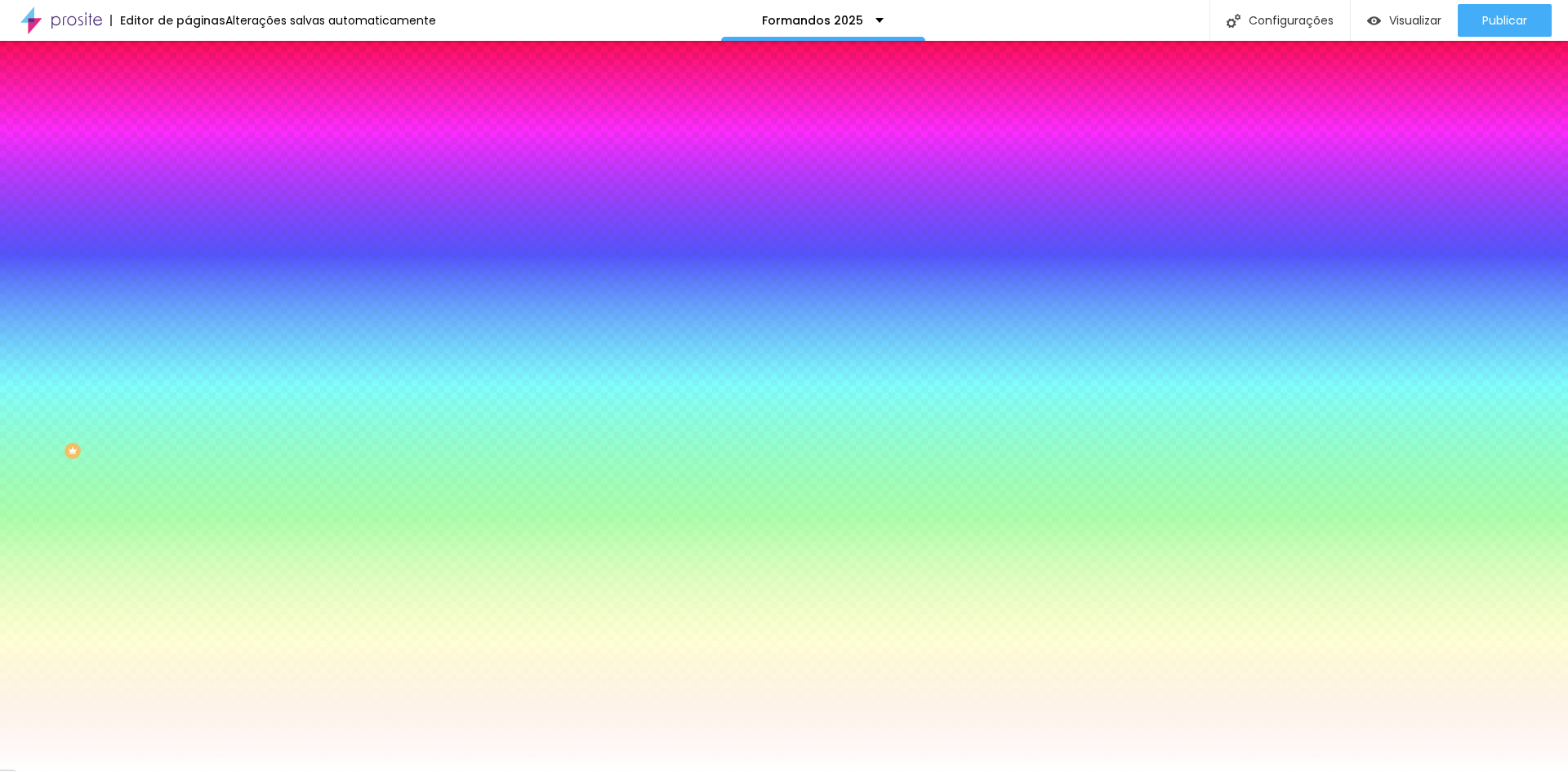
click at [202, 96] on span "Conteúdo" at bounding box center [228, 89] width 51 height 14
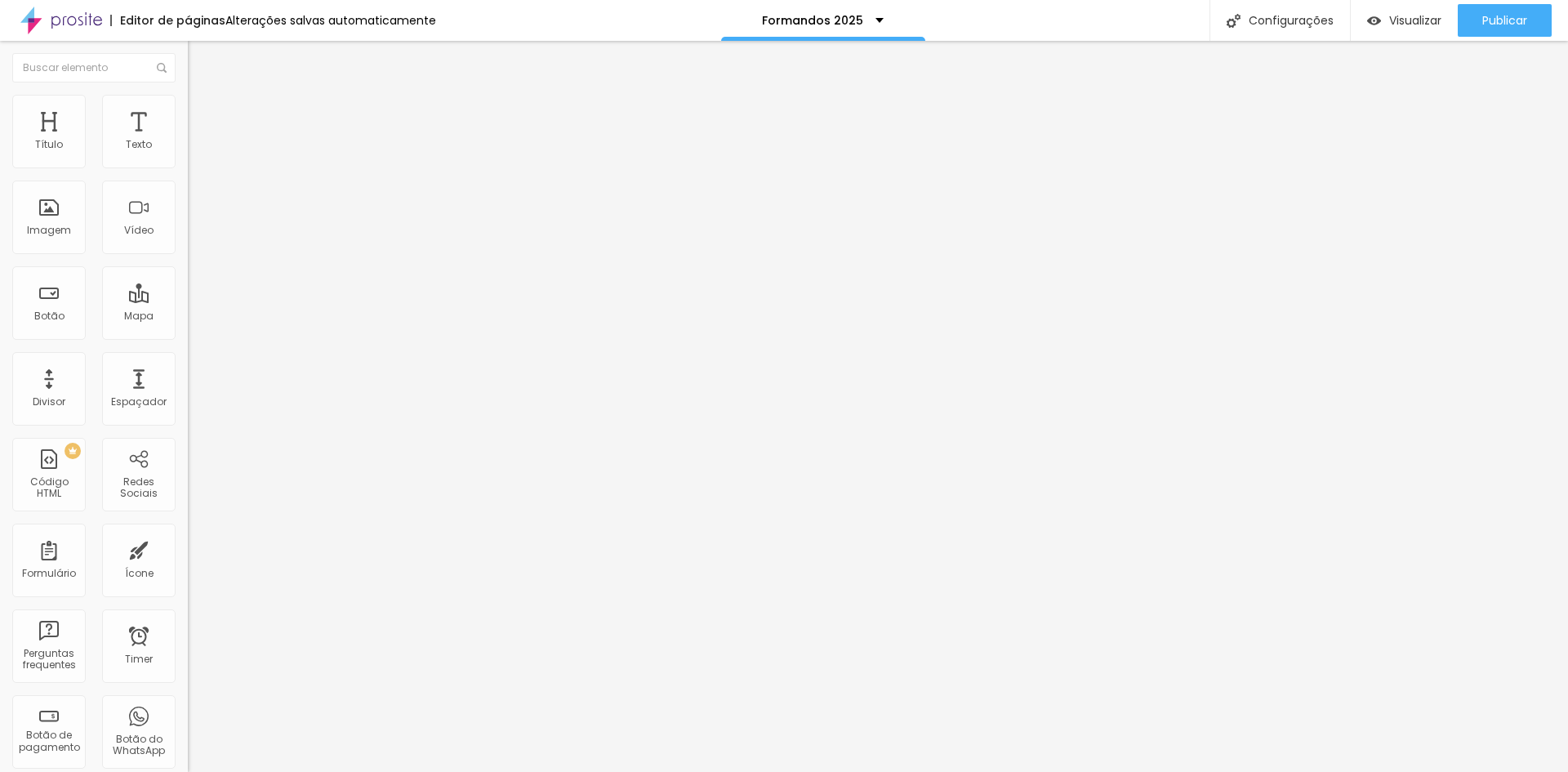
click at [198, 182] on div "[DOMAIN_NAME] / [EMAIL_ADDRESS][DOMAIN_NAME] / [PHONE_NUMBER] ([PERSON_NAME])" at bounding box center [282, 174] width 167 height 59
click at [188, 165] on img at bounding box center [193, 170] width 10 height 10
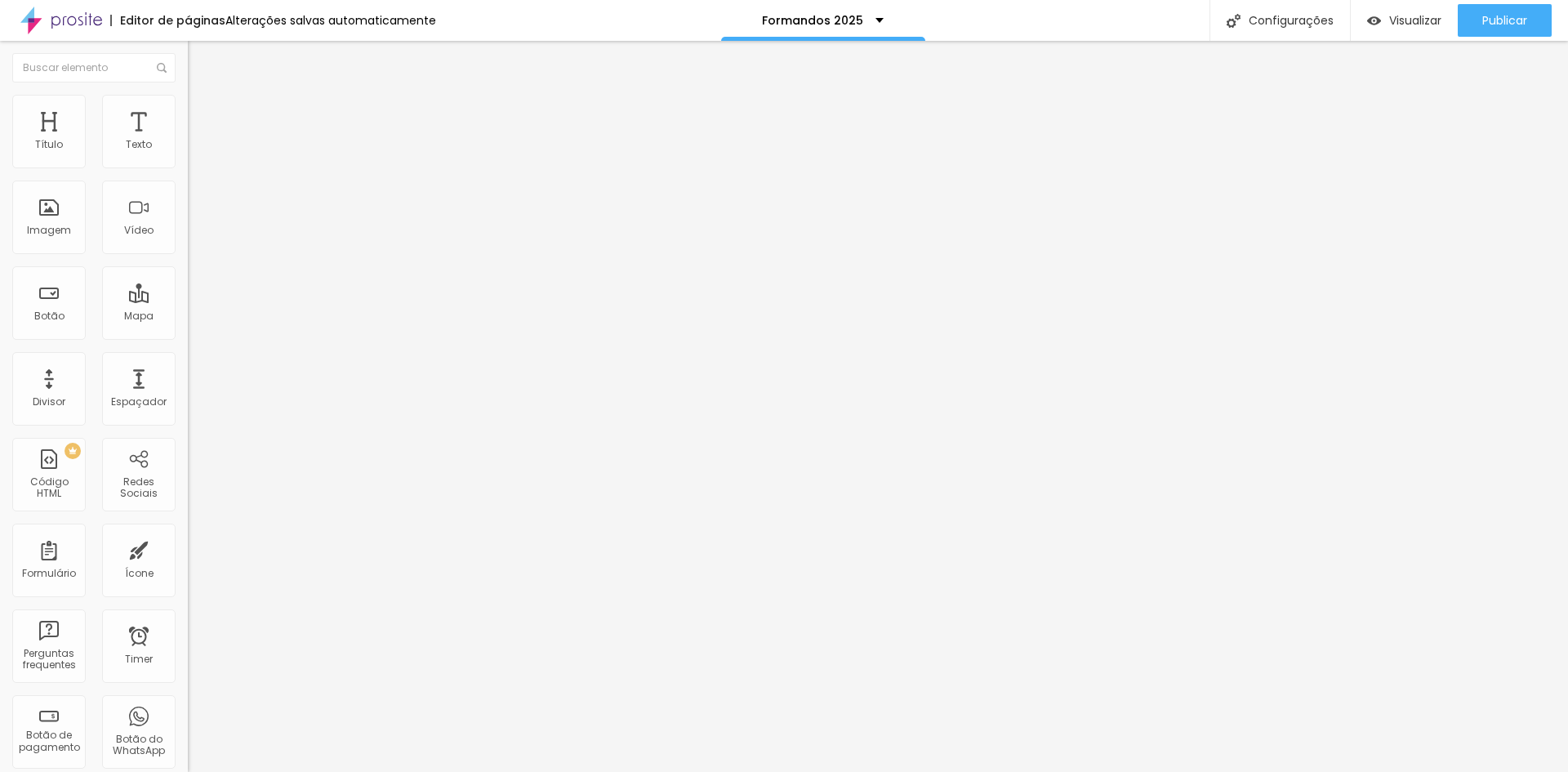
drag, startPoint x: 733, startPoint y: 173, endPoint x: 660, endPoint y: 177, distance: 73.1
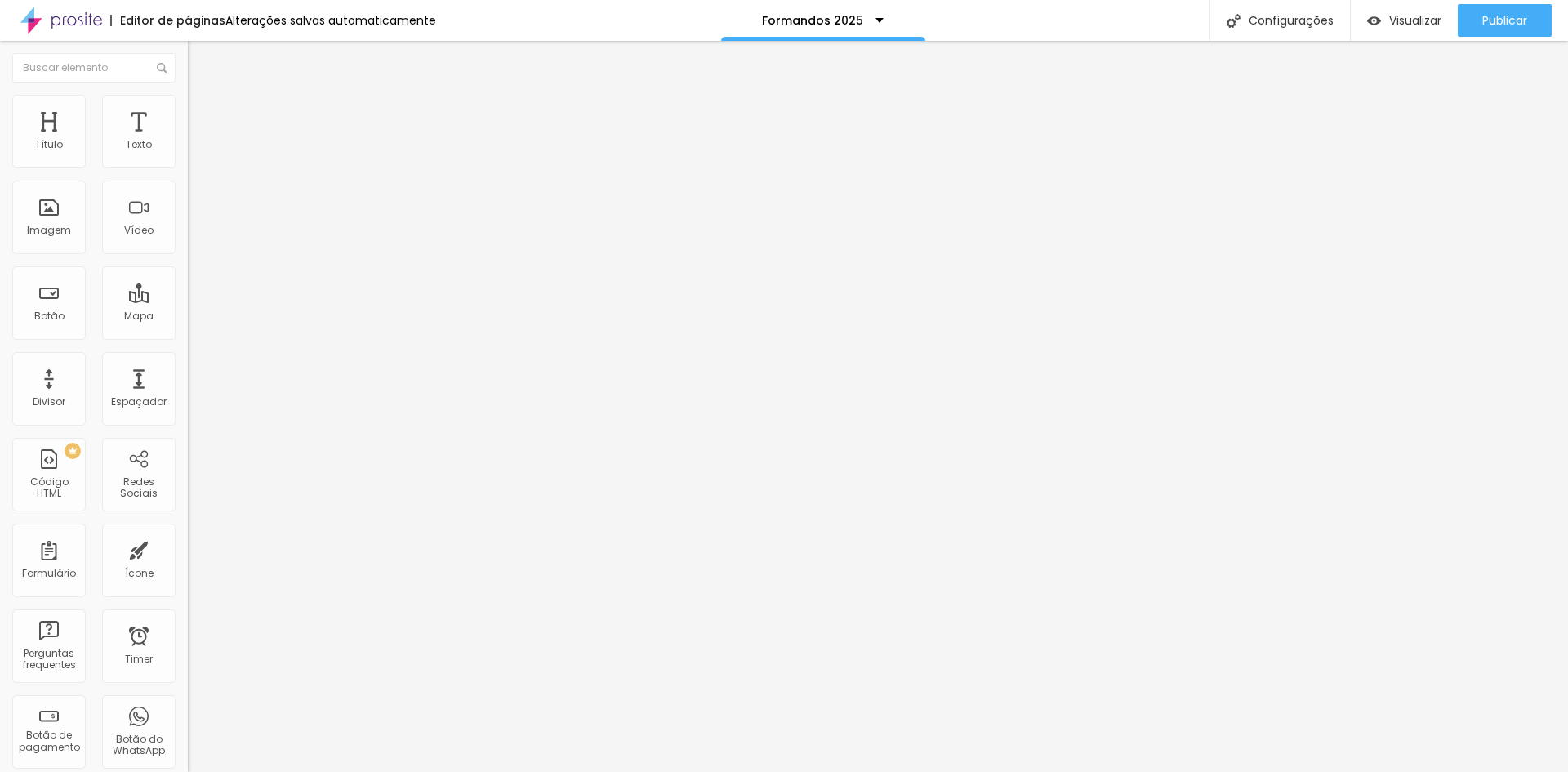
drag, startPoint x: 658, startPoint y: 170, endPoint x: 516, endPoint y: 174, distance: 142.1
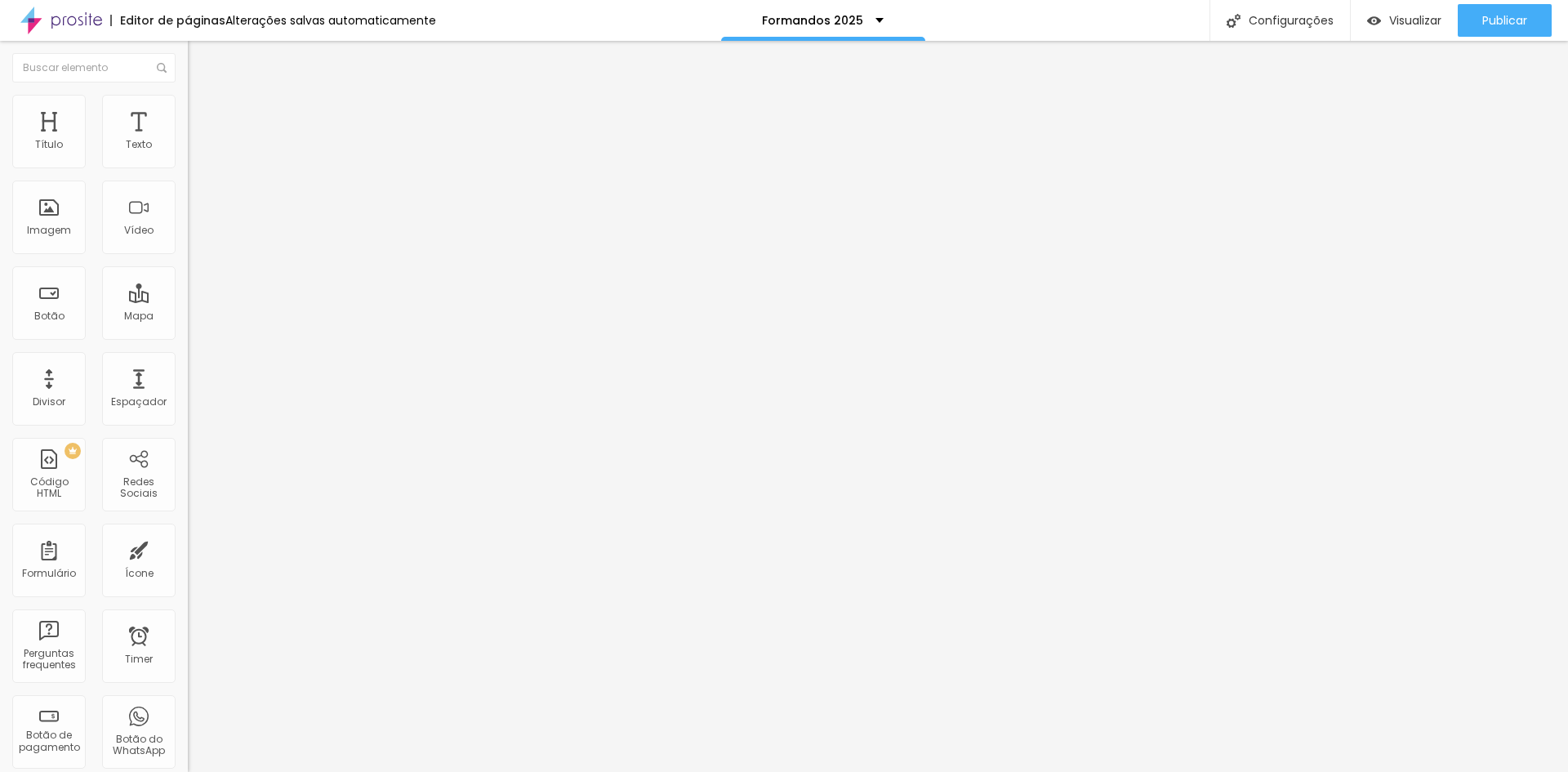
drag, startPoint x: 615, startPoint y: 462, endPoint x: 539, endPoint y: 466, distance: 76.1
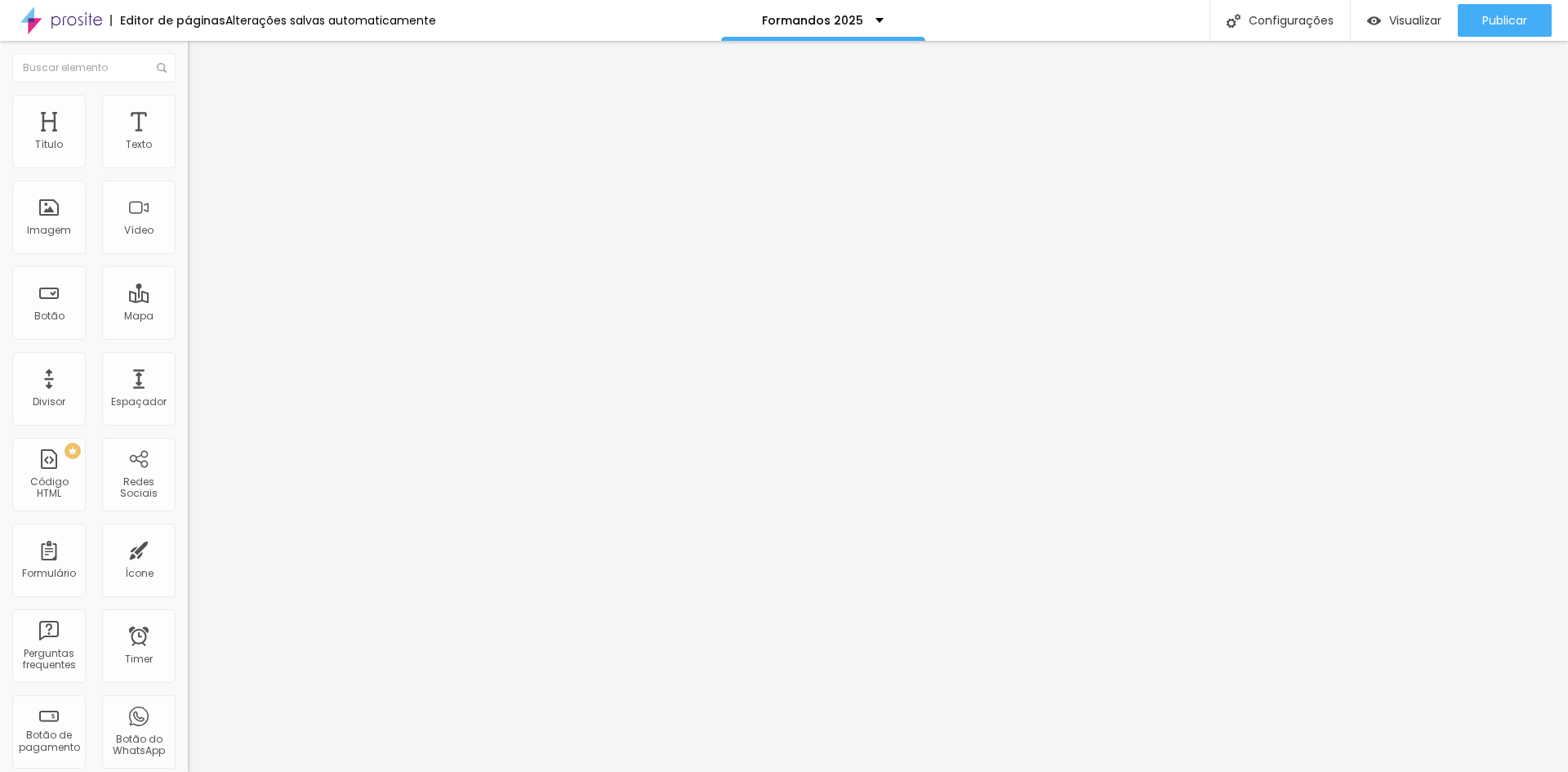
drag, startPoint x: 766, startPoint y: 432, endPoint x: 319, endPoint y: 423, distance: 447.1
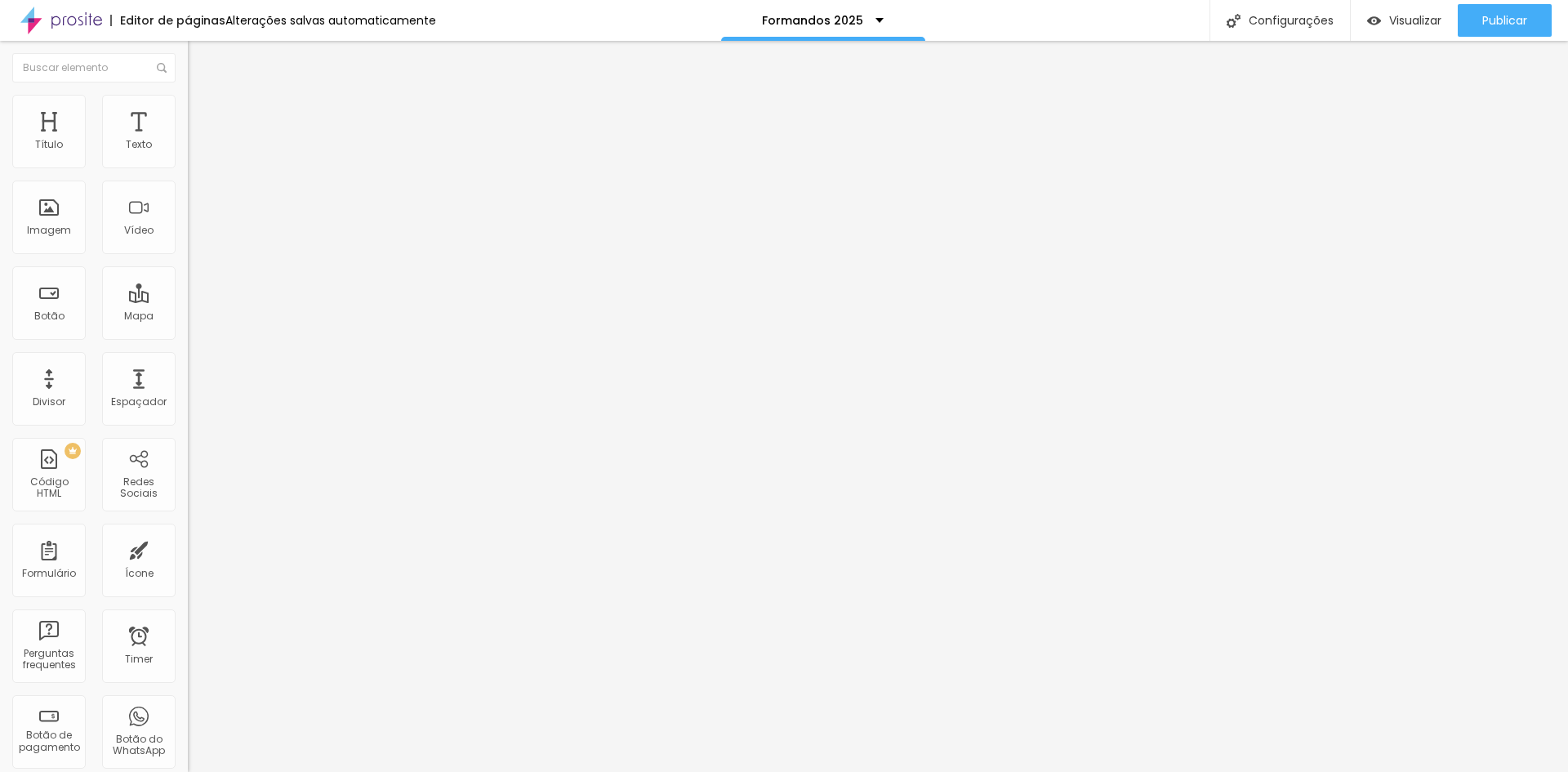
scroll to position [29, 0]
drag, startPoint x: 508, startPoint y: 502, endPoint x: 510, endPoint y: 304, distance: 198.0
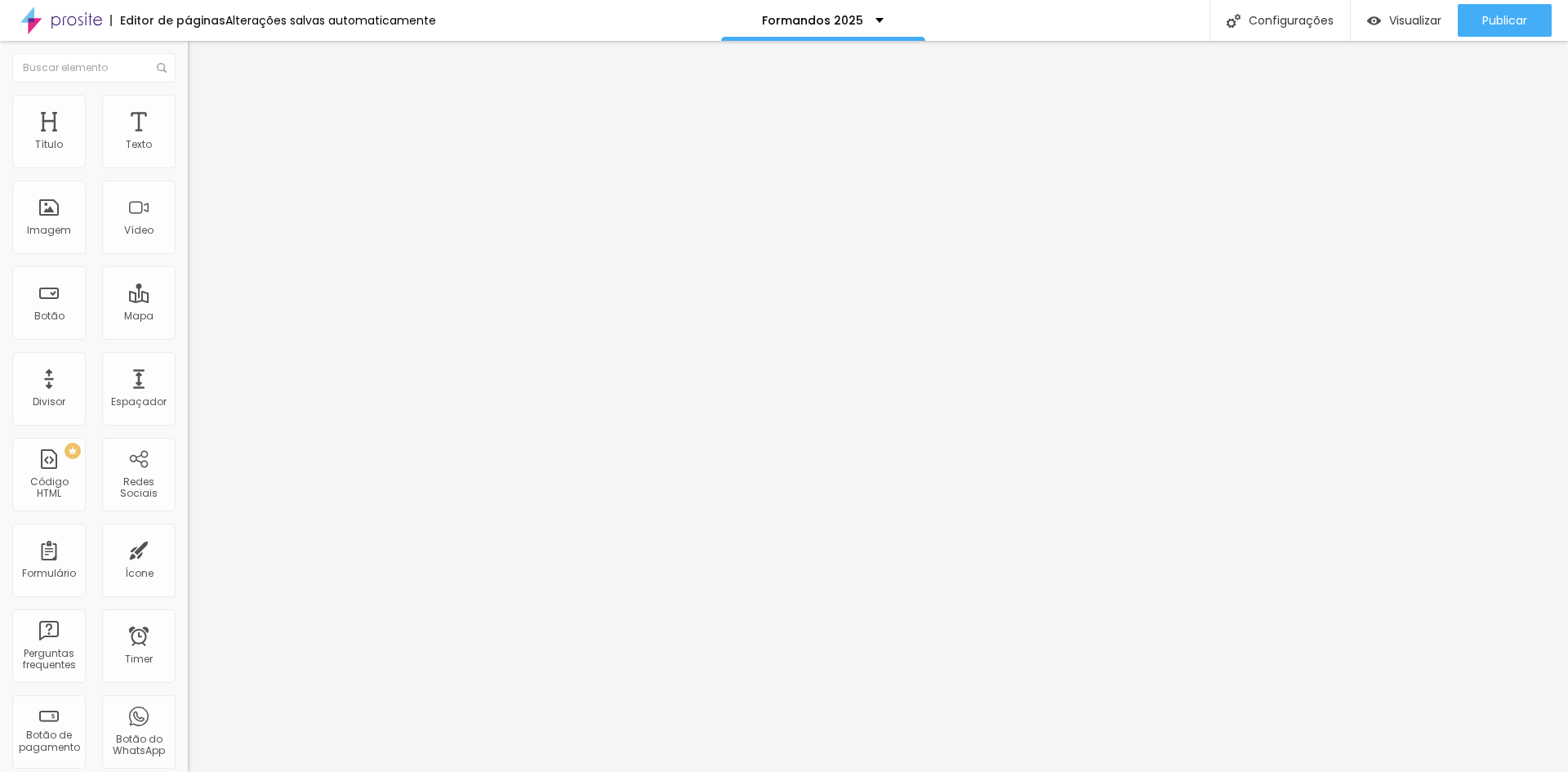
drag, startPoint x: 507, startPoint y: 559, endPoint x: 513, endPoint y: 452, distance: 107.2
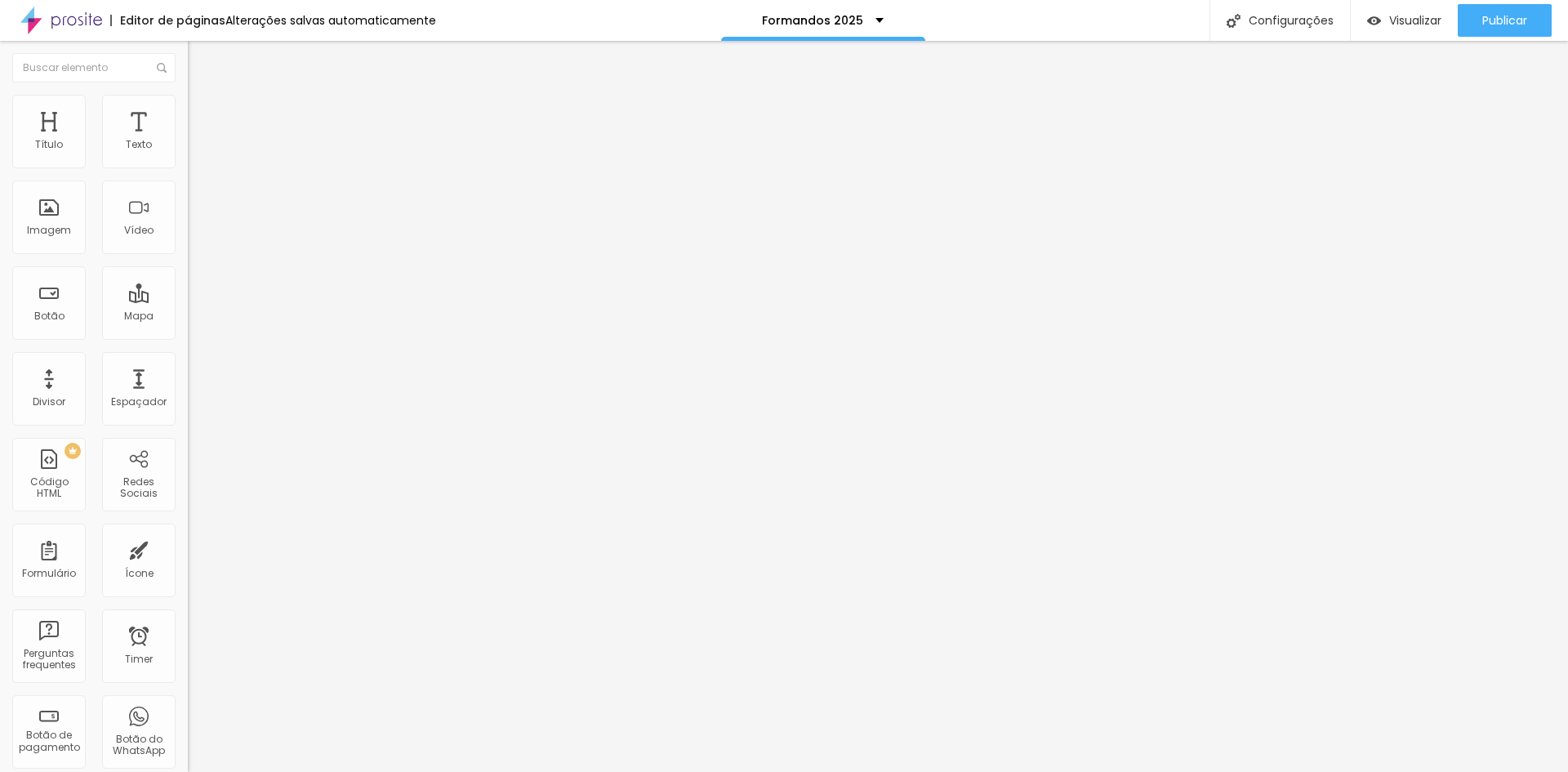
drag, startPoint x: 573, startPoint y: 432, endPoint x: 511, endPoint y: 433, distance: 62.0
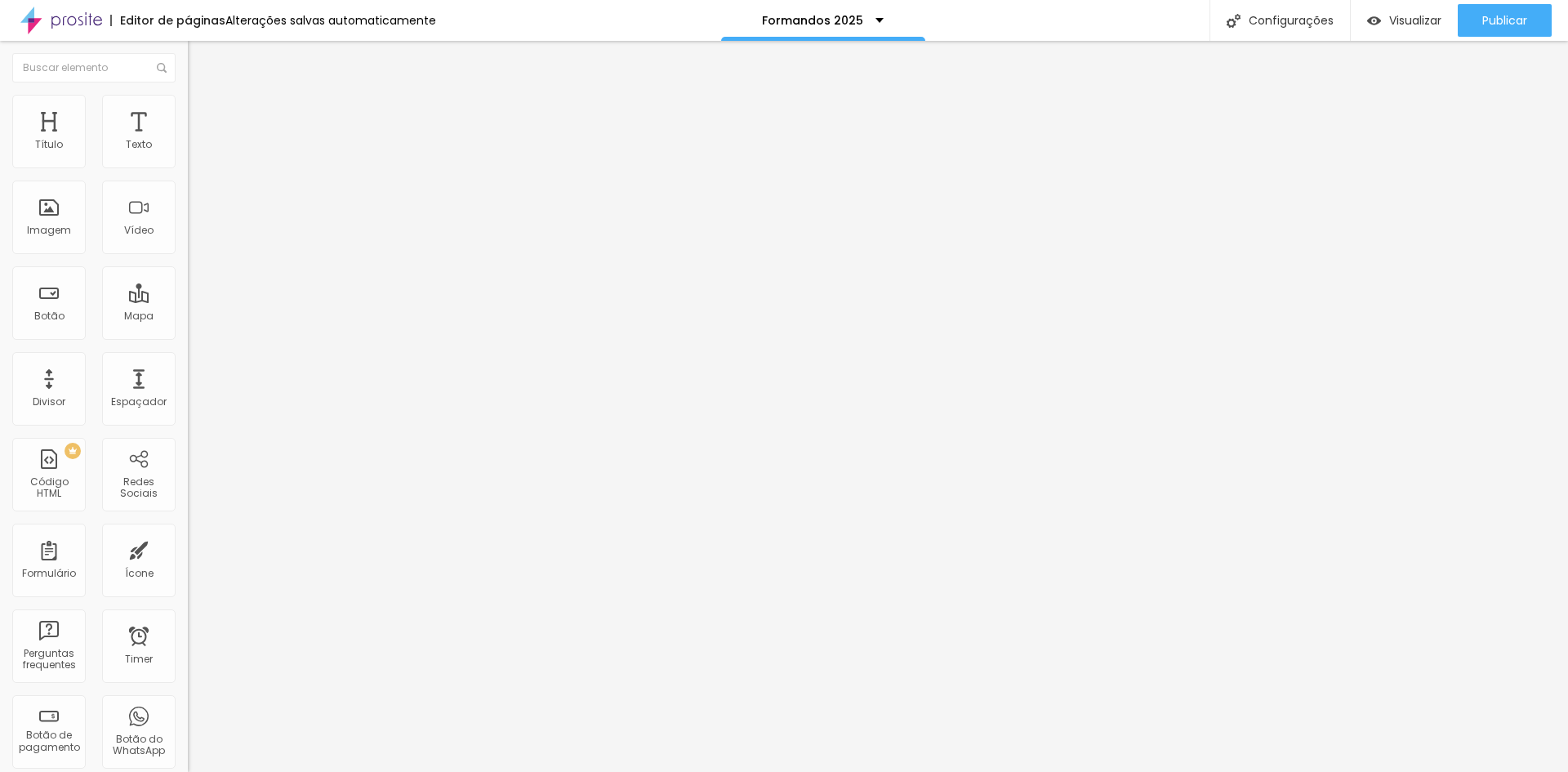
drag, startPoint x: 510, startPoint y: 506, endPoint x: 488, endPoint y: 336, distance: 171.4
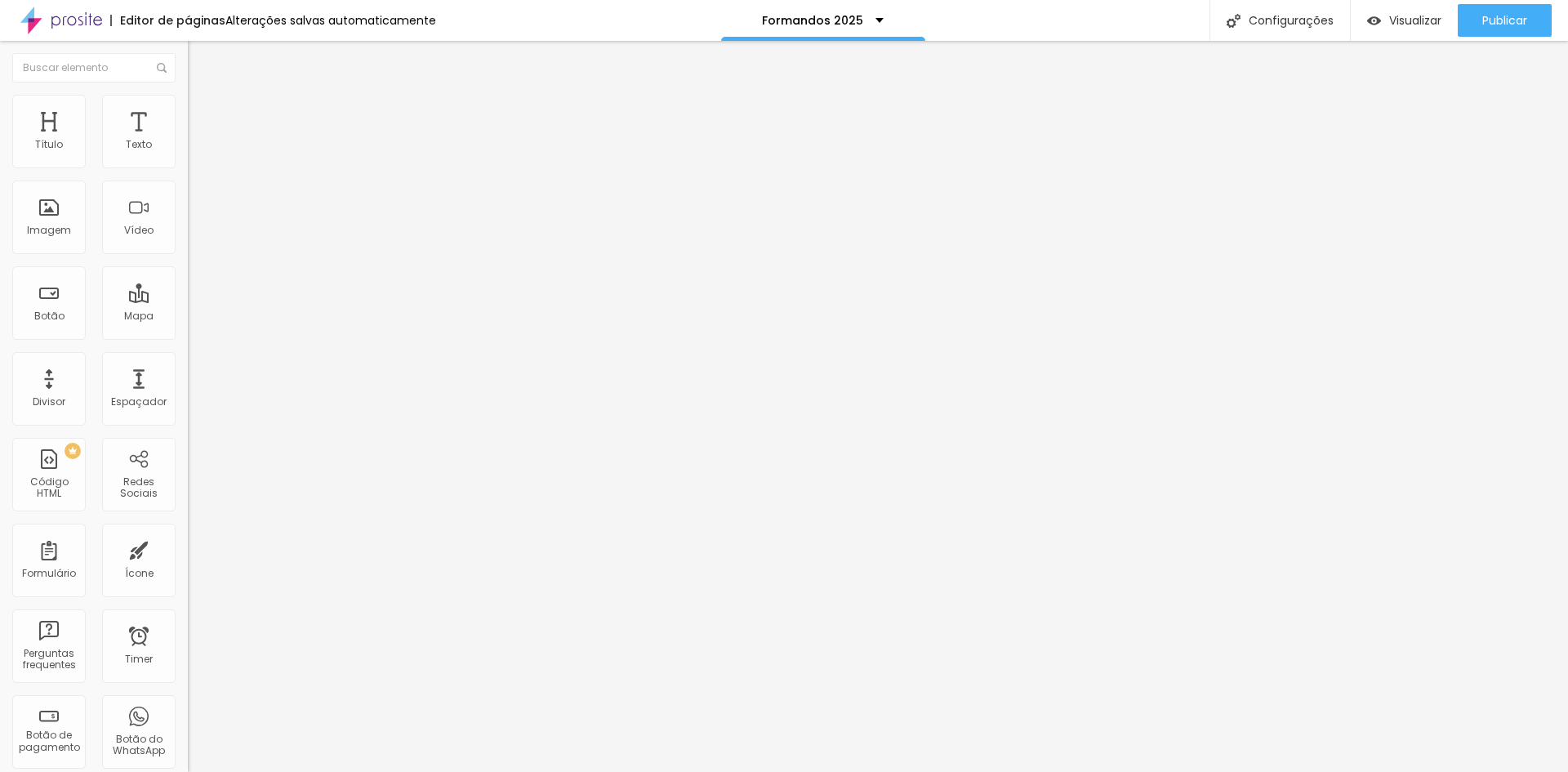
drag, startPoint x: 556, startPoint y: 323, endPoint x: 498, endPoint y: 323, distance: 58.0
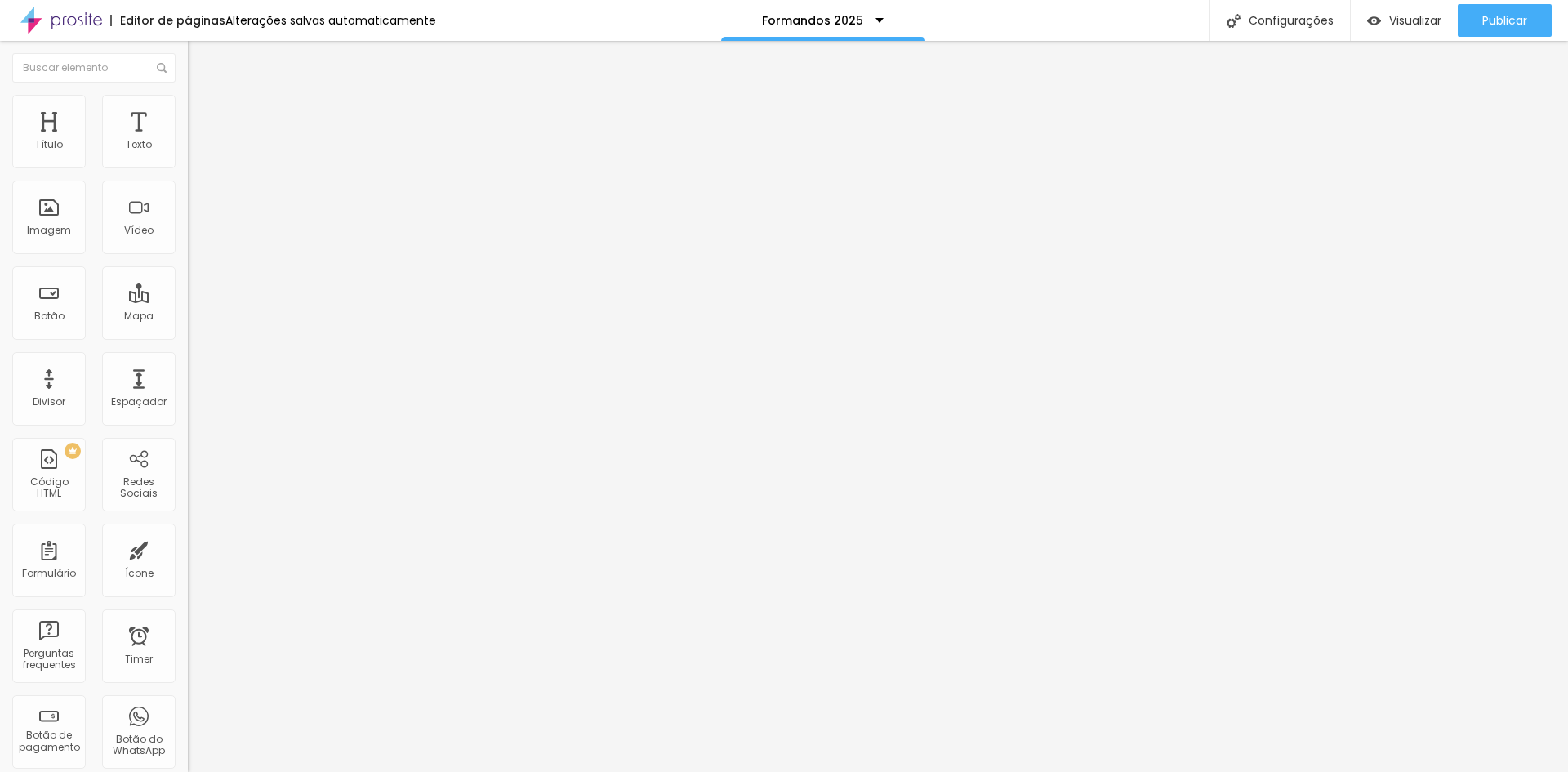
scroll to position [0, 0]
drag, startPoint x: 512, startPoint y: 505, endPoint x: 518, endPoint y: 447, distance: 58.3
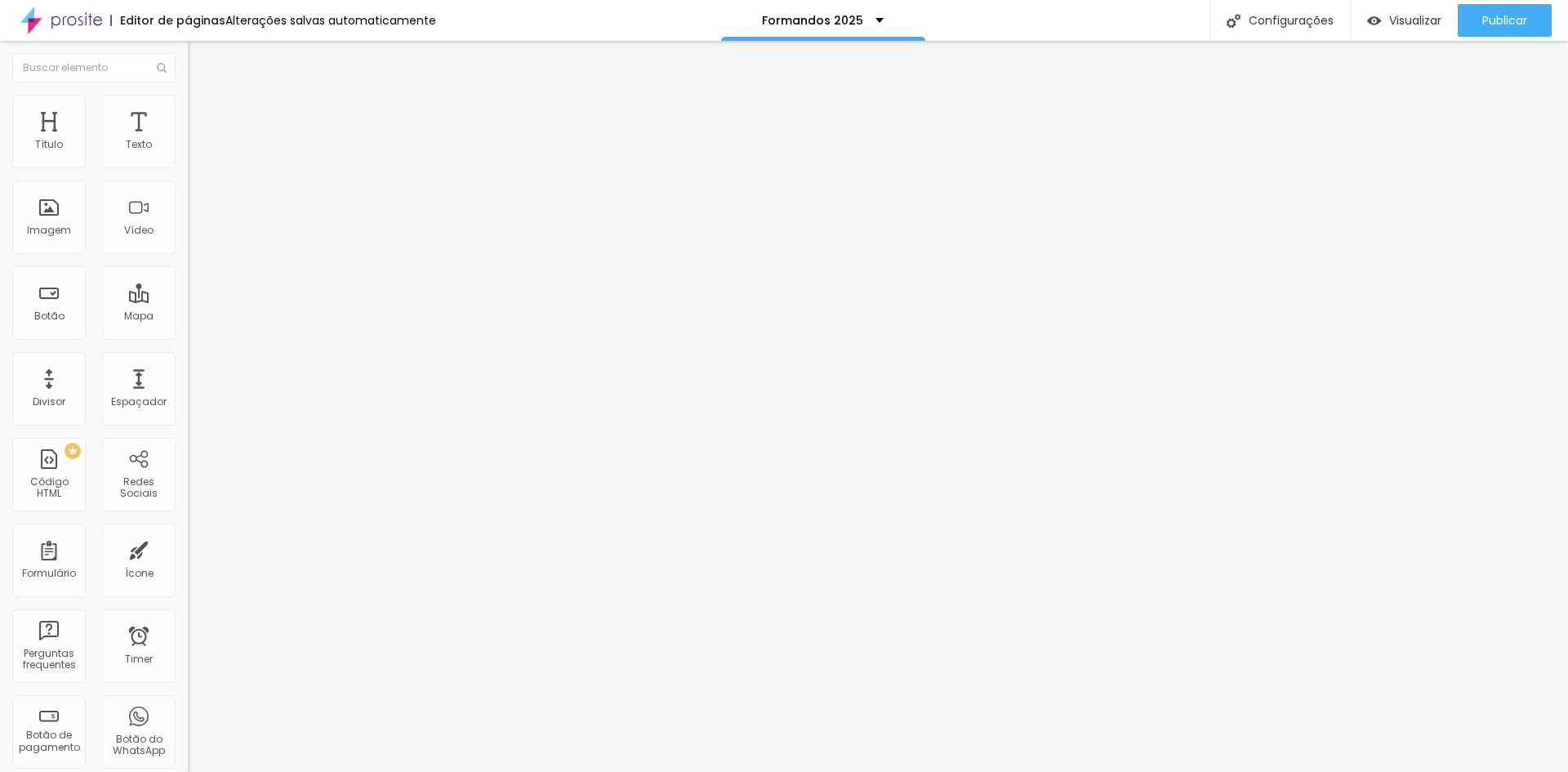
drag, startPoint x: 593, startPoint y: 434, endPoint x: 531, endPoint y: 430, distance: 62.1
drag, startPoint x: 512, startPoint y: 450, endPoint x: 510, endPoint y: 442, distance: 8.2
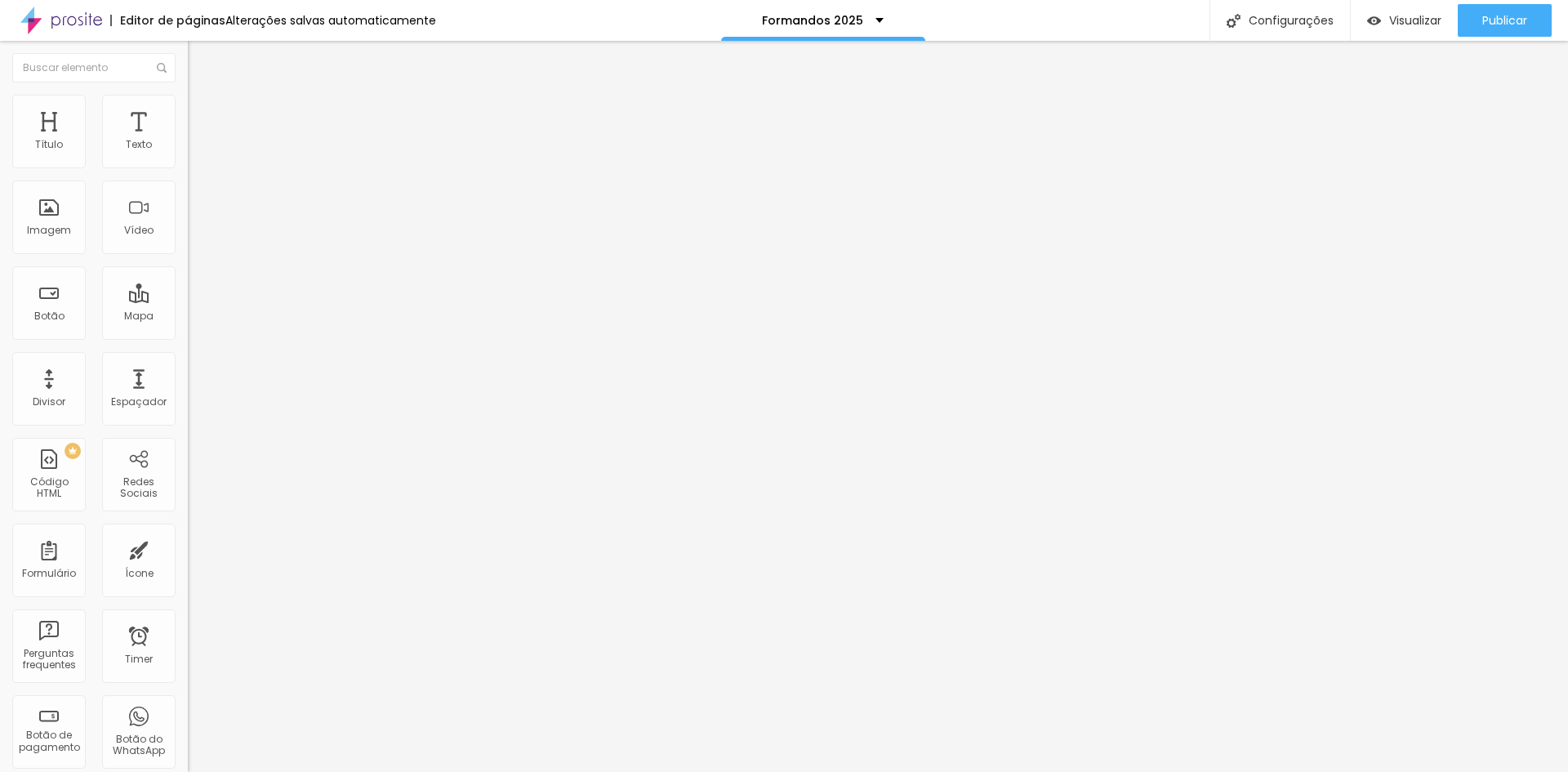
drag, startPoint x: 640, startPoint y: 437, endPoint x: 533, endPoint y: 425, distance: 107.7
drag, startPoint x: 515, startPoint y: 505, endPoint x: 524, endPoint y: 369, distance: 136.3
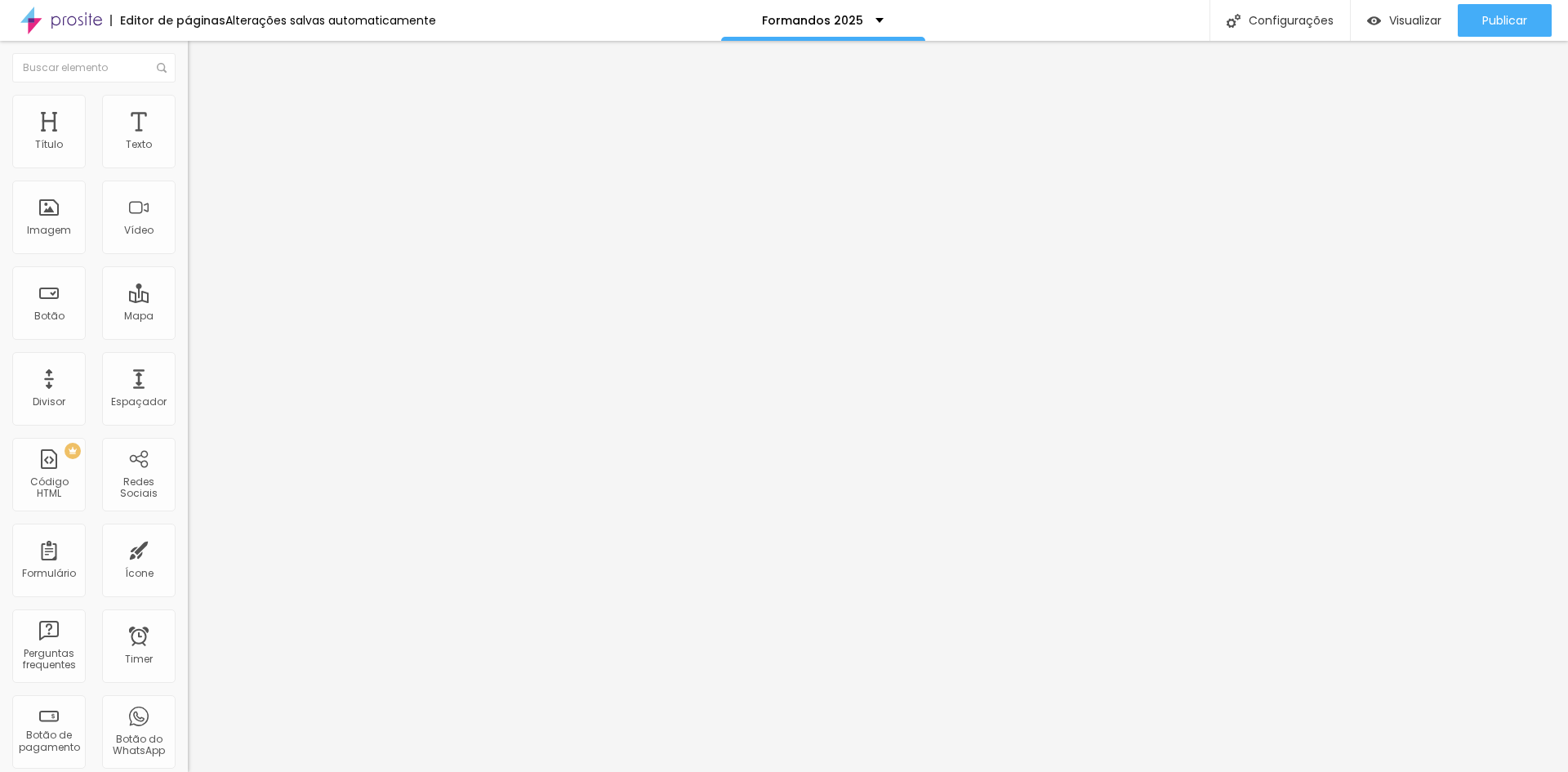
drag, startPoint x: 550, startPoint y: 432, endPoint x: 512, endPoint y: 432, distance: 38.0
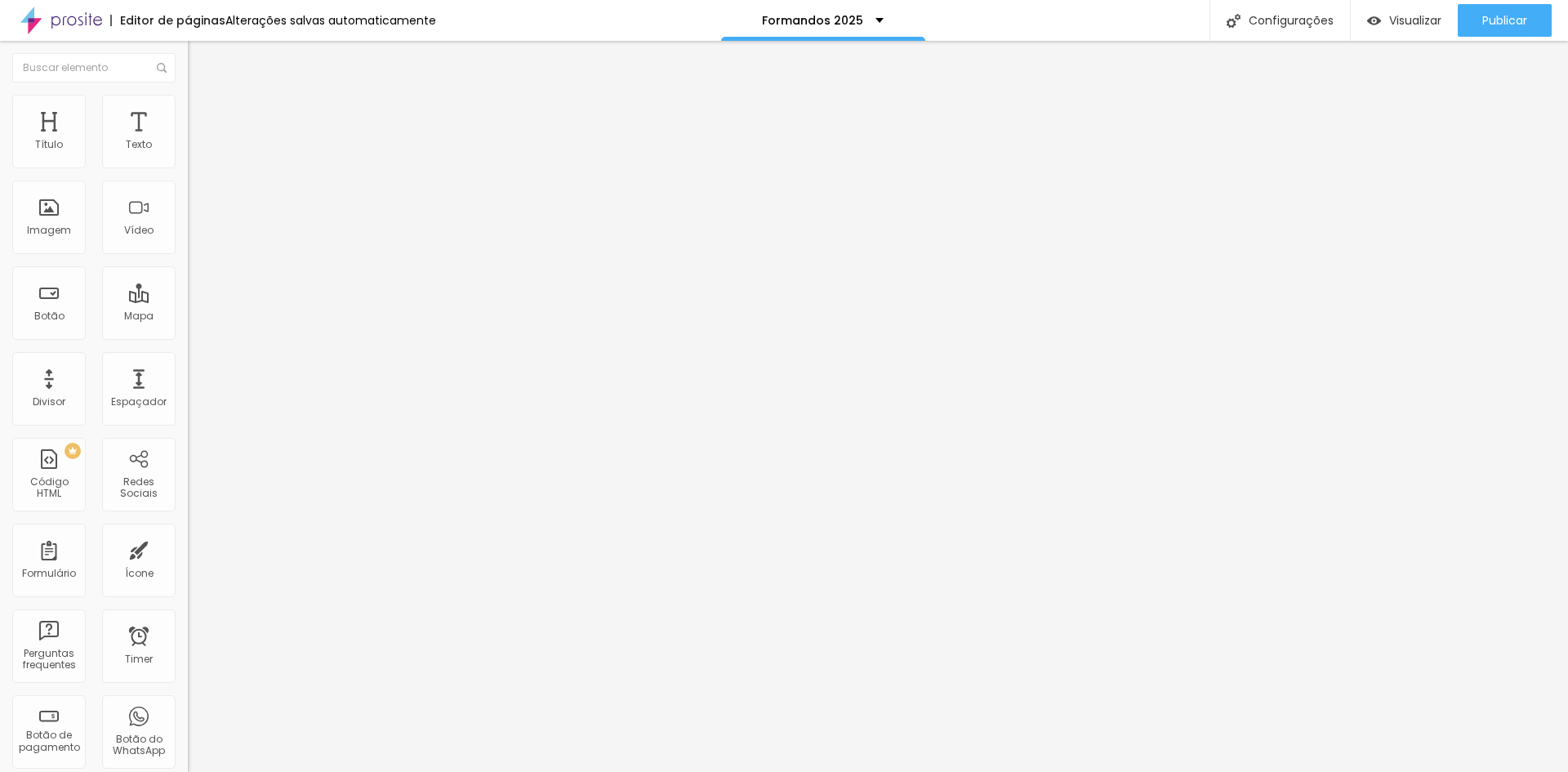
drag, startPoint x: 978, startPoint y: 432, endPoint x: 778, endPoint y: 429, distance: 200.0
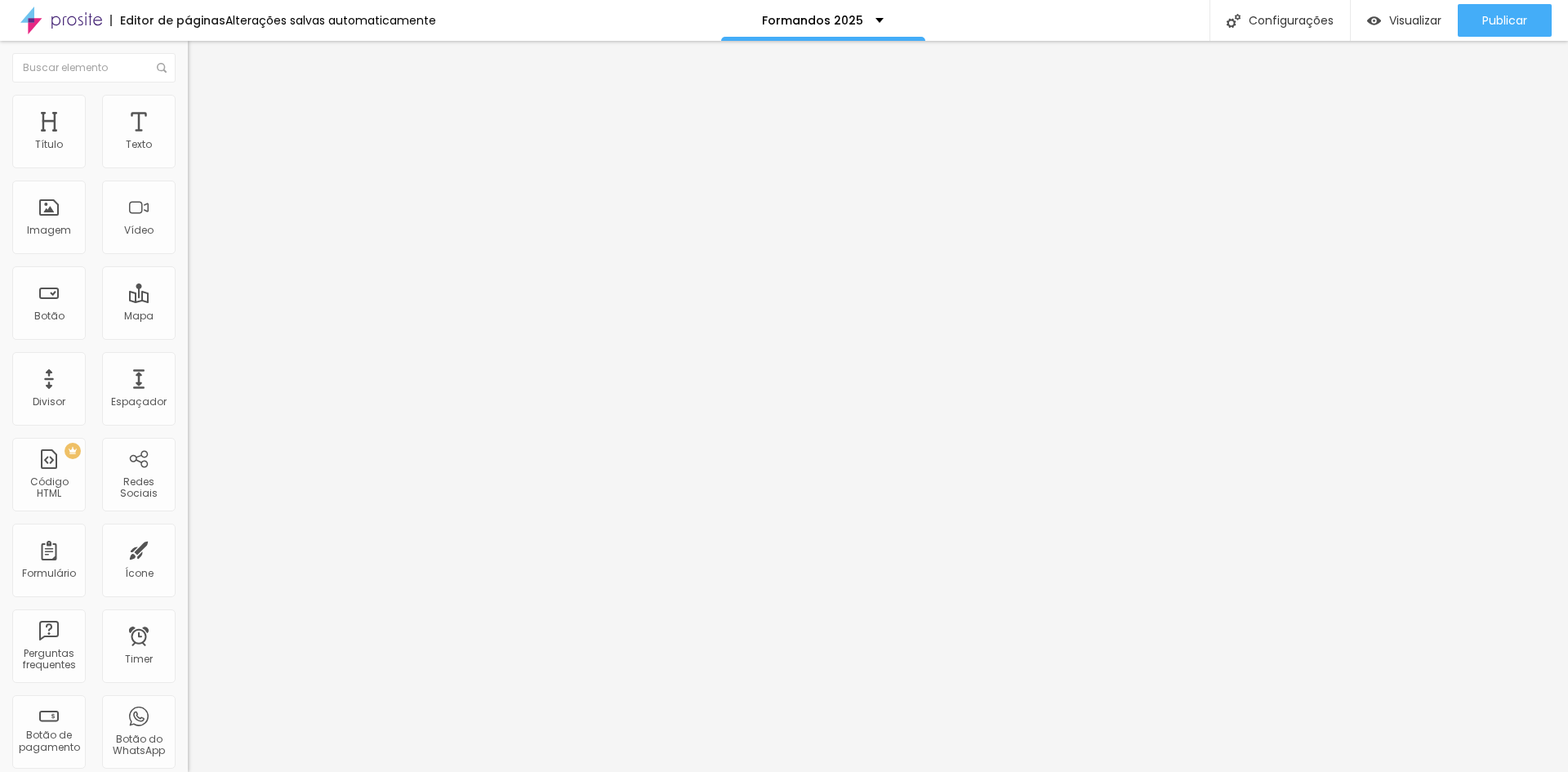
click at [188, 107] on li "Estilo" at bounding box center [282, 102] width 188 height 16
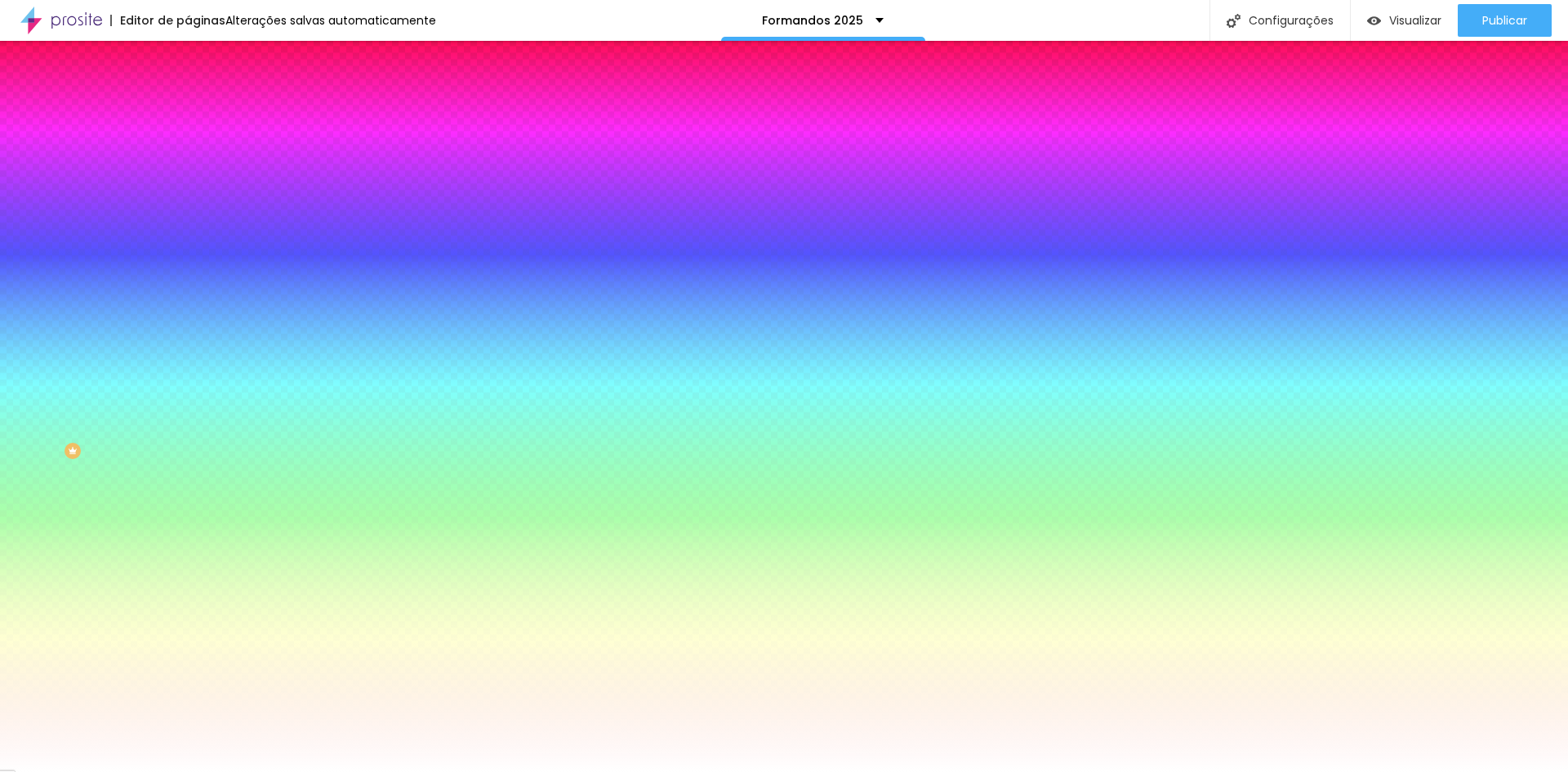
click at [188, 112] on img at bounding box center [195, 118] width 14 height 14
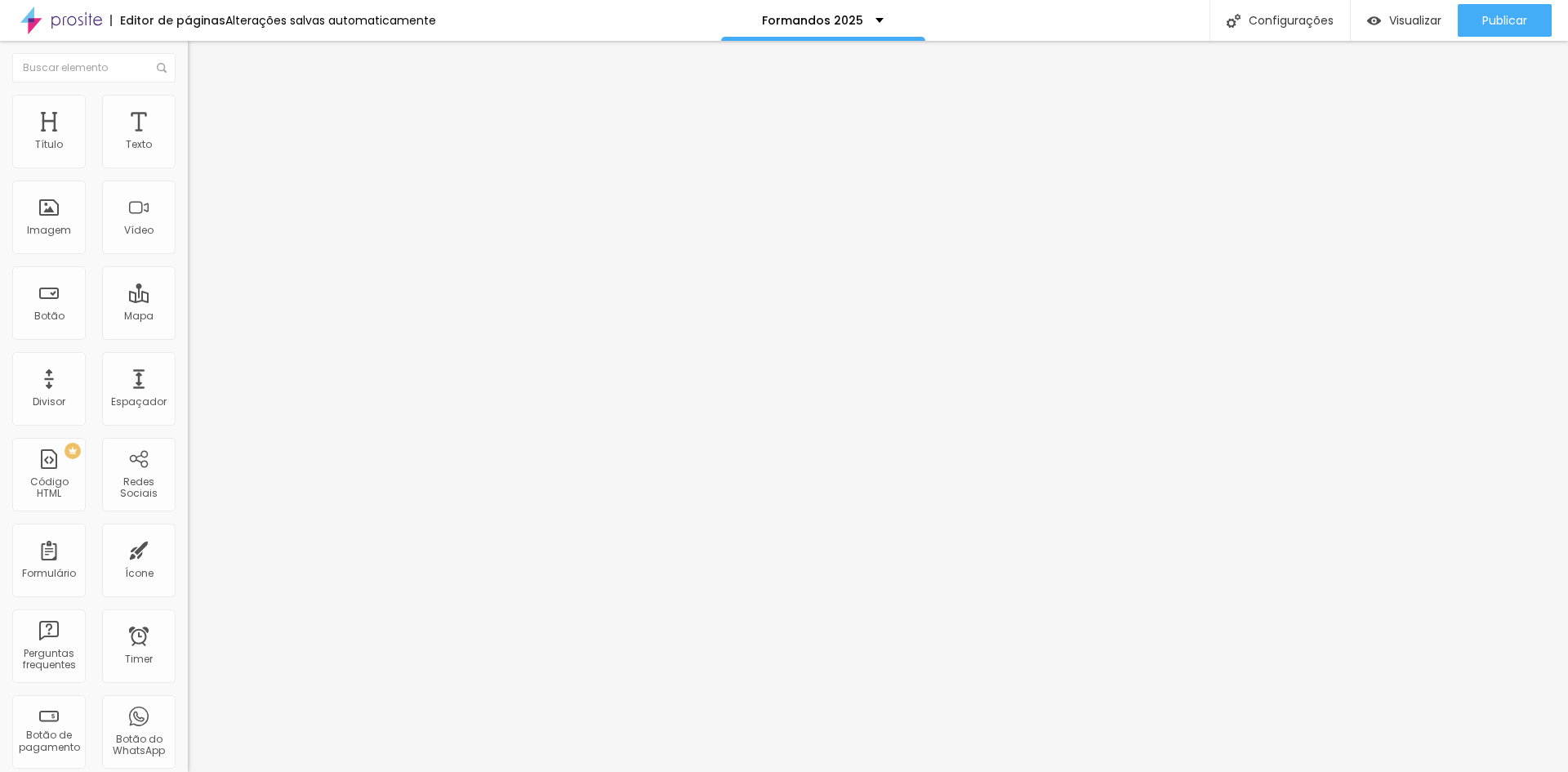
click at [188, 94] on li "Conteúdo" at bounding box center [282, 86] width 188 height 16
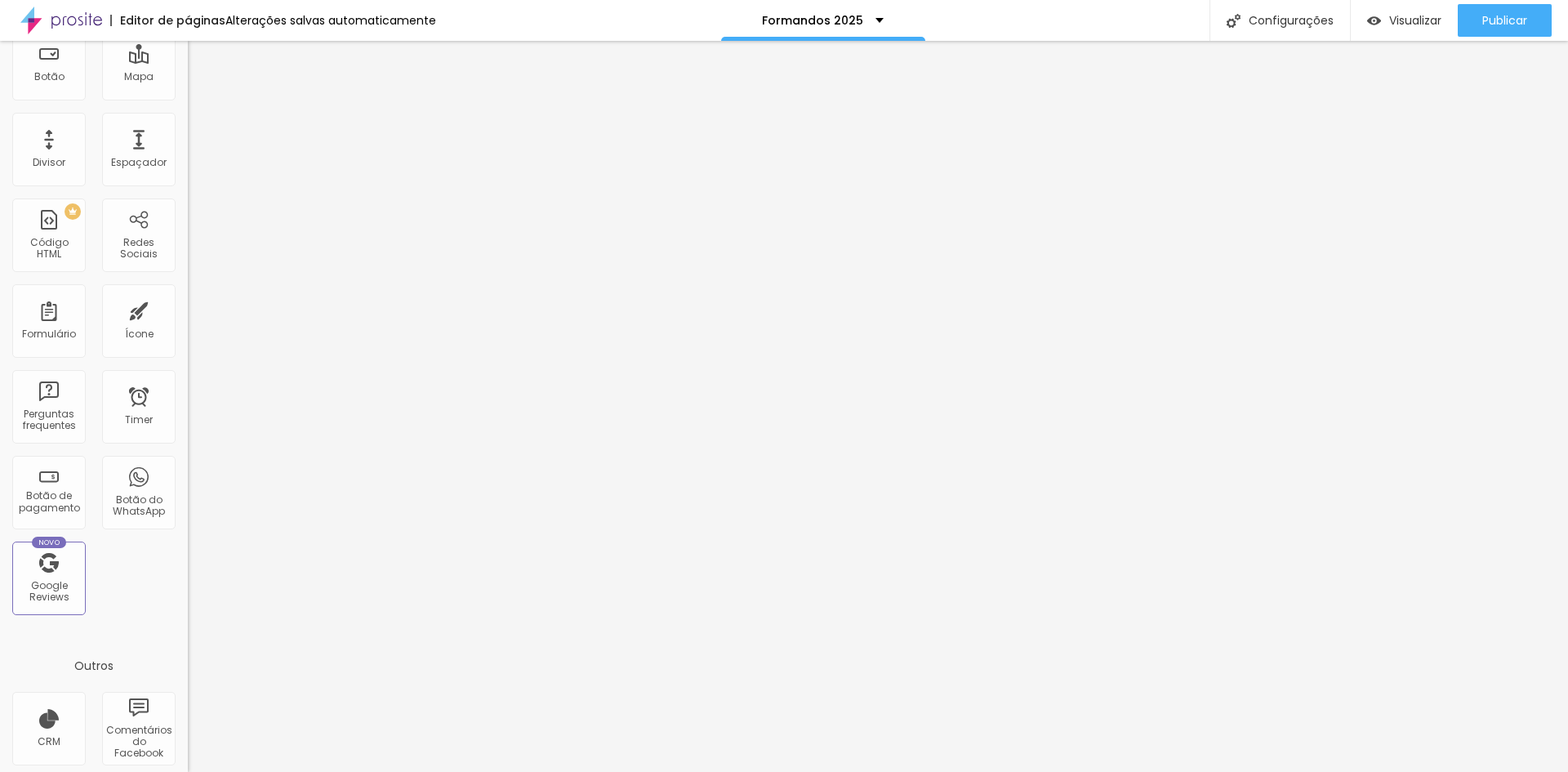
scroll to position [256, 0]
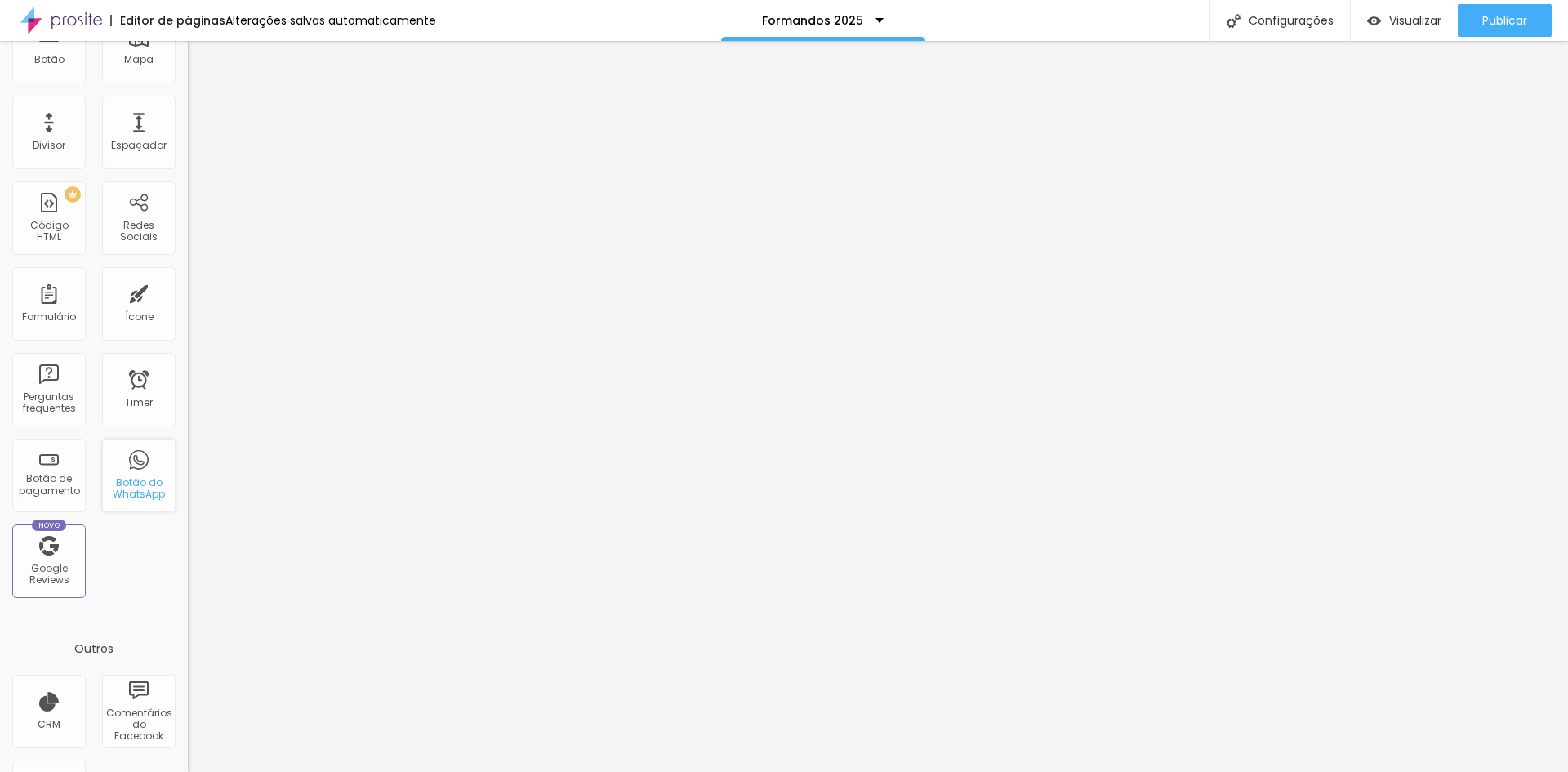
click at [111, 480] on div "Botão do WhatsApp" at bounding box center [139, 489] width 65 height 24
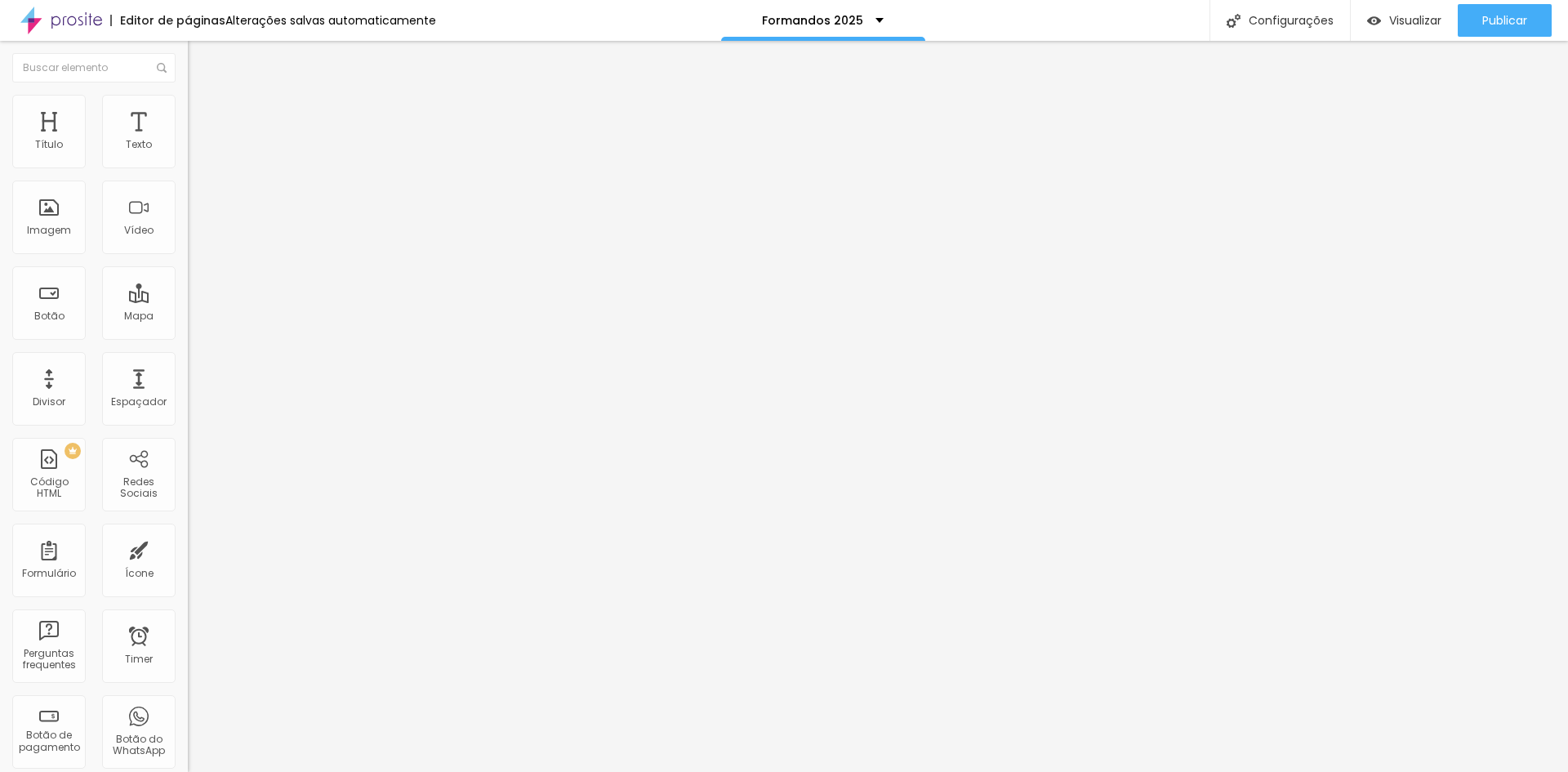
click at [188, 167] on input "text" at bounding box center [286, 158] width 196 height 16
click at [188, 564] on textarea "Olá, cheguei até você pela página {page_title} e gostaria de mais informações" at bounding box center [280, 578] width 185 height 28
drag, startPoint x: 101, startPoint y: 343, endPoint x: 19, endPoint y: 315, distance: 86.6
click at [188, 564] on textarea "Olá, cheguei até você pela página {page_title} e gostaria de mais informações. …" at bounding box center [280, 578] width 185 height 28
click at [188, 518] on input "Conversar no WhatsApp" at bounding box center [286, 526] width 196 height 16
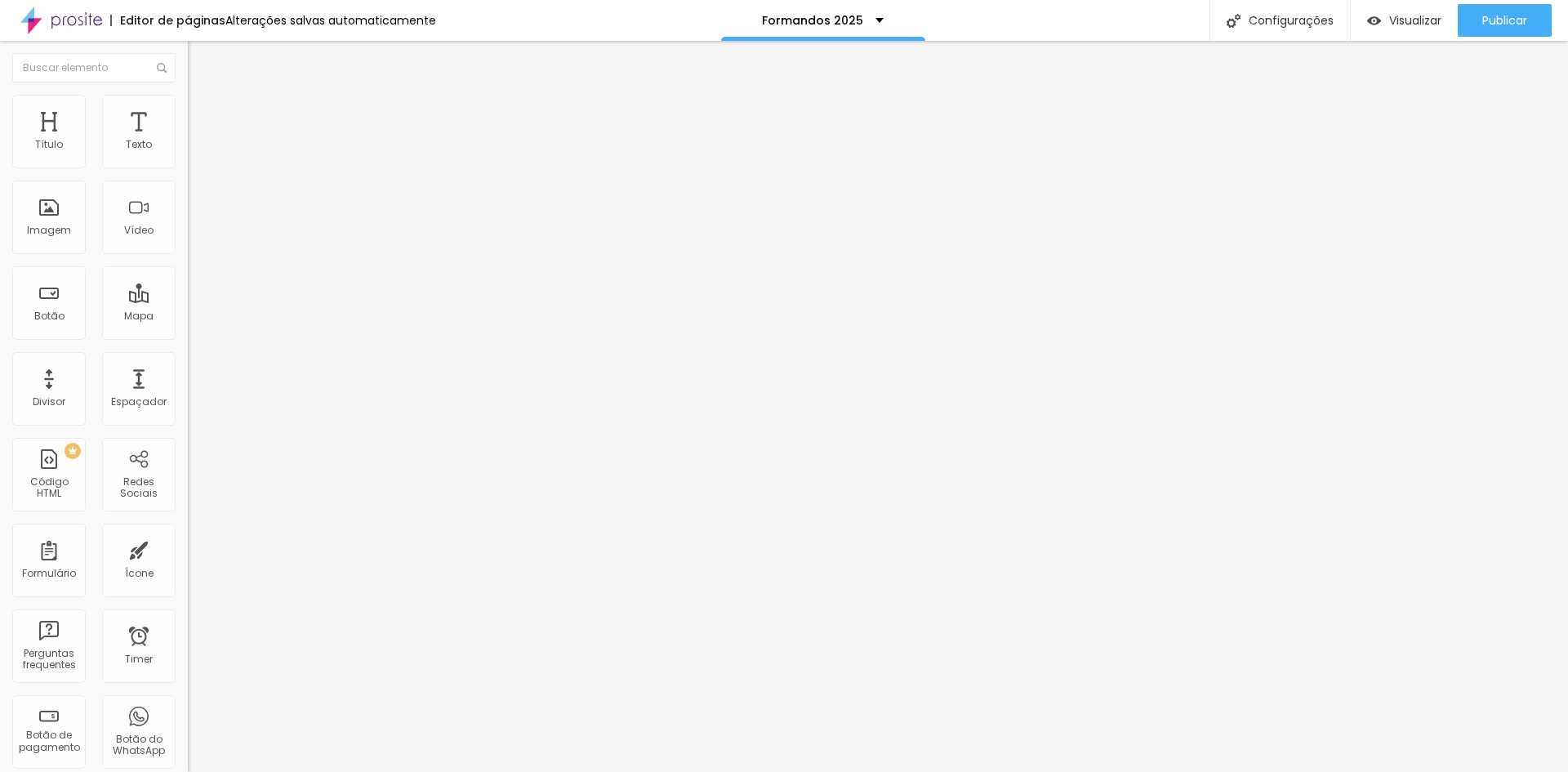
click at [188, 546] on div "Editar Botão do WhatsApp Conteúdo Estilo Avançado Número do WhatsApp * [PHONE_N…" at bounding box center [282, 406] width 188 height 731
click at [188, 118] on img at bounding box center [195, 115] width 14 height 14
drag, startPoint x: 57, startPoint y: 258, endPoint x: 131, endPoint y: 264, distance: 74.2
click at [188, 487] on input "range" at bounding box center [241, 493] width 105 height 13
click at [188, 124] on li "Avançado" at bounding box center [282, 132] width 188 height 16
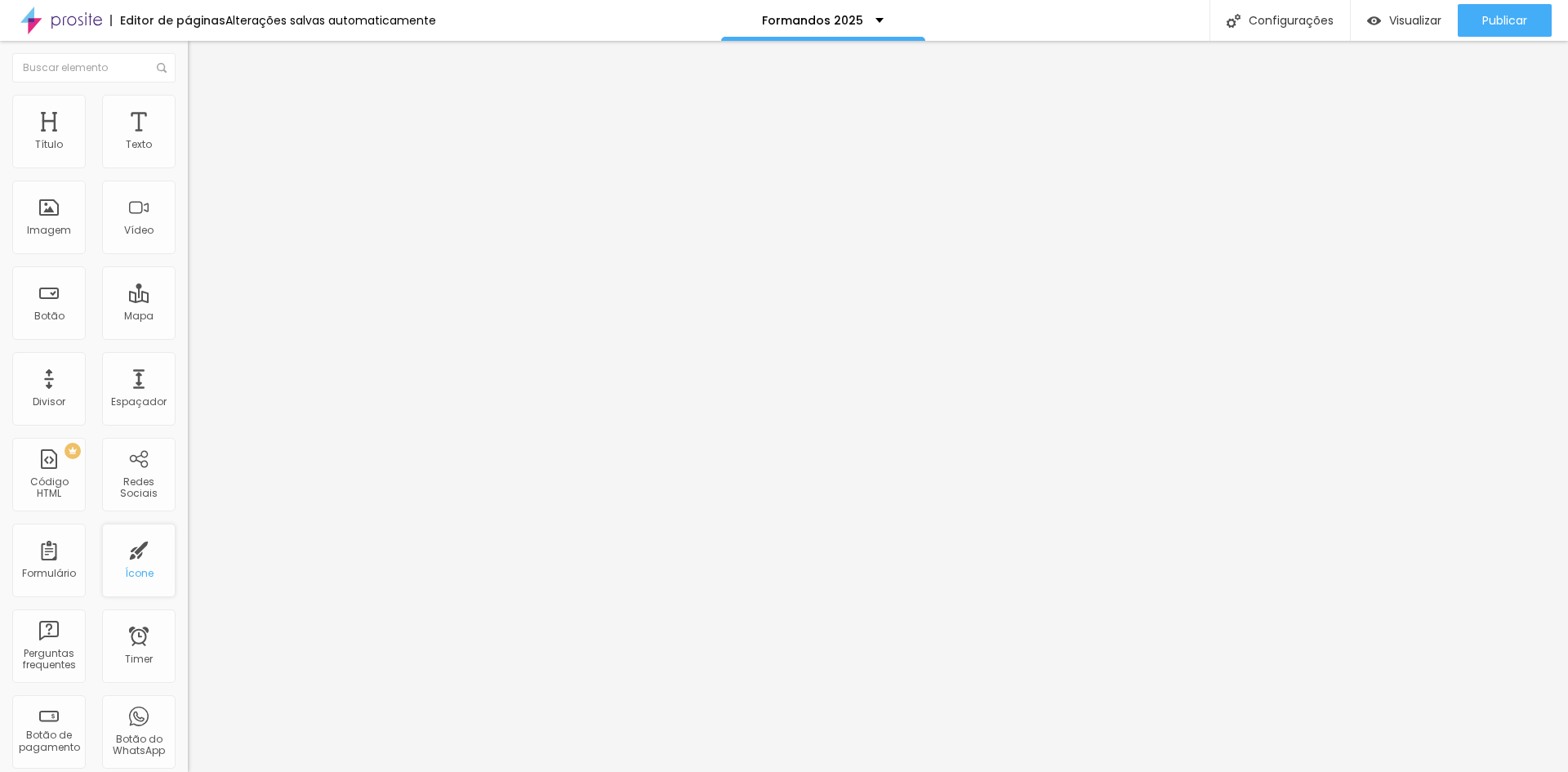
click at [132, 560] on div "Ícone" at bounding box center [139, 560] width 73 height 73
click at [188, 140] on span "Trocar imagem" at bounding box center [232, 134] width 89 height 14
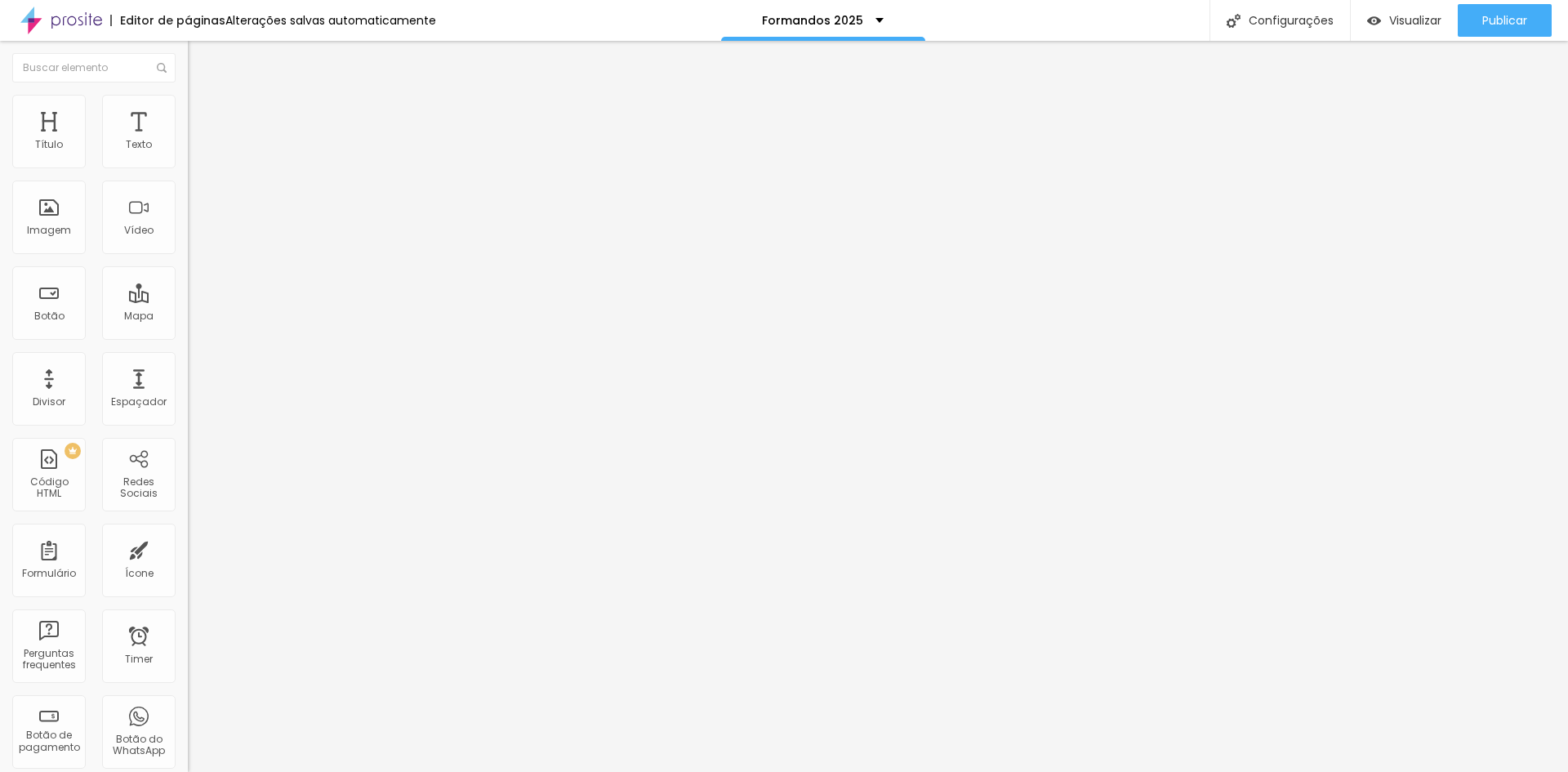
click at [1407, 20] on span "Visualizar" at bounding box center [1415, 20] width 52 height 13
